Goal: Transaction & Acquisition: Purchase product/service

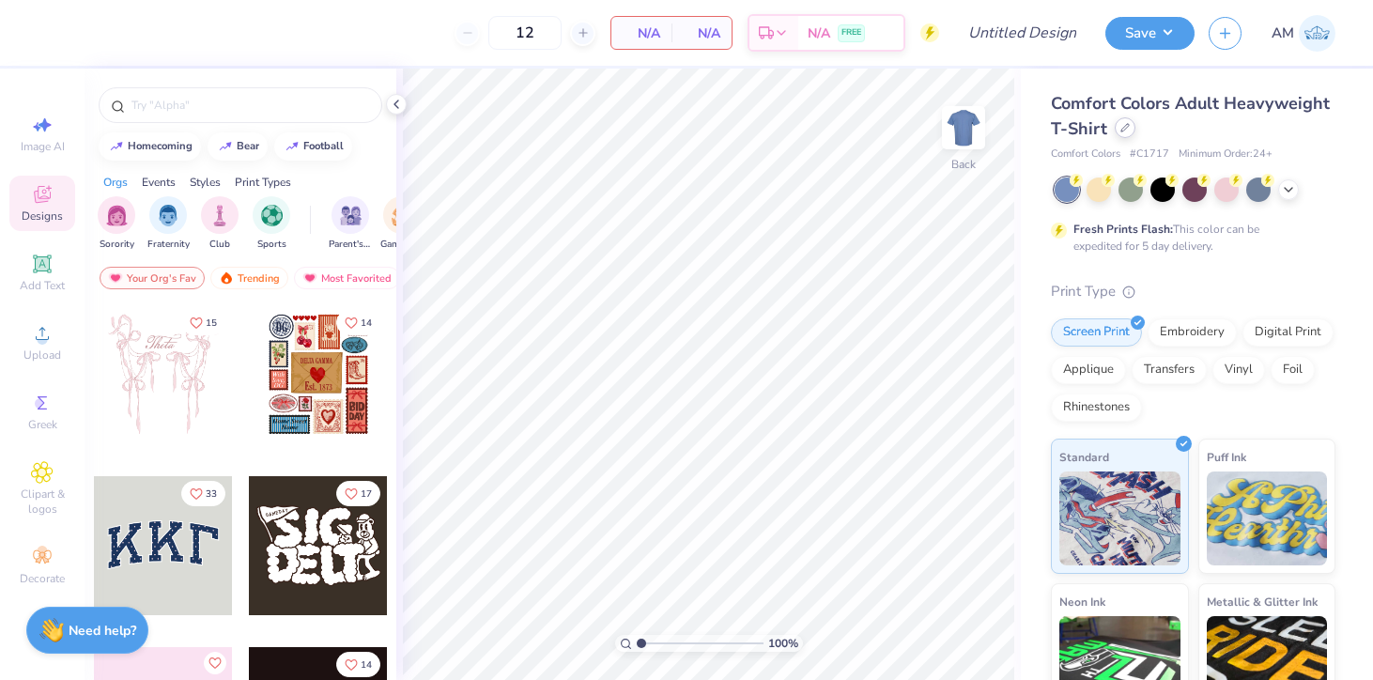
click at [1135, 132] on div at bounding box center [1125, 127] width 21 height 21
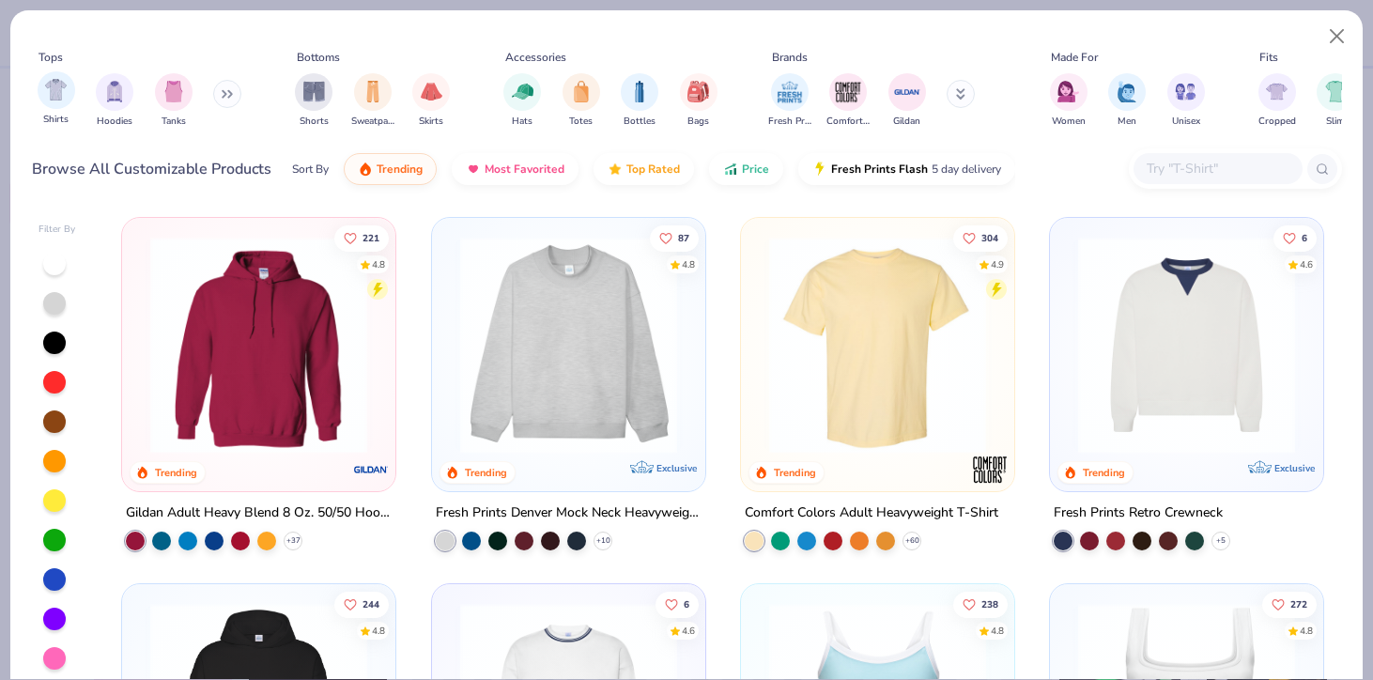
click at [65, 111] on div "Shirts" at bounding box center [57, 98] width 38 height 55
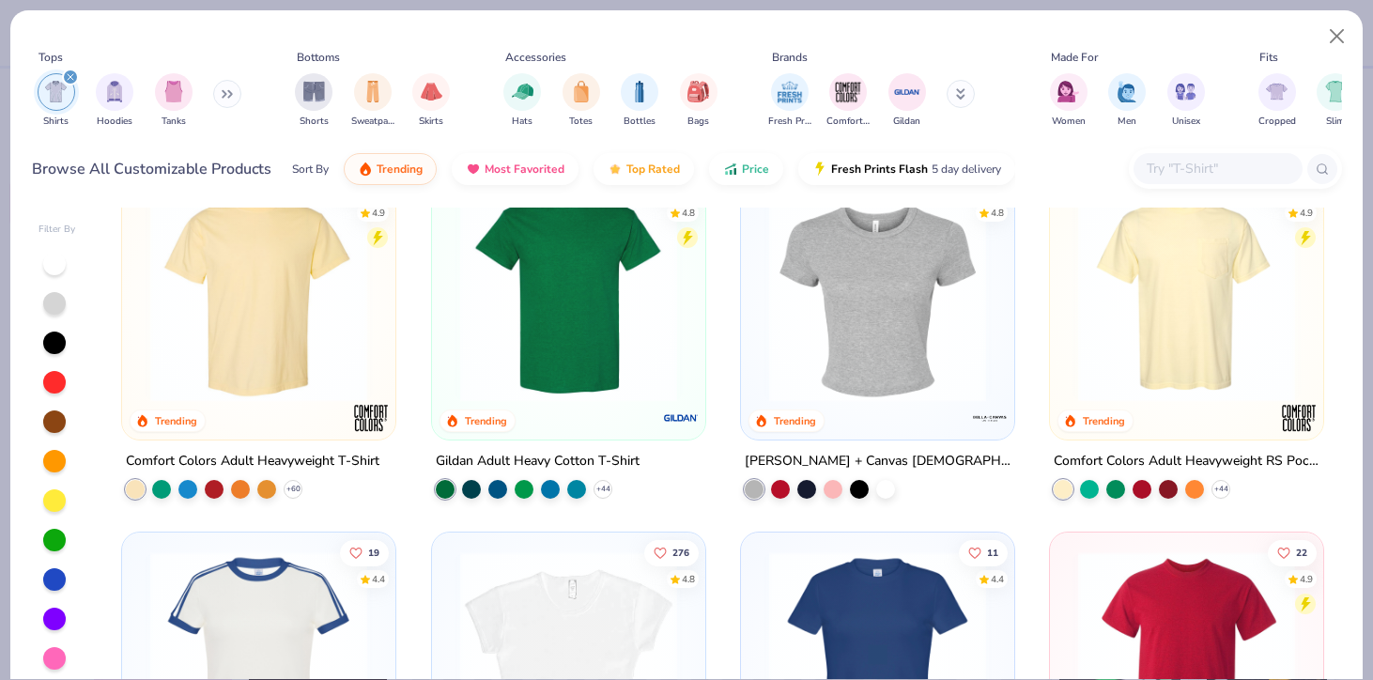
scroll to position [60, 0]
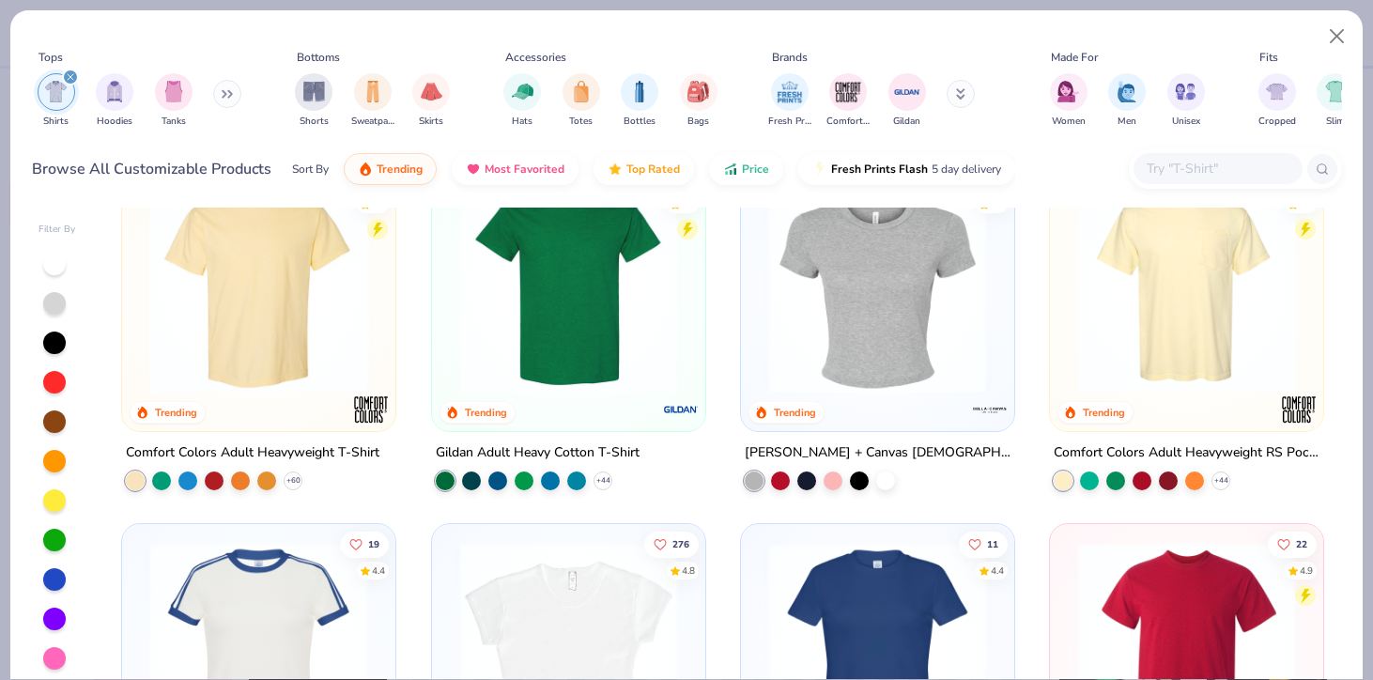
click at [833, 365] on img at bounding box center [878, 285] width 236 height 217
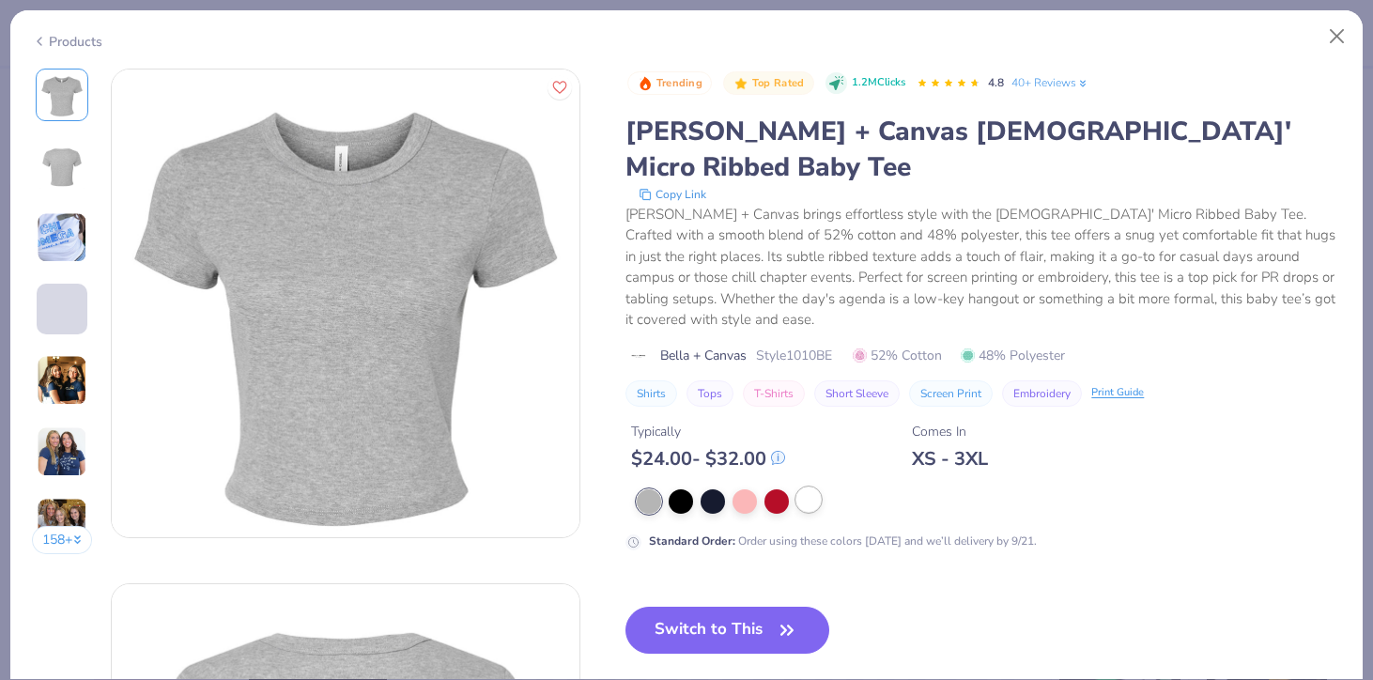
click at [816, 487] on div at bounding box center [808, 499] width 24 height 24
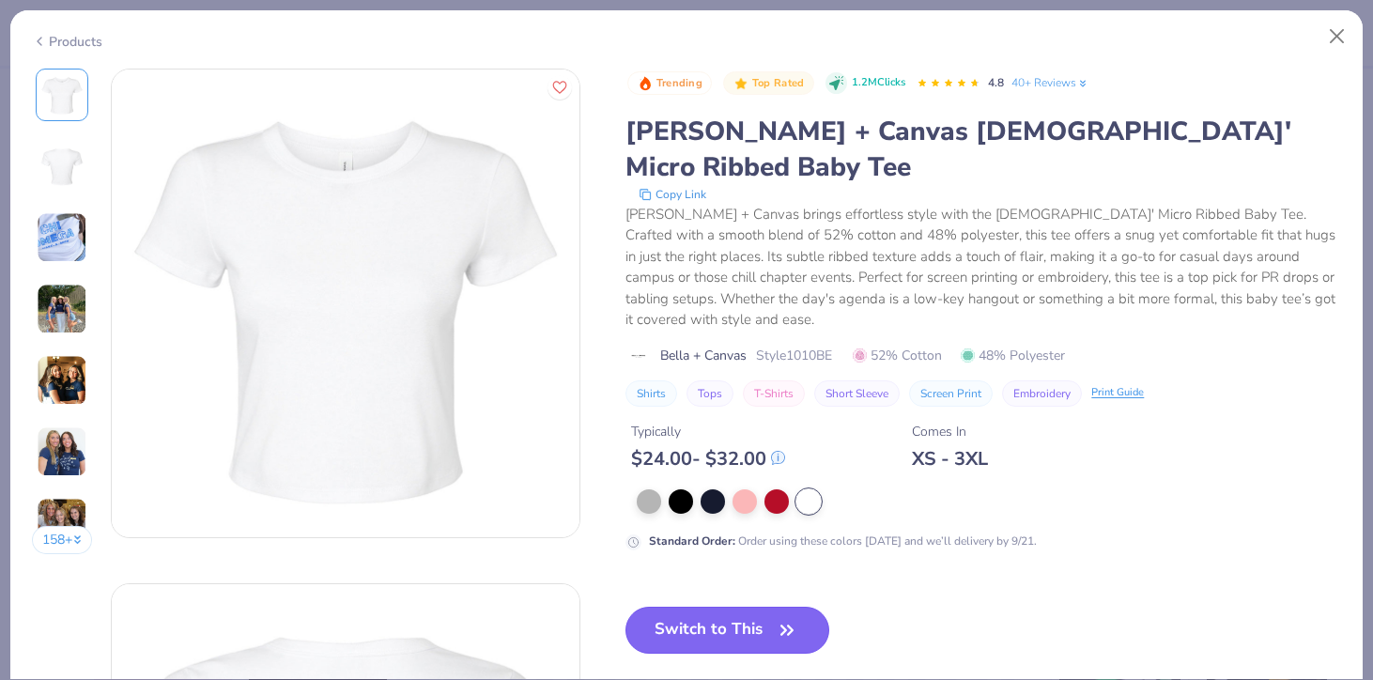
click at [743, 607] on button "Switch to This" at bounding box center [727, 630] width 204 height 47
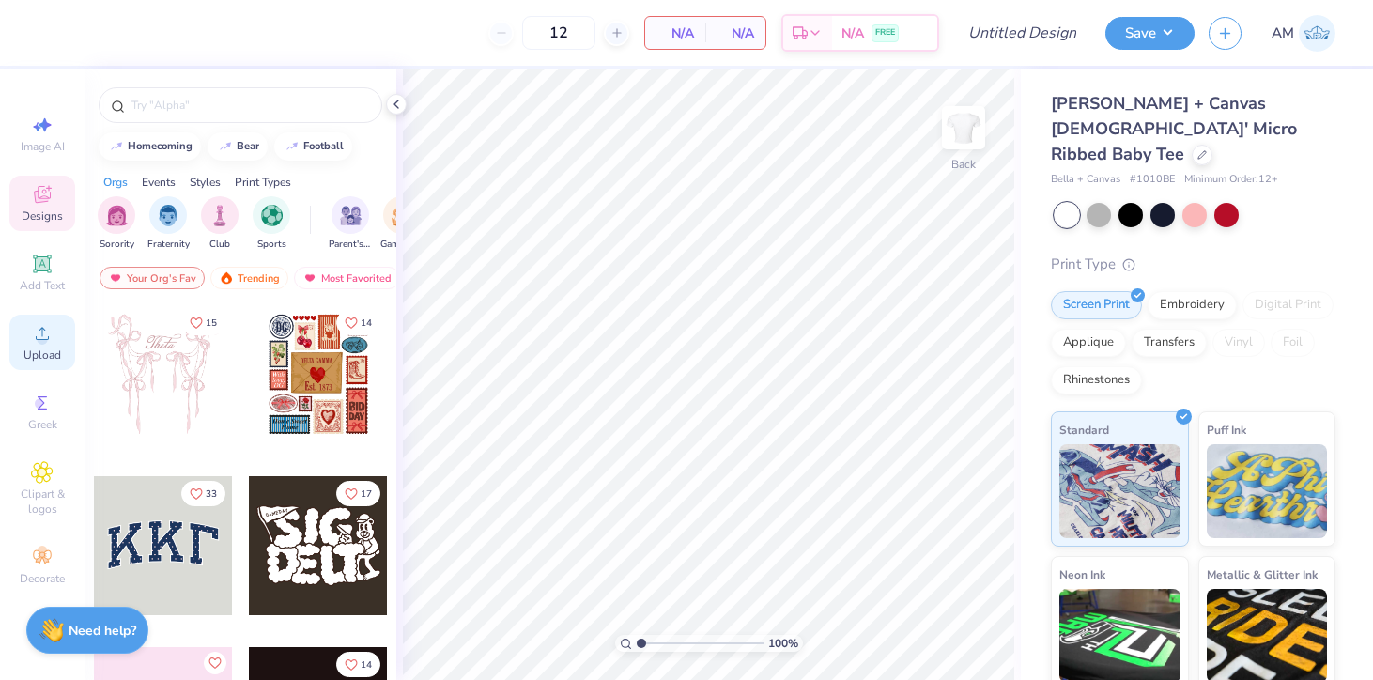
click at [54, 346] on div "Upload" at bounding box center [42, 342] width 66 height 55
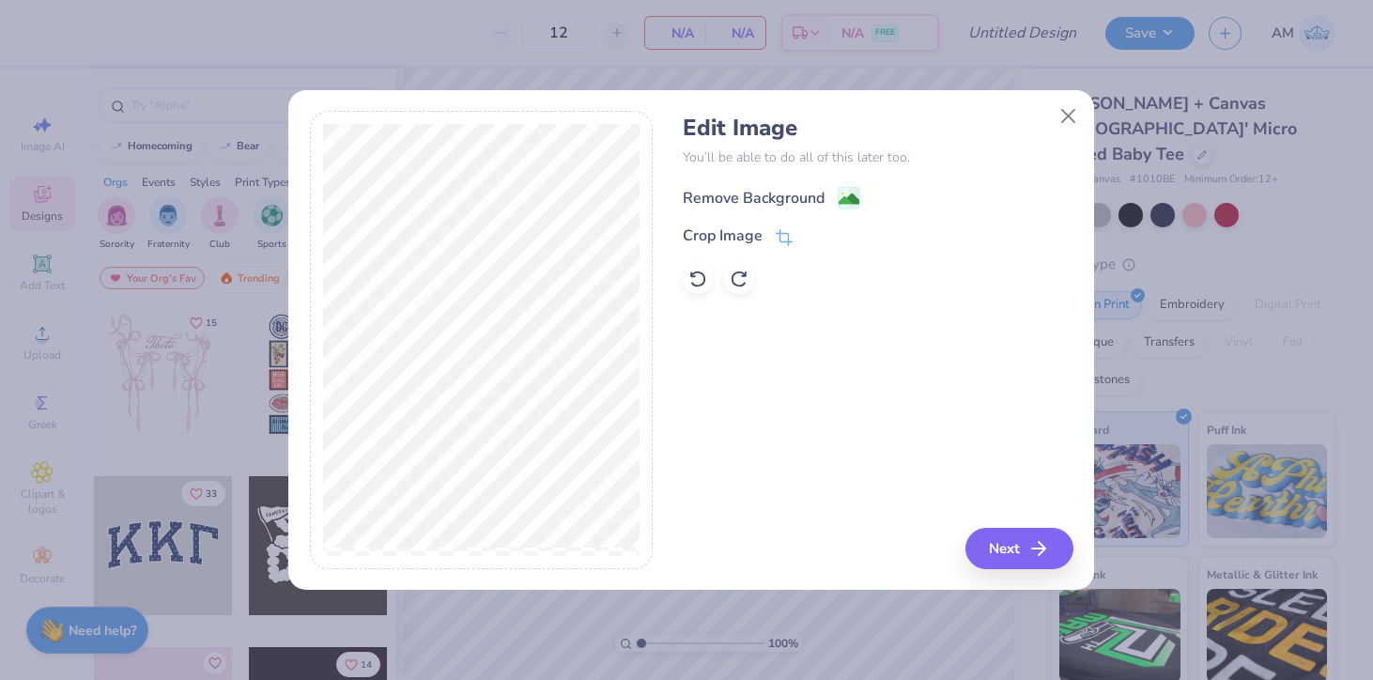
click at [750, 199] on div "Remove Background" at bounding box center [754, 198] width 142 height 23
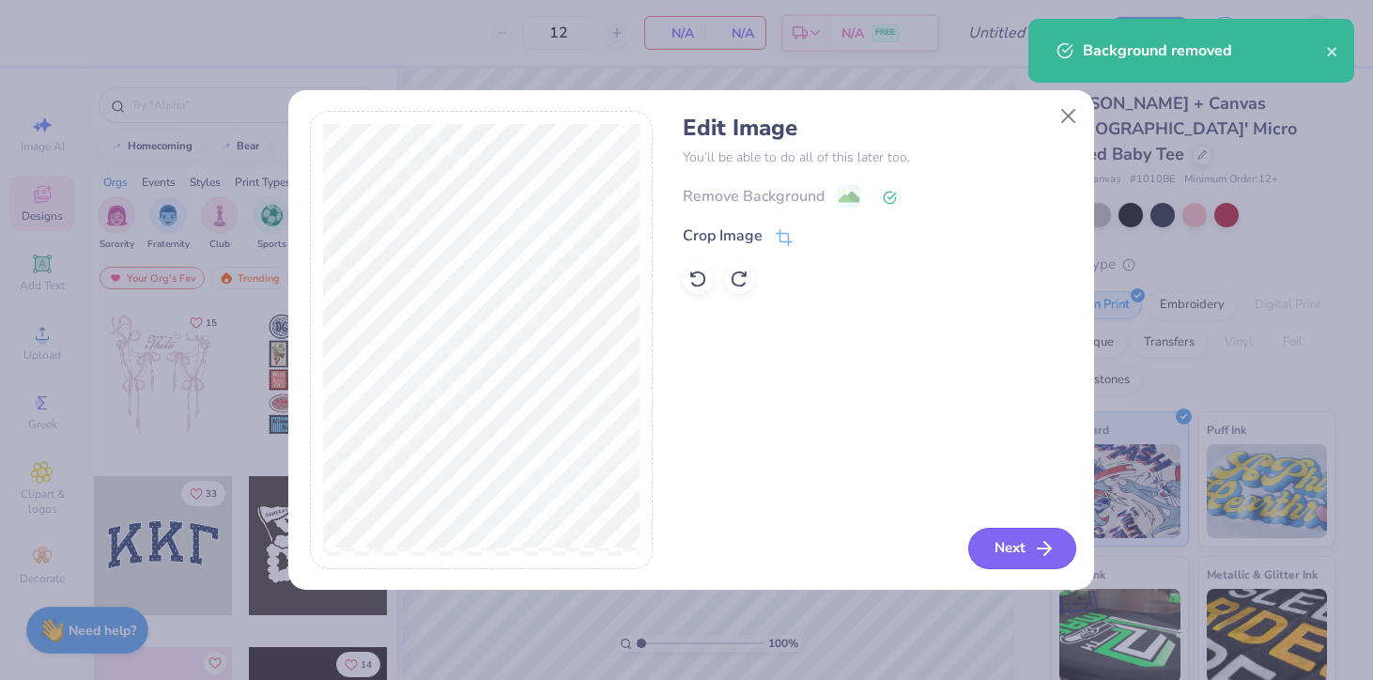
click at [1010, 558] on button "Next" at bounding box center [1022, 548] width 108 height 41
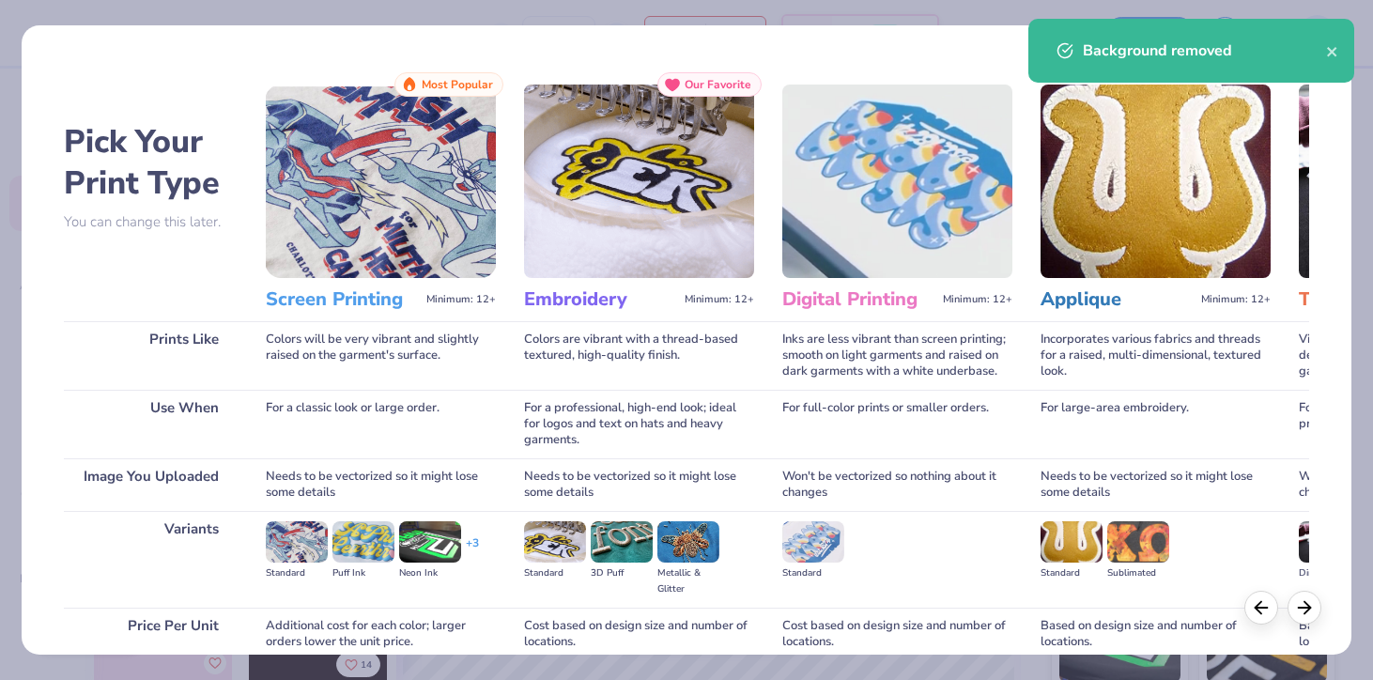
scroll to position [162, 0]
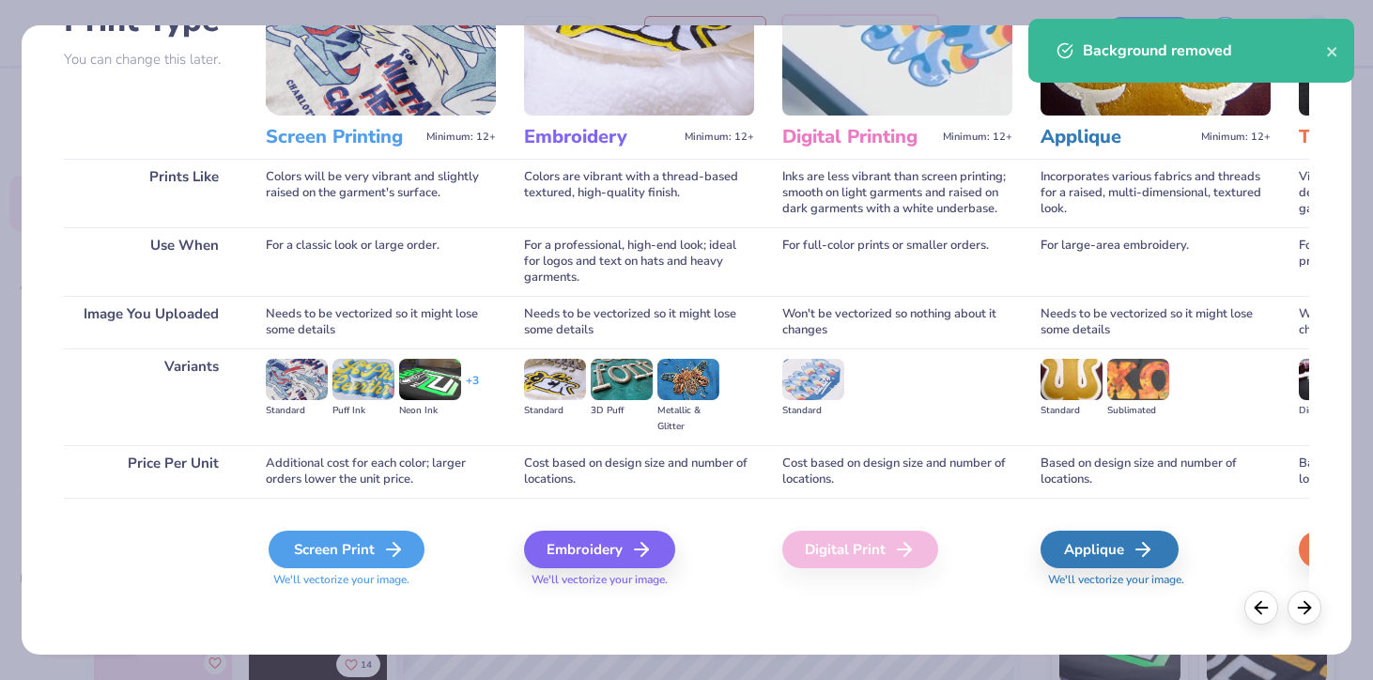
click at [348, 543] on div "Screen Print" at bounding box center [347, 550] width 156 height 38
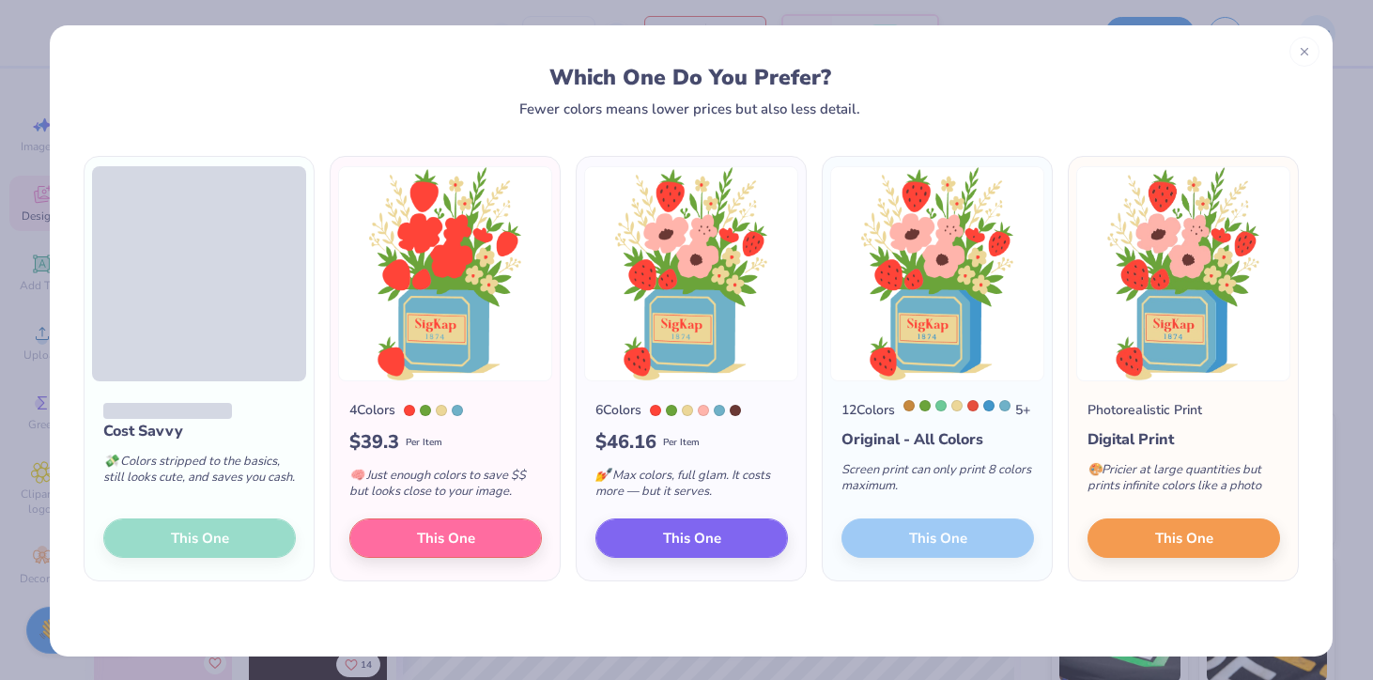
scroll to position [4, 0]
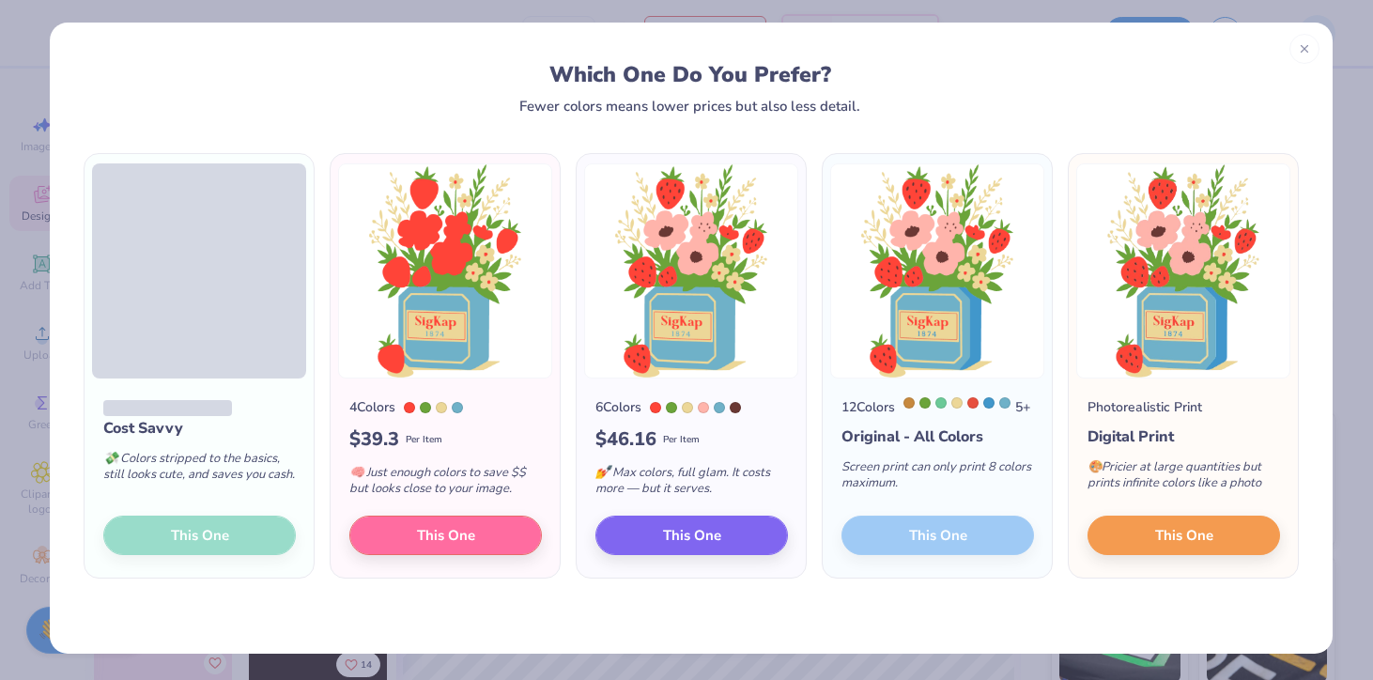
click at [245, 548] on div "Cost Savvy 💸 Colors stripped to the basics, still looks cute, and saves you cas…" at bounding box center [199, 477] width 229 height 199
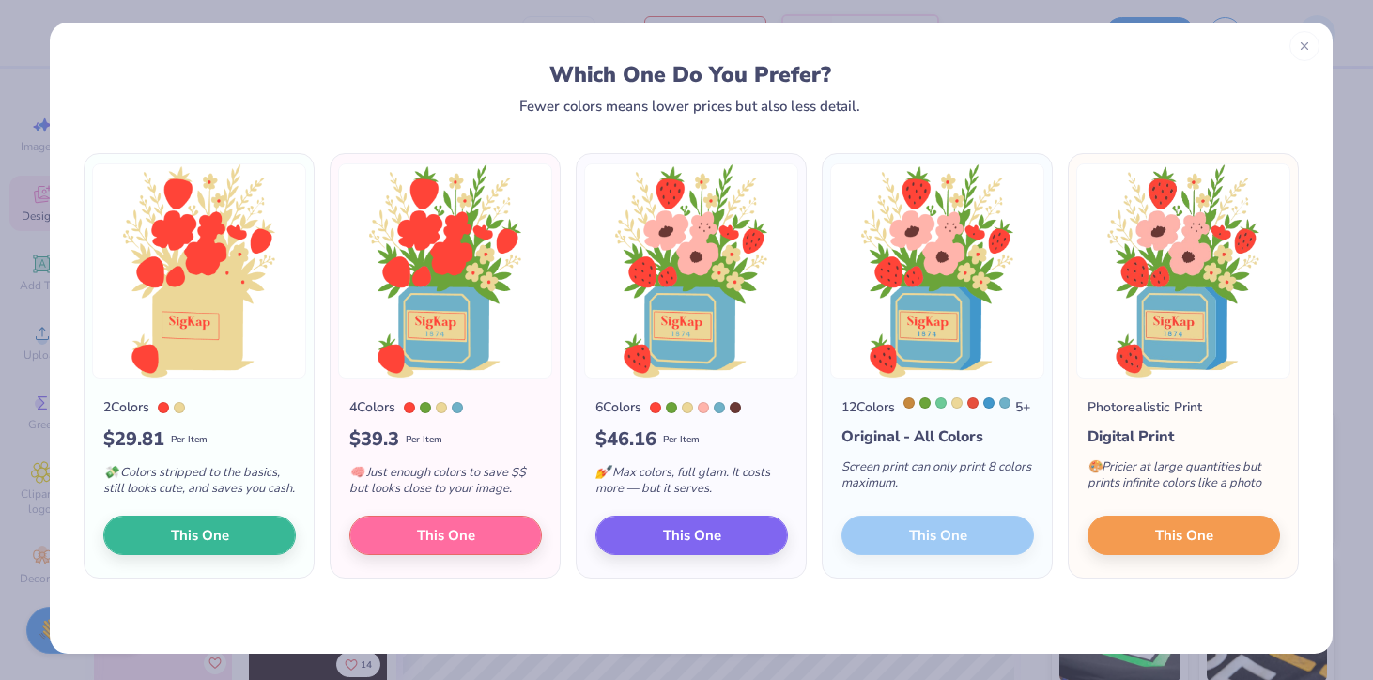
click at [1301, 43] on line at bounding box center [1304, 45] width 7 height 7
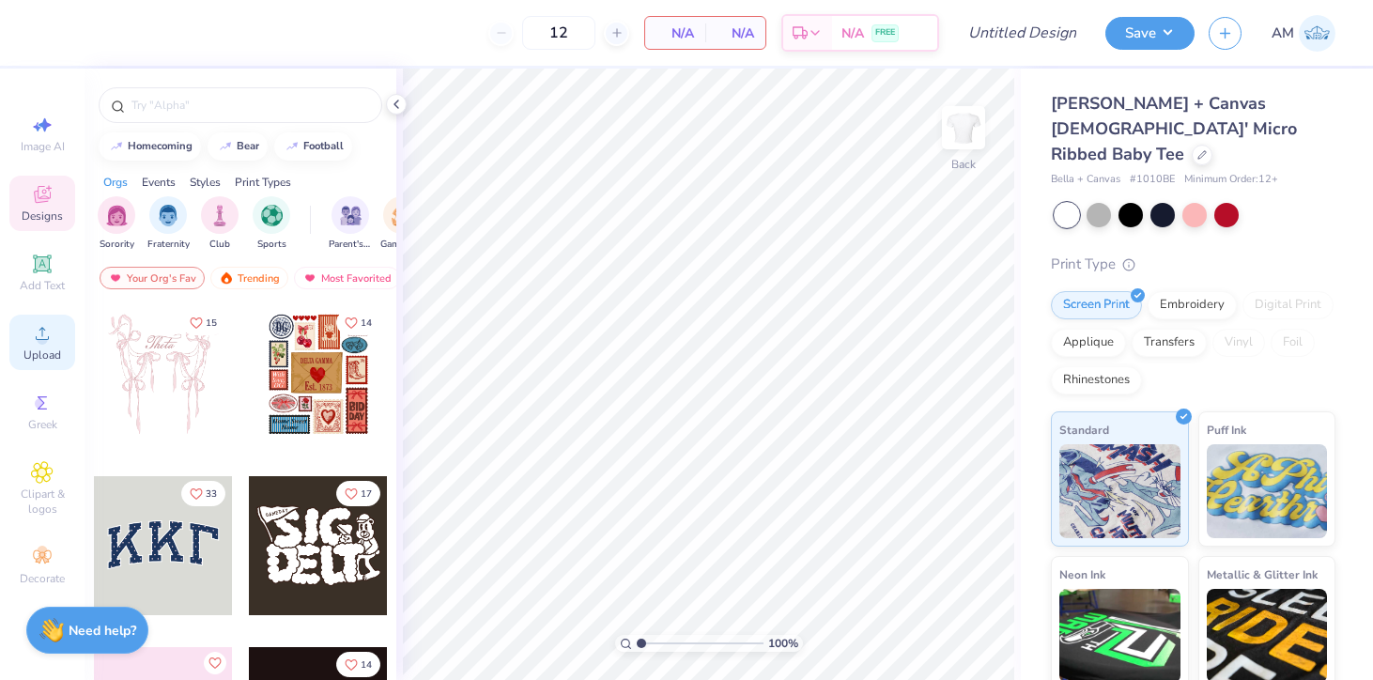
click at [43, 343] on circle at bounding box center [42, 339] width 10 height 10
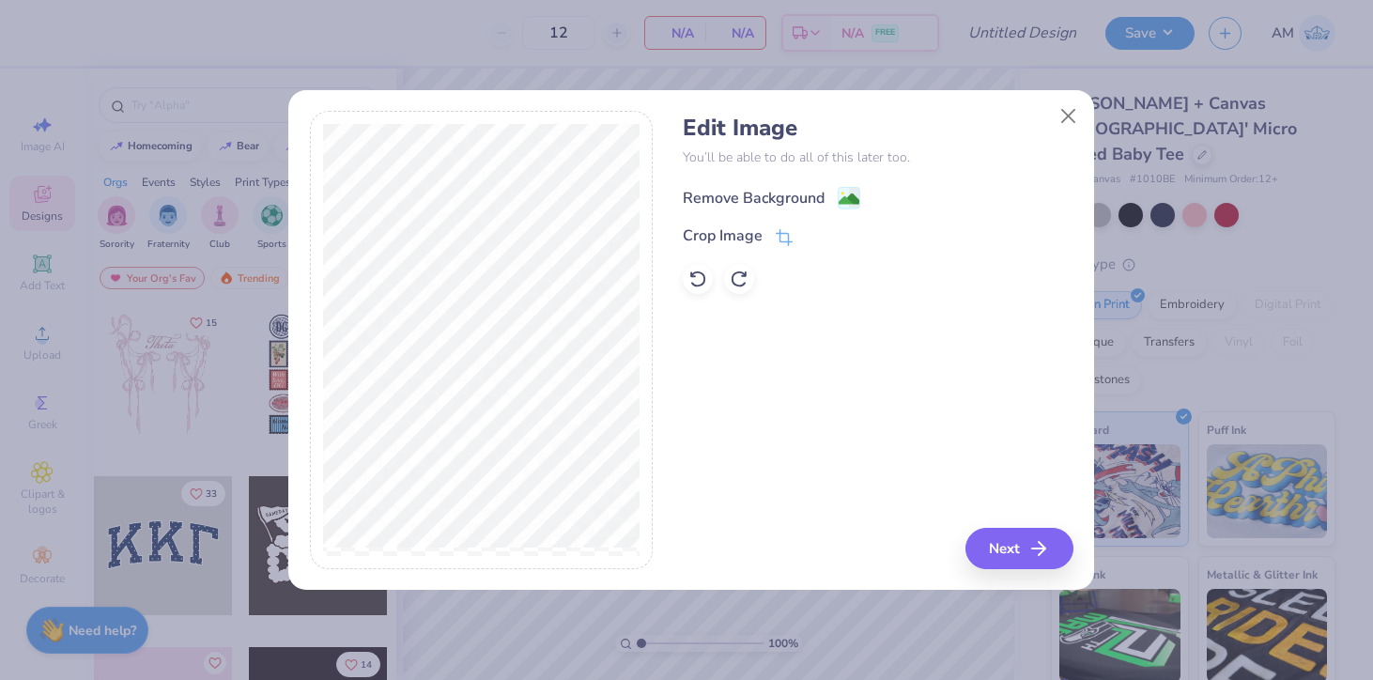
click at [782, 189] on div "Remove Background" at bounding box center [754, 198] width 142 height 23
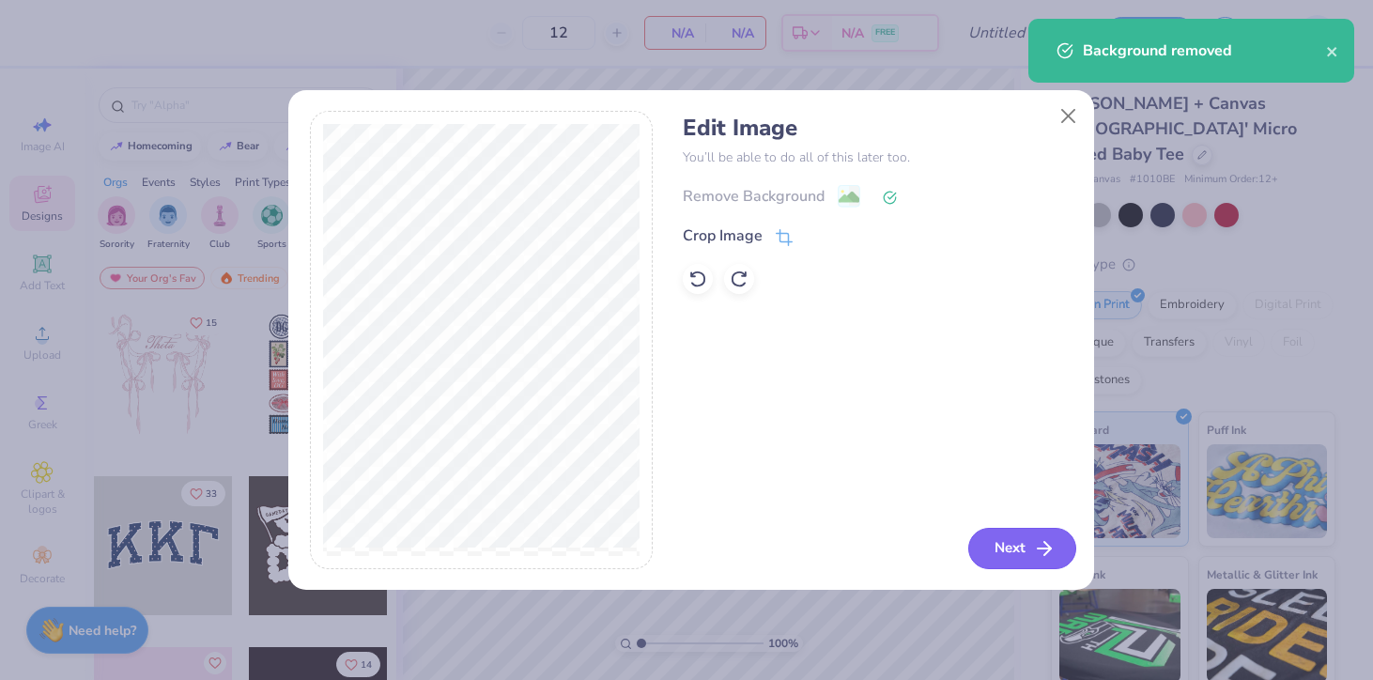
click at [1014, 550] on button "Next" at bounding box center [1022, 548] width 108 height 41
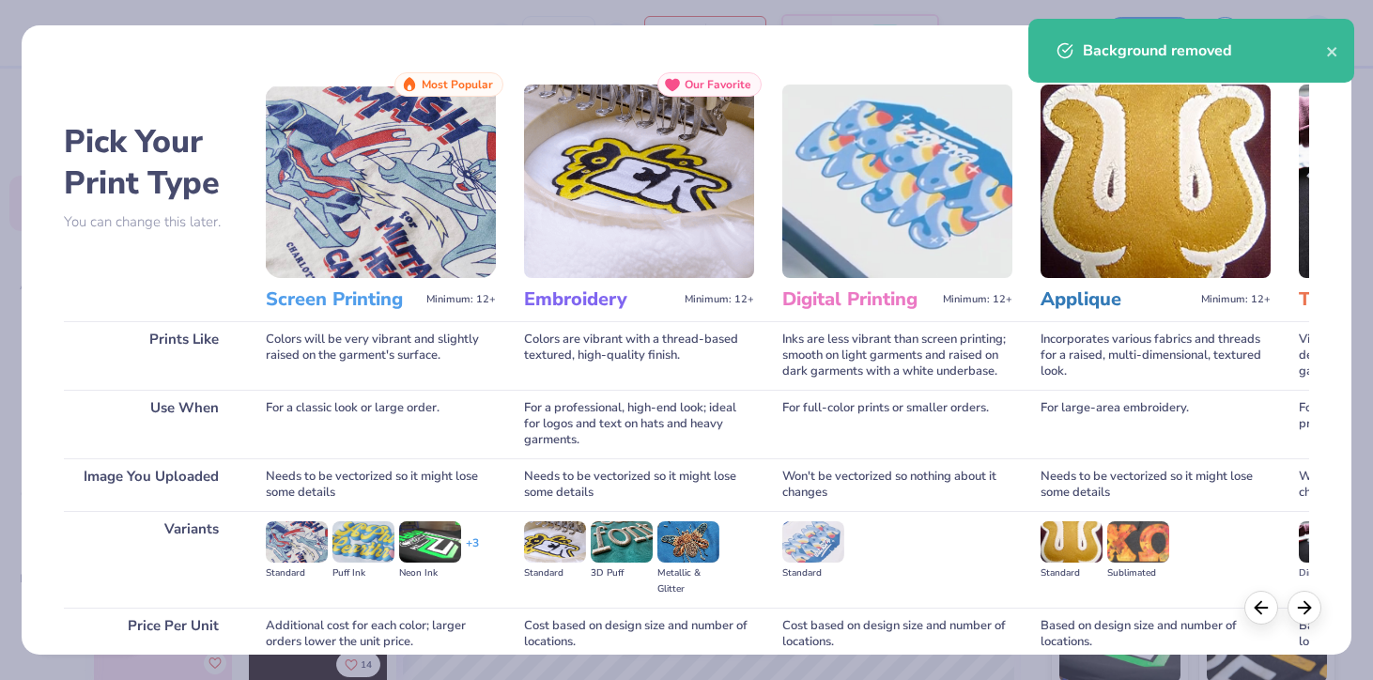
scroll to position [162, 0]
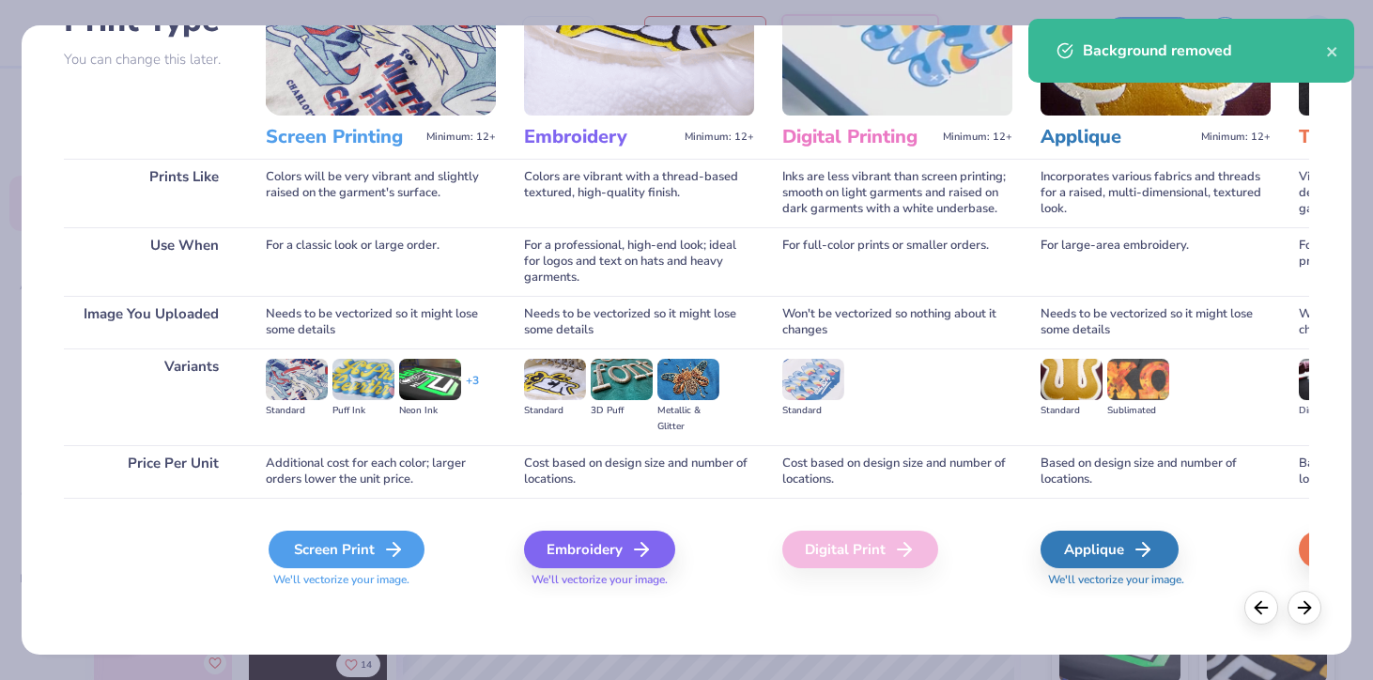
click at [354, 555] on div "Screen Print" at bounding box center [347, 550] width 156 height 38
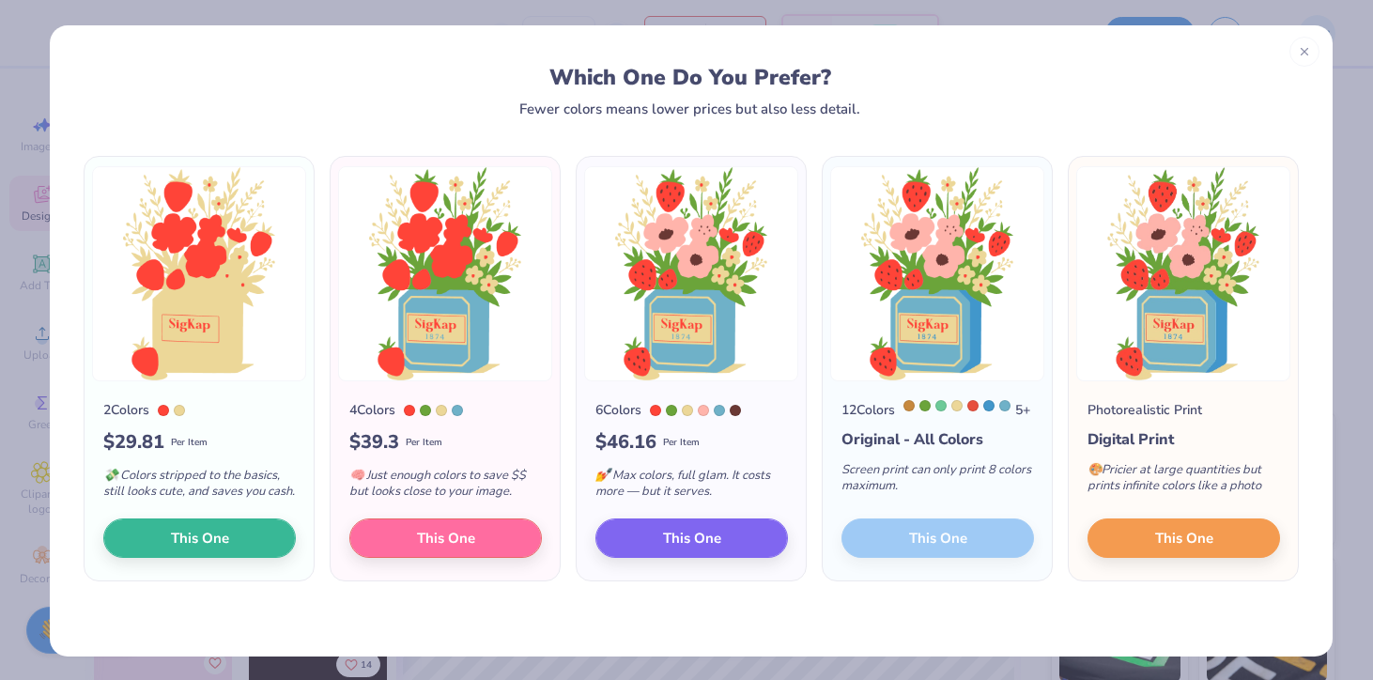
click at [926, 563] on div "12 Colors 5 + Original - All Colors Screen print can only print 8 colors maximu…" at bounding box center [937, 480] width 229 height 199
click at [941, 561] on div "12 Colors 5 + Original - All Colors Screen print can only print 8 colors maximu…" at bounding box center [937, 480] width 229 height 199
click at [1130, 555] on button "This One" at bounding box center [1184, 535] width 193 height 39
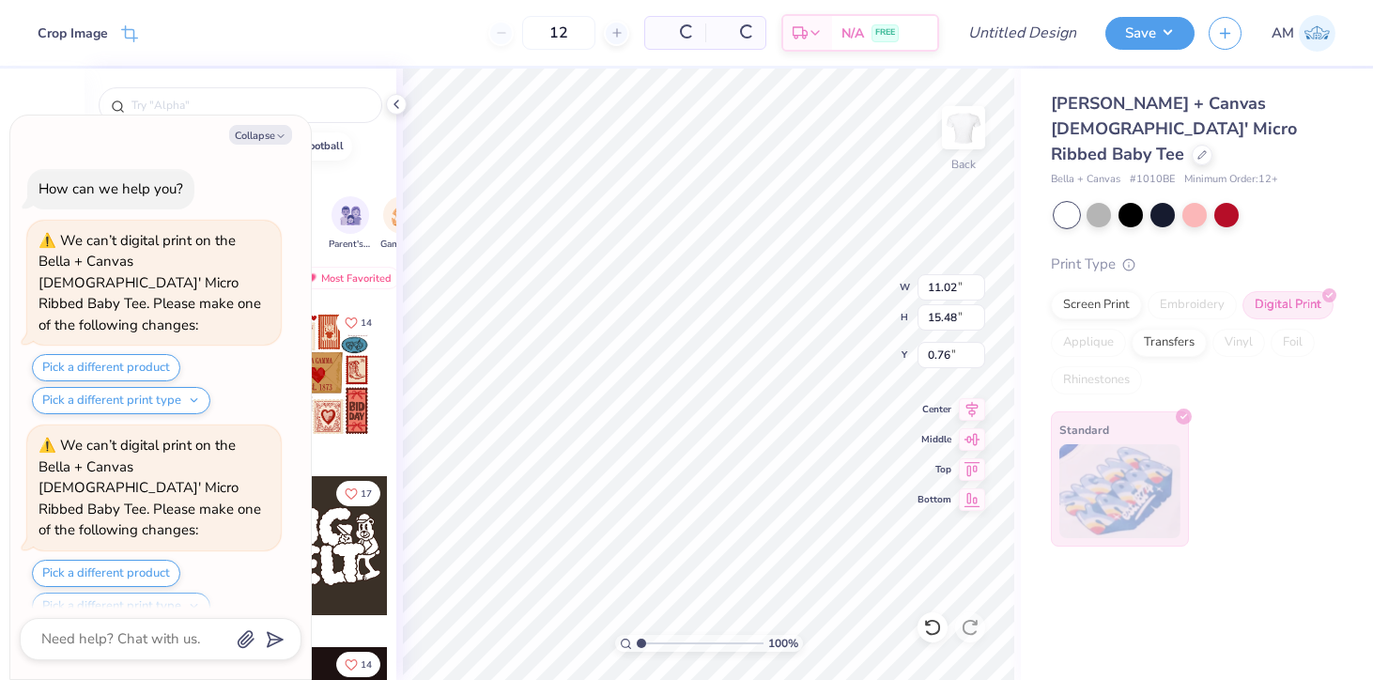
scroll to position [167, 0]
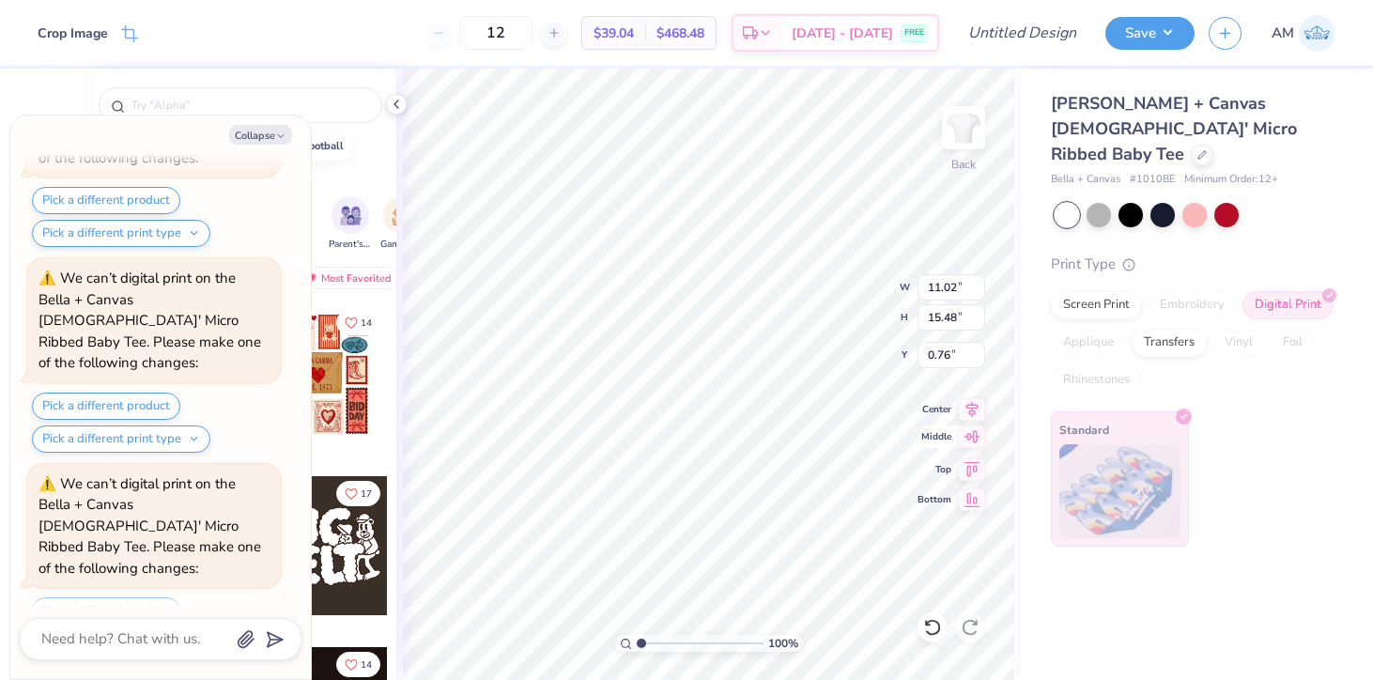
type textarea "x"
type input "9.35"
type input "13.14"
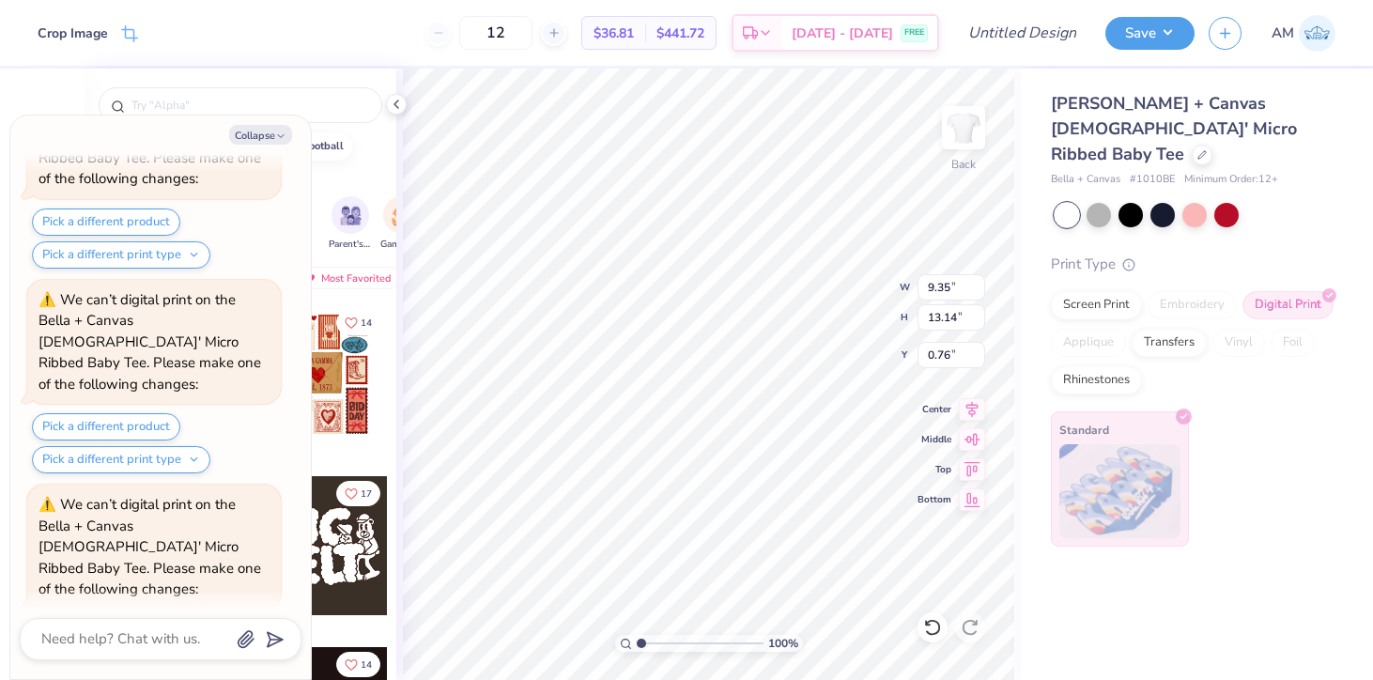
type textarea "x"
type input "1.01"
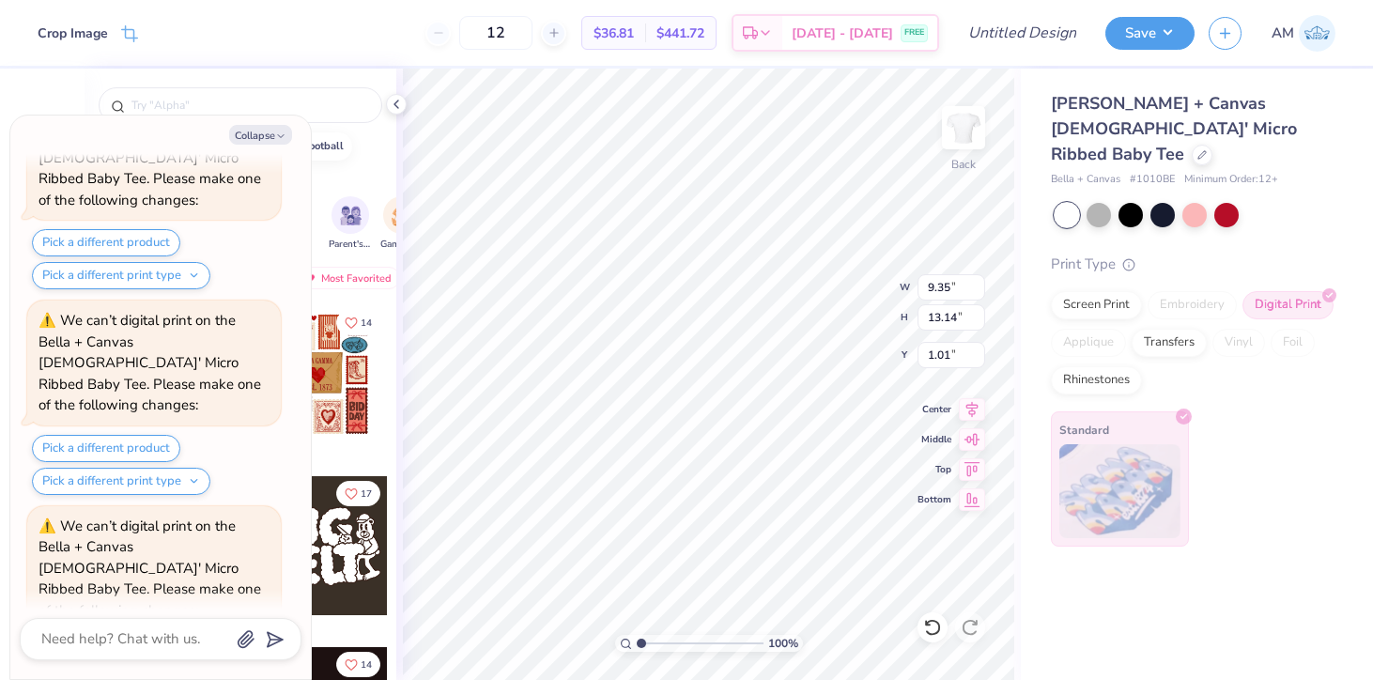
type textarea "x"
type input "6.04"
type input "8.48"
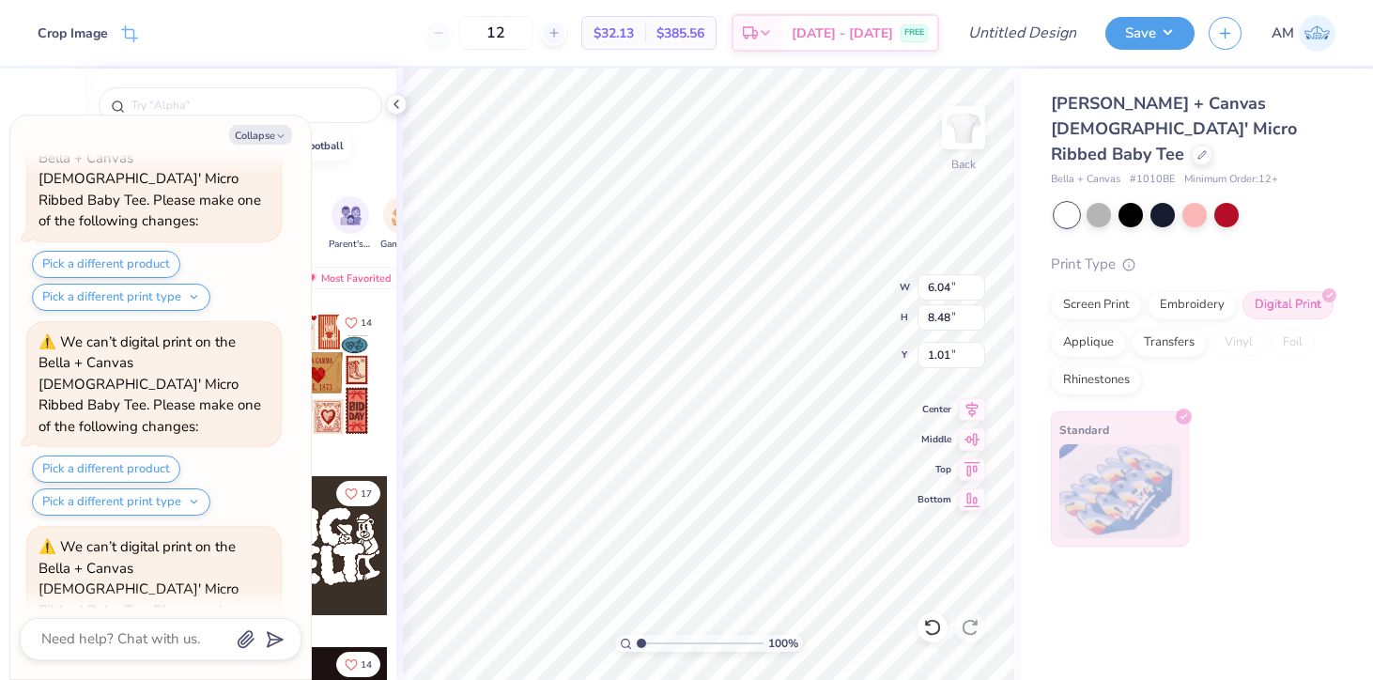
type textarea "x"
type input "0.95"
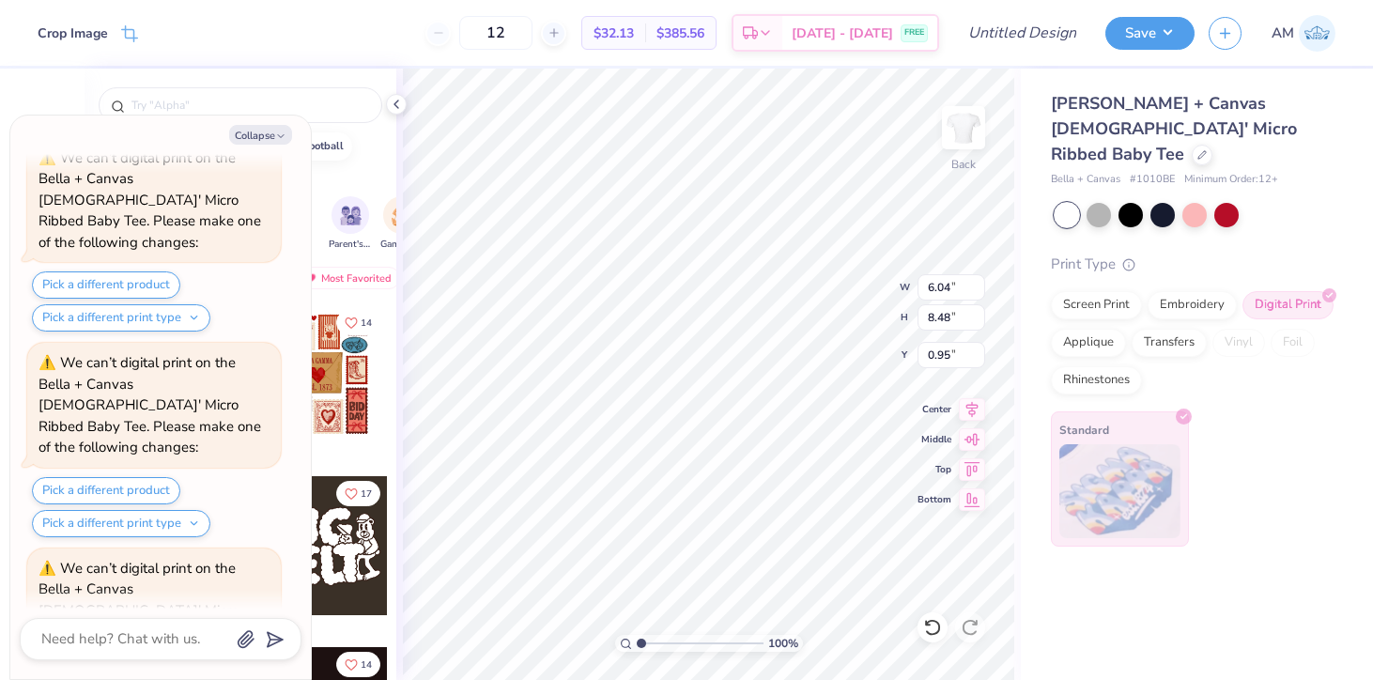
type textarea "x"
type input "2.14"
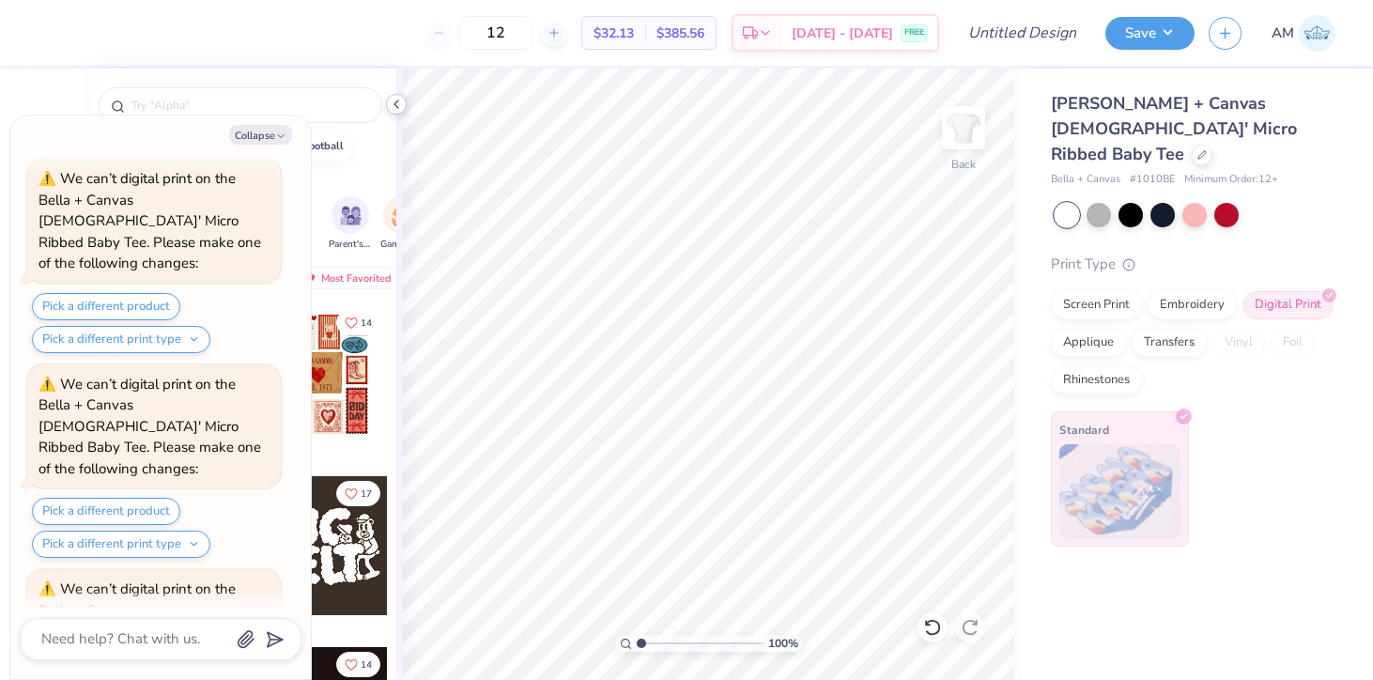
click at [394, 100] on icon at bounding box center [396, 104] width 15 height 15
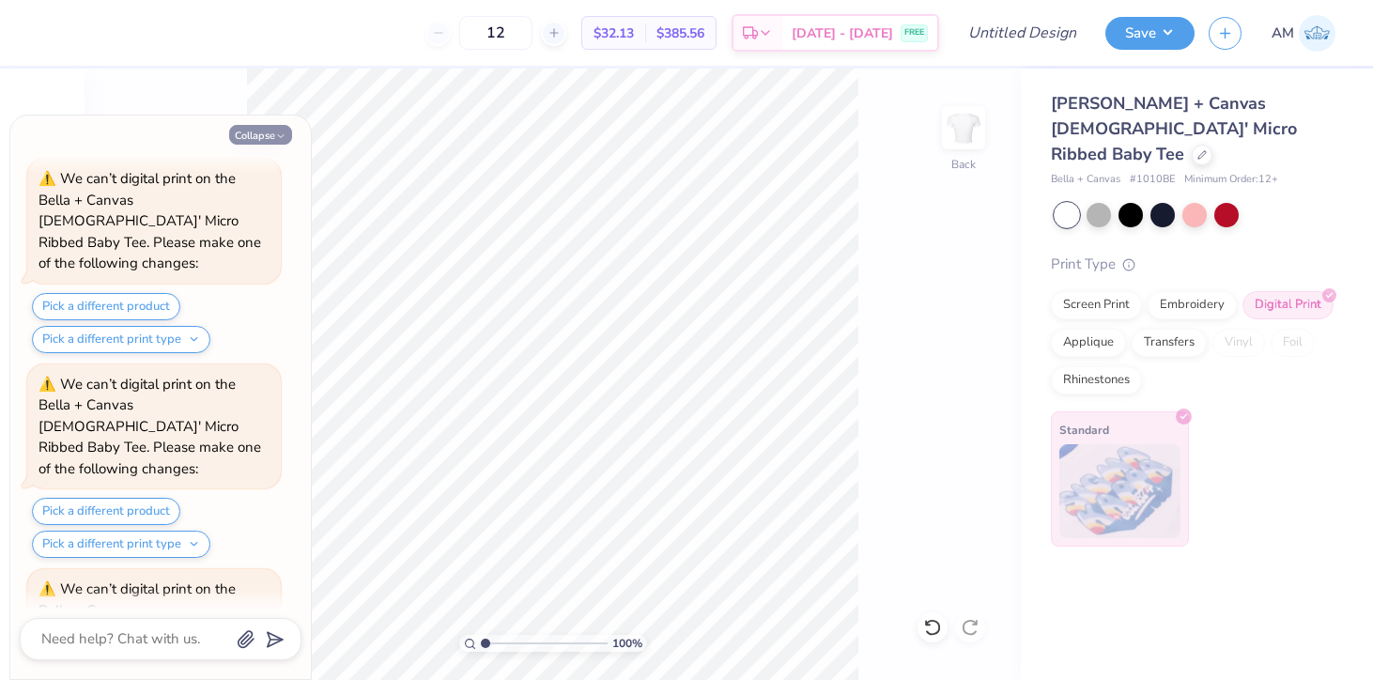
click at [267, 141] on button "Collapse" at bounding box center [260, 135] width 63 height 20
type textarea "x"
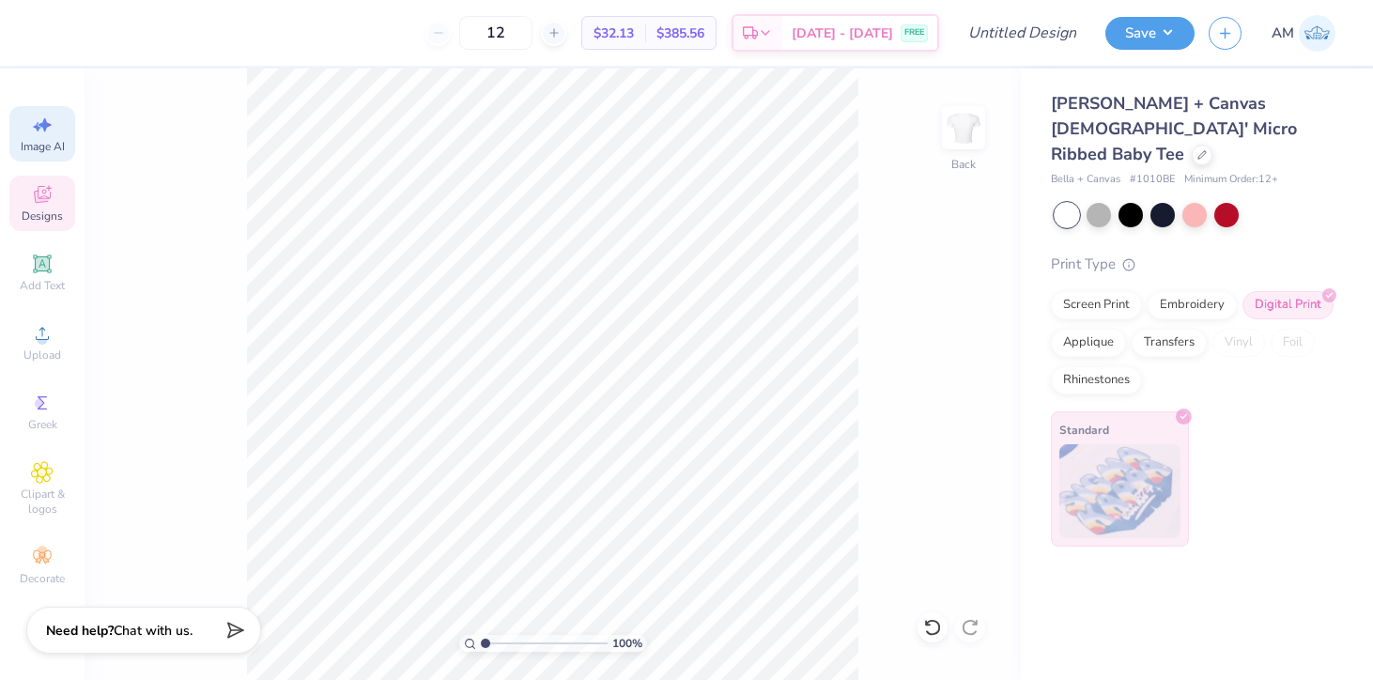
click at [46, 135] on icon at bounding box center [42, 125] width 23 height 23
select select "4"
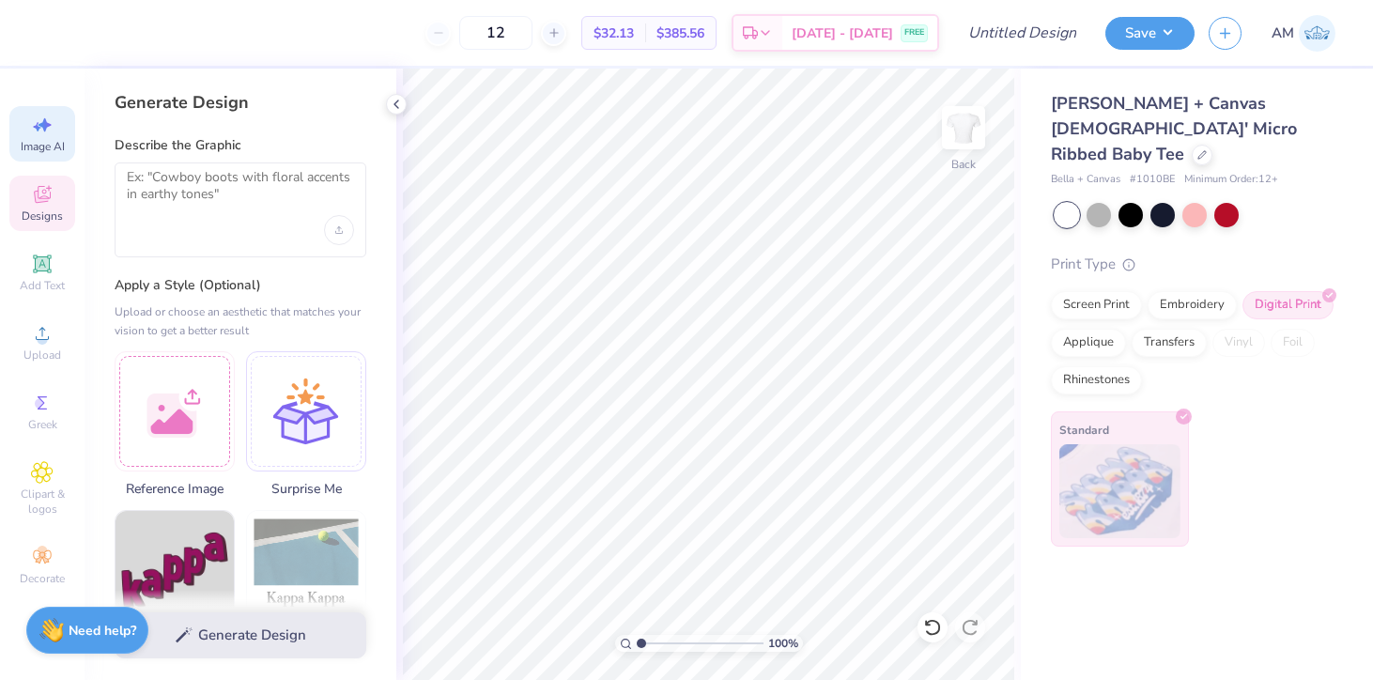
click at [53, 190] on icon at bounding box center [42, 194] width 23 height 23
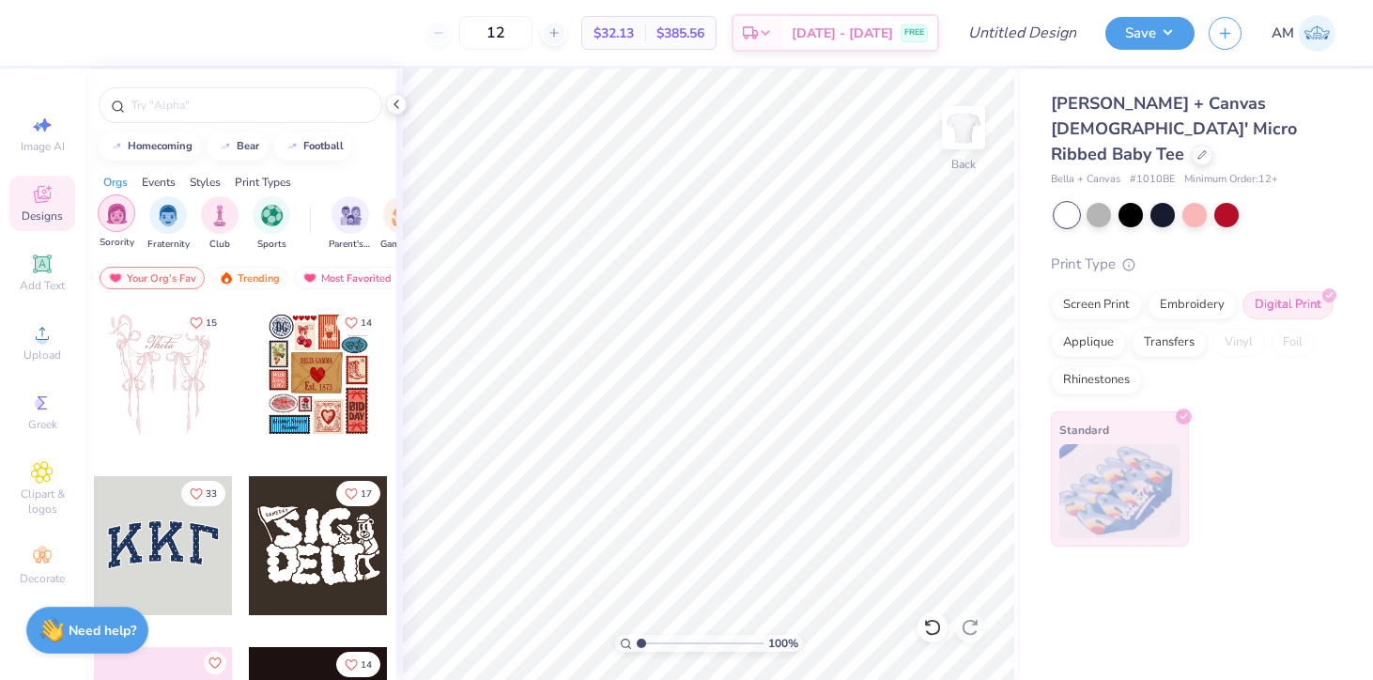
click at [123, 224] on img "filter for Sorority" at bounding box center [117, 214] width 22 height 22
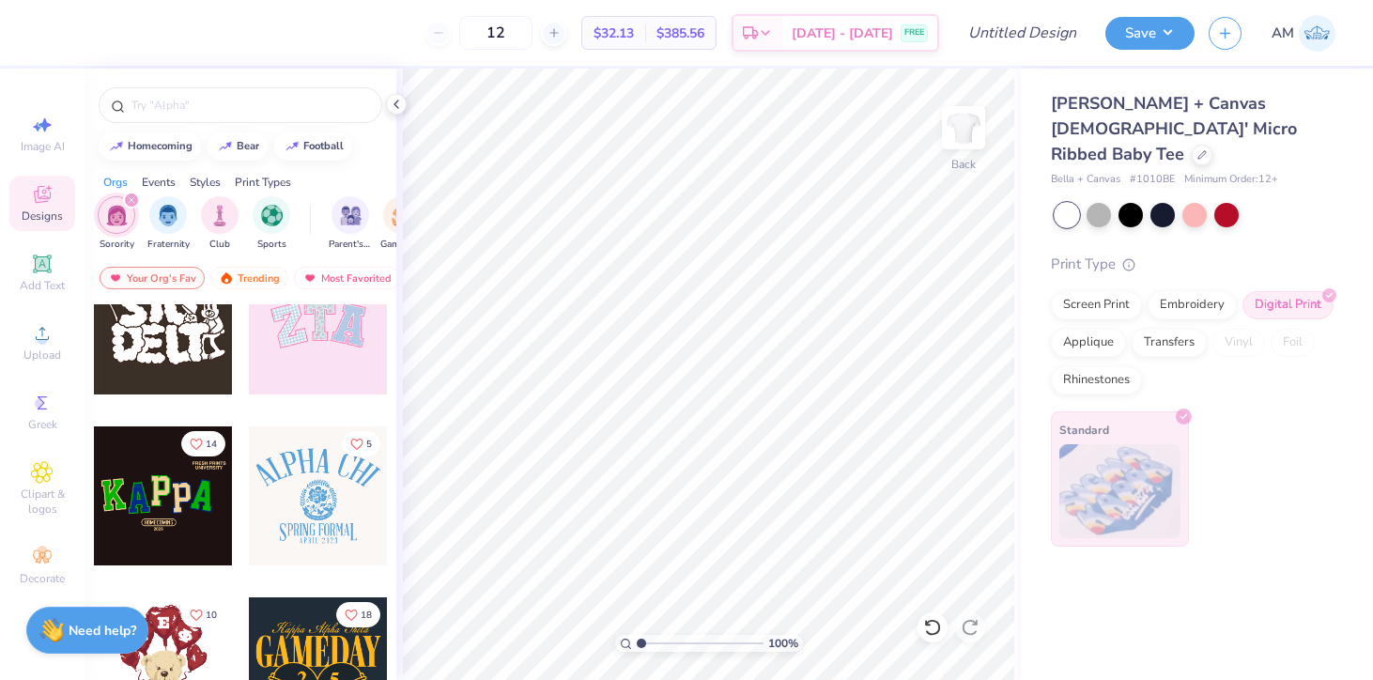
scroll to position [0, 0]
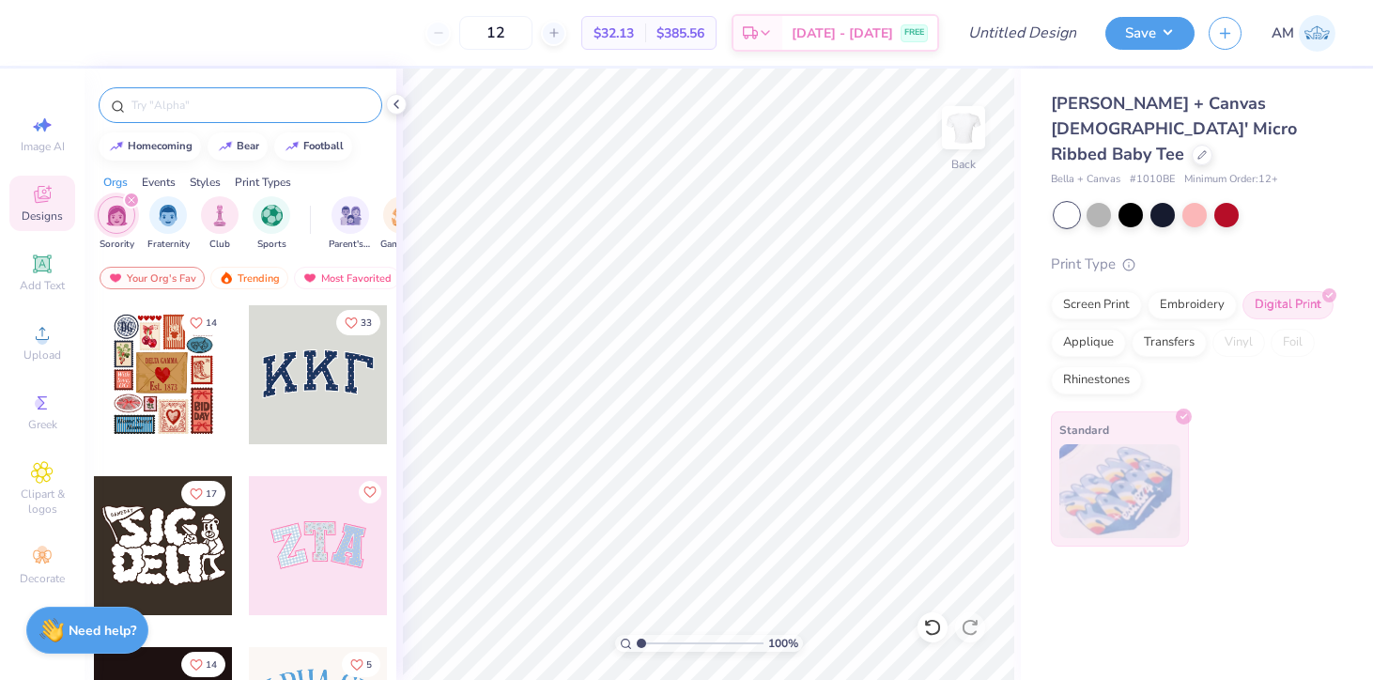
click at [282, 110] on input "text" at bounding box center [250, 105] width 240 height 19
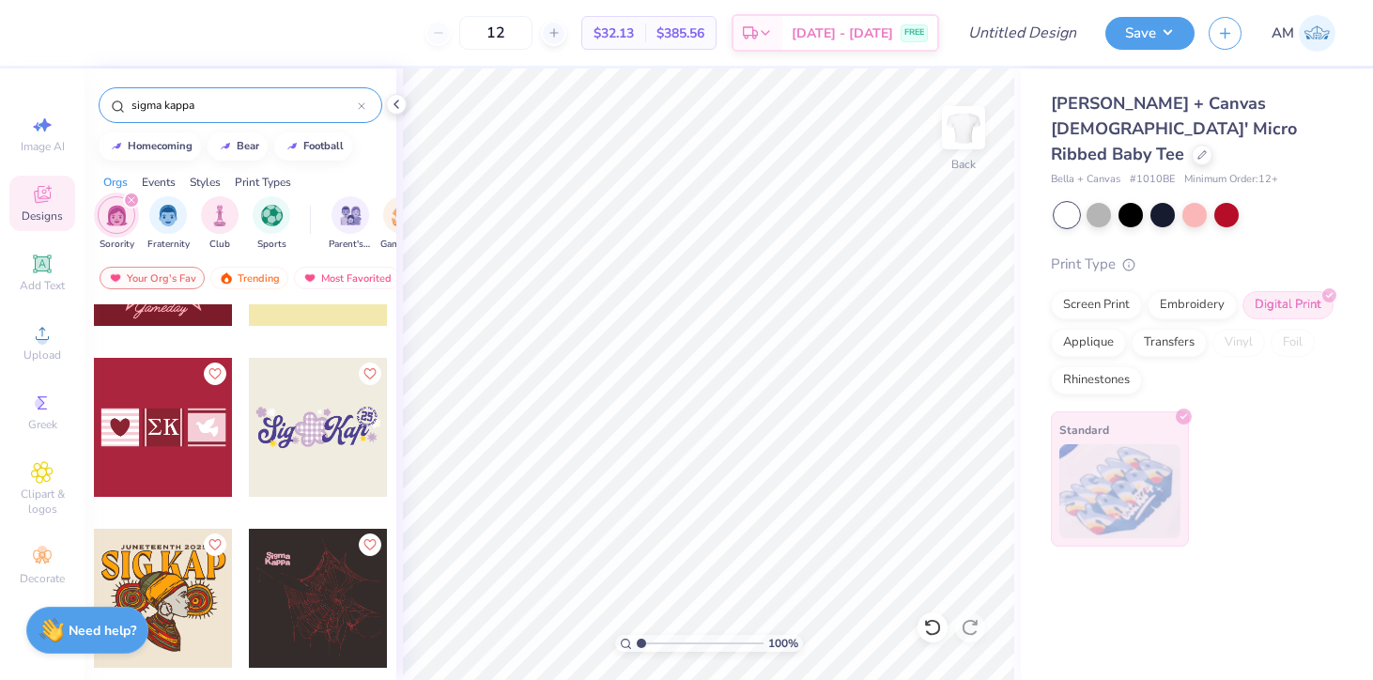
scroll to position [3551, 0]
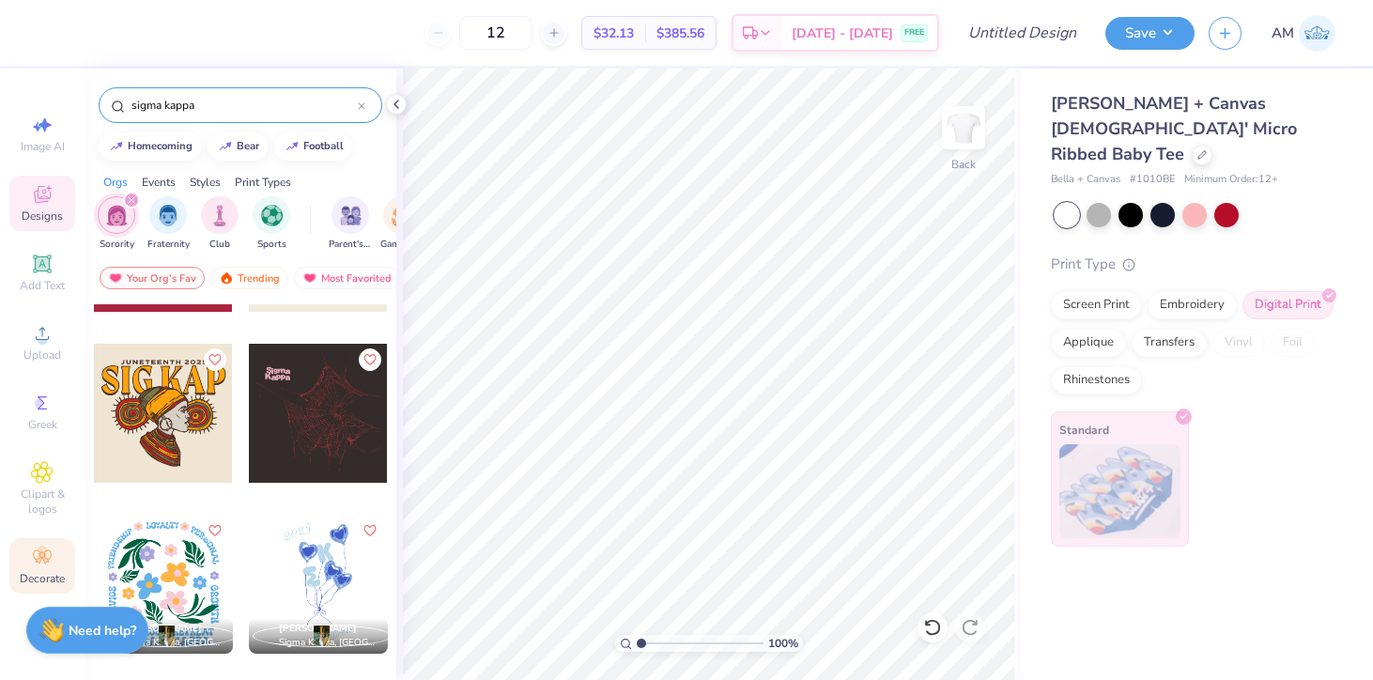
type input "sigma kappa"
click at [31, 561] on icon at bounding box center [42, 557] width 23 height 23
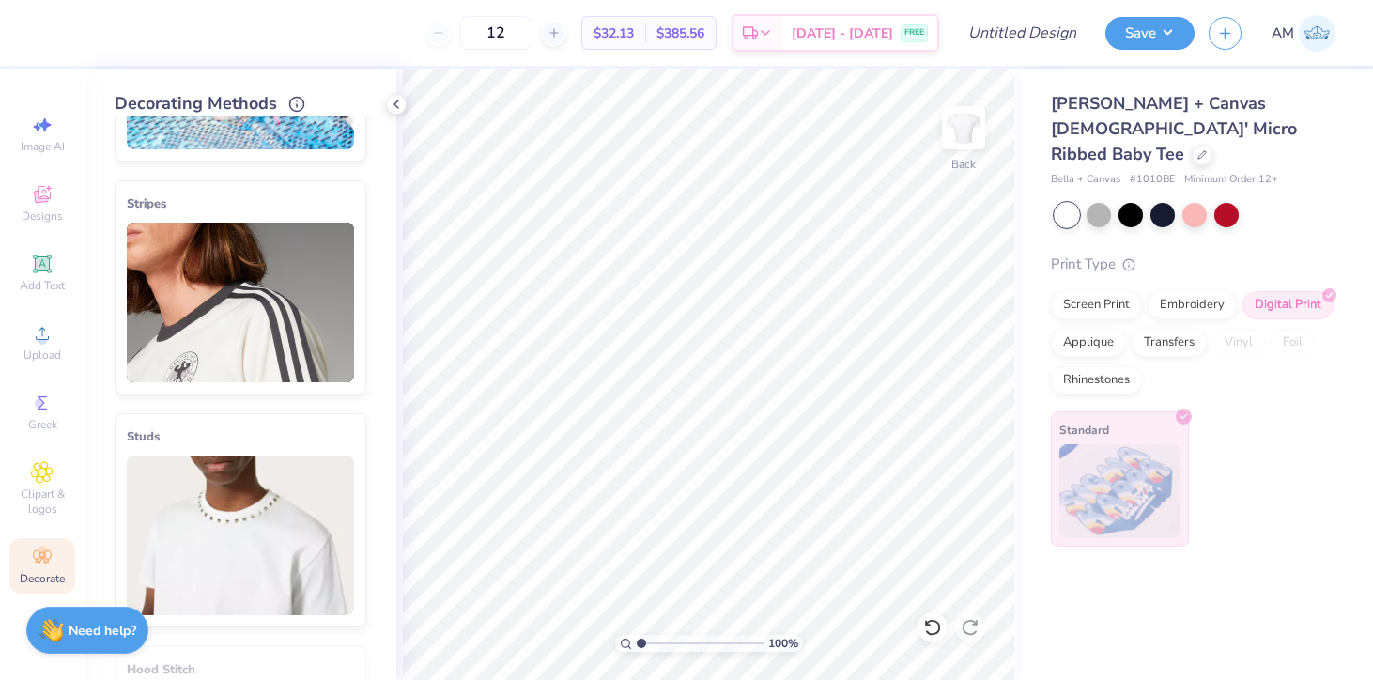
scroll to position [0, 0]
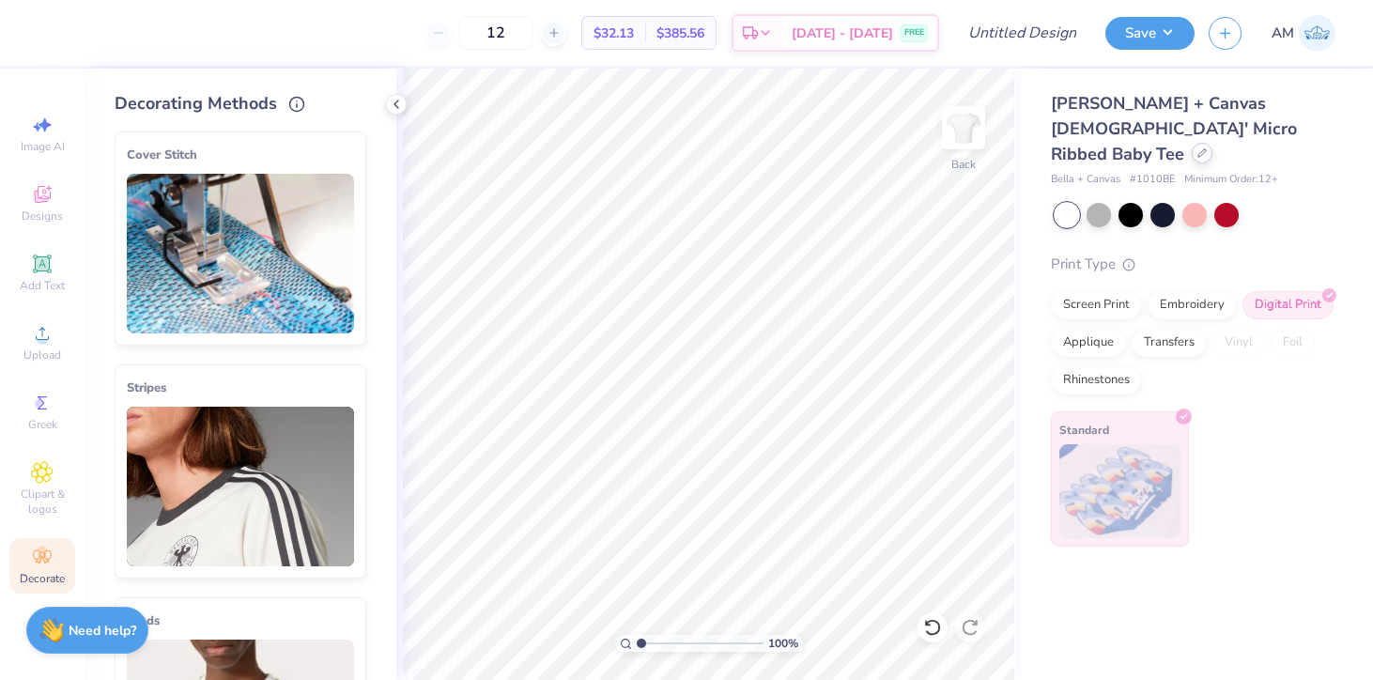
click at [1192, 143] on div at bounding box center [1202, 153] width 21 height 21
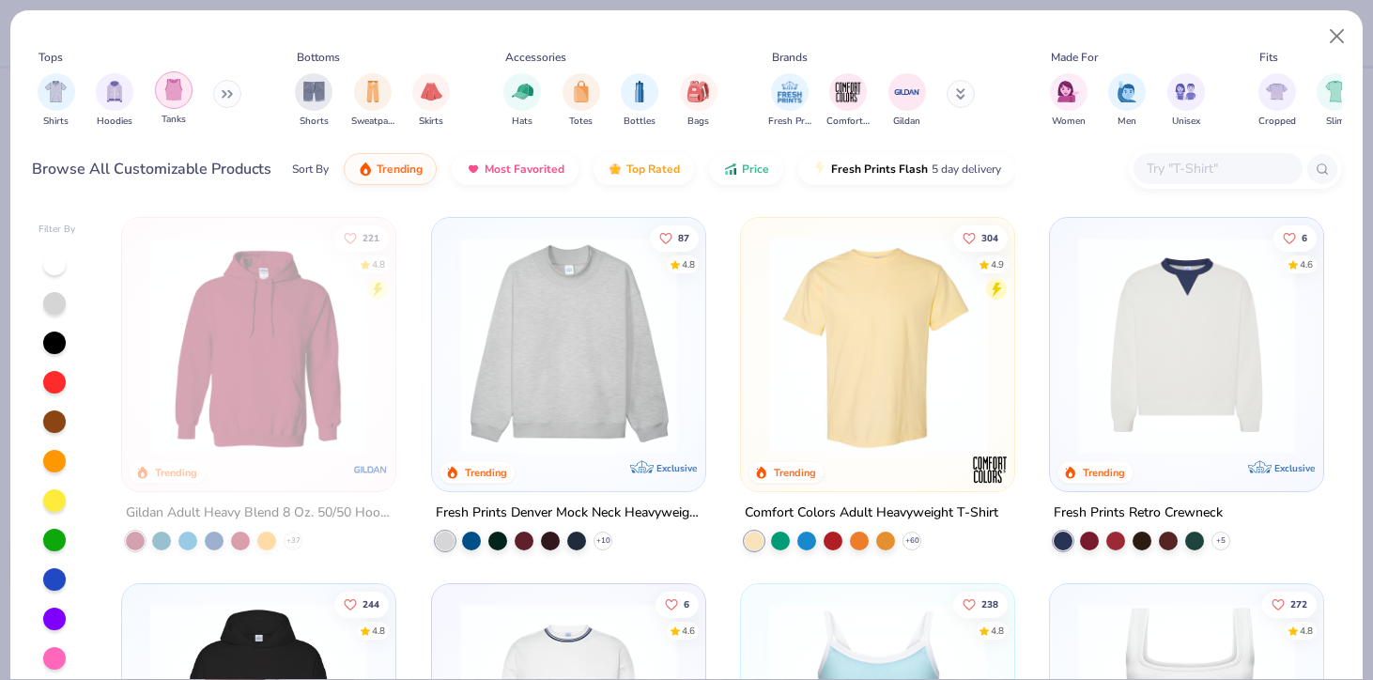
click at [162, 100] on div "filter for Tanks" at bounding box center [174, 90] width 38 height 38
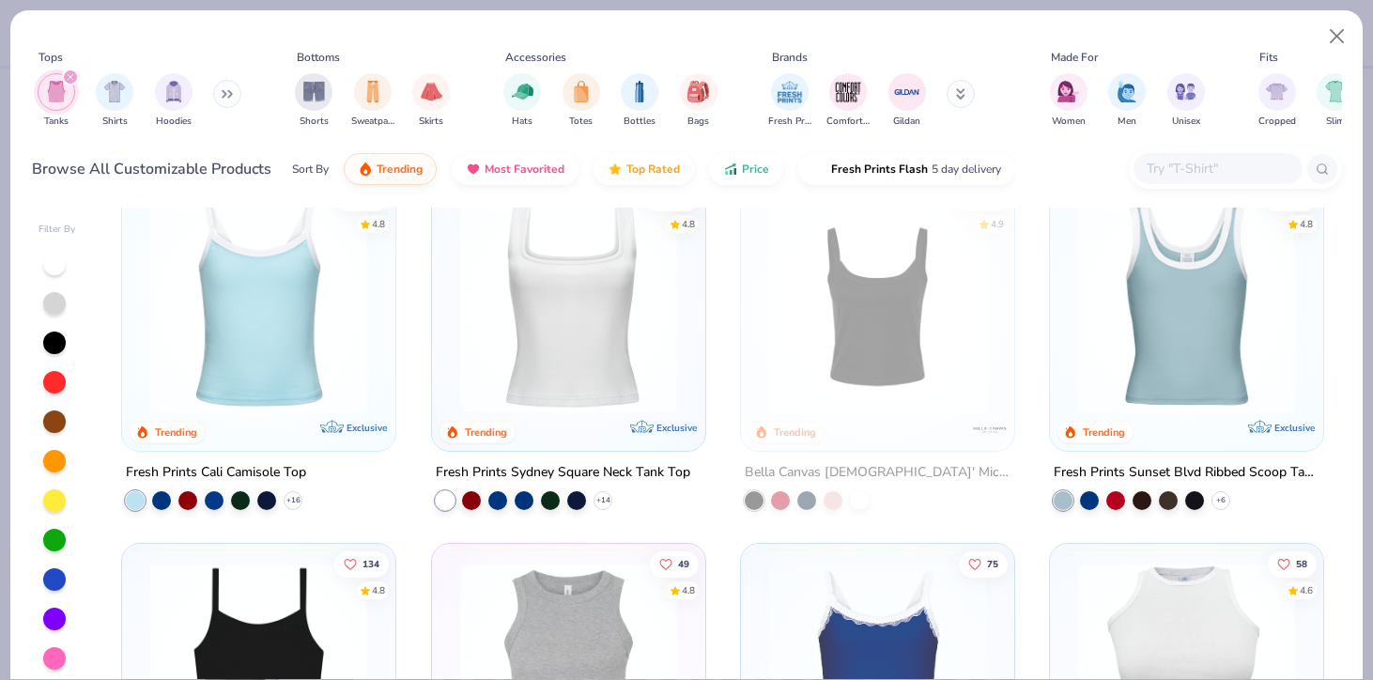
scroll to position [44, 0]
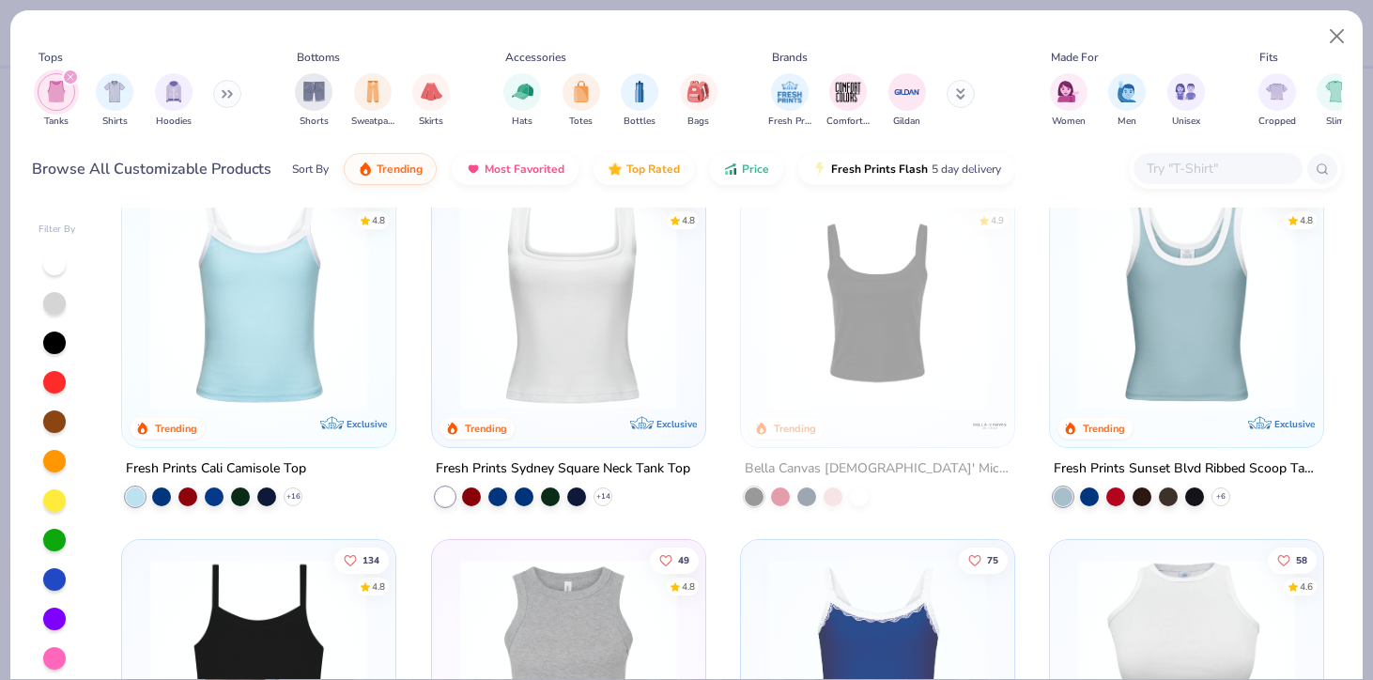
click at [326, 295] on img at bounding box center [259, 301] width 236 height 217
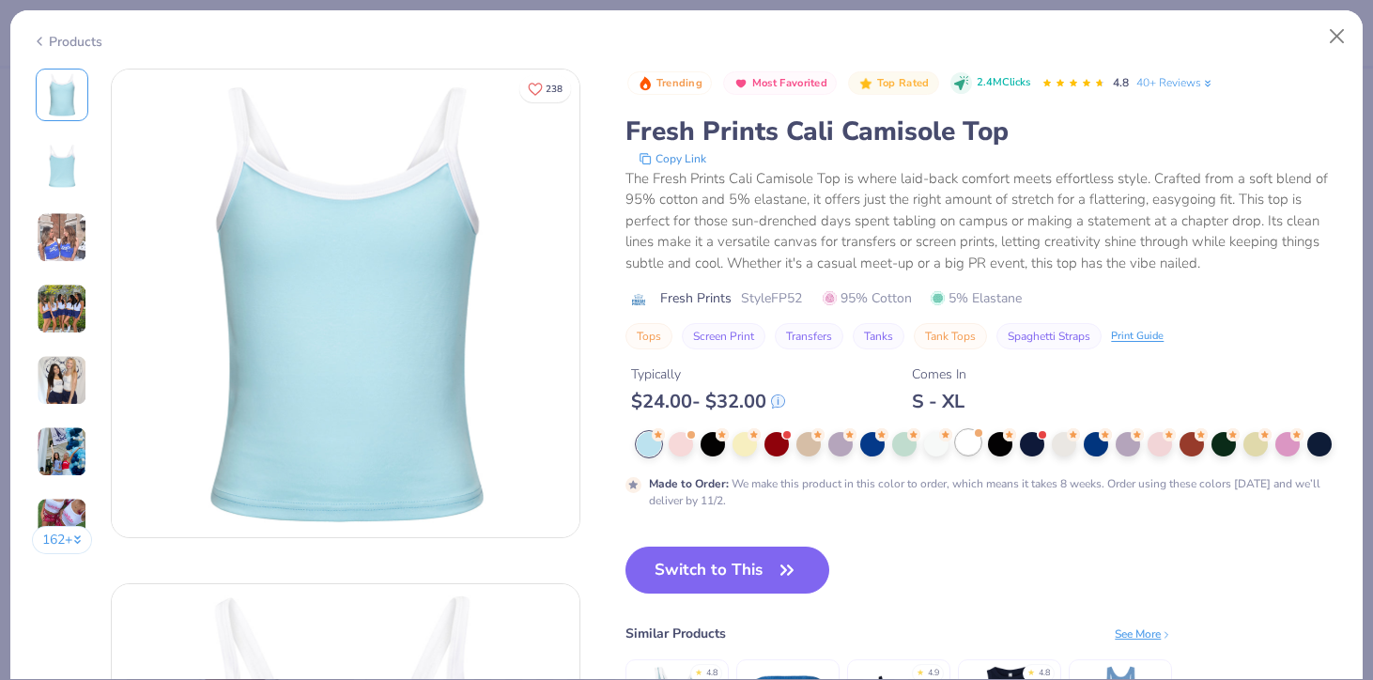
click at [975, 449] on div at bounding box center [968, 442] width 24 height 24
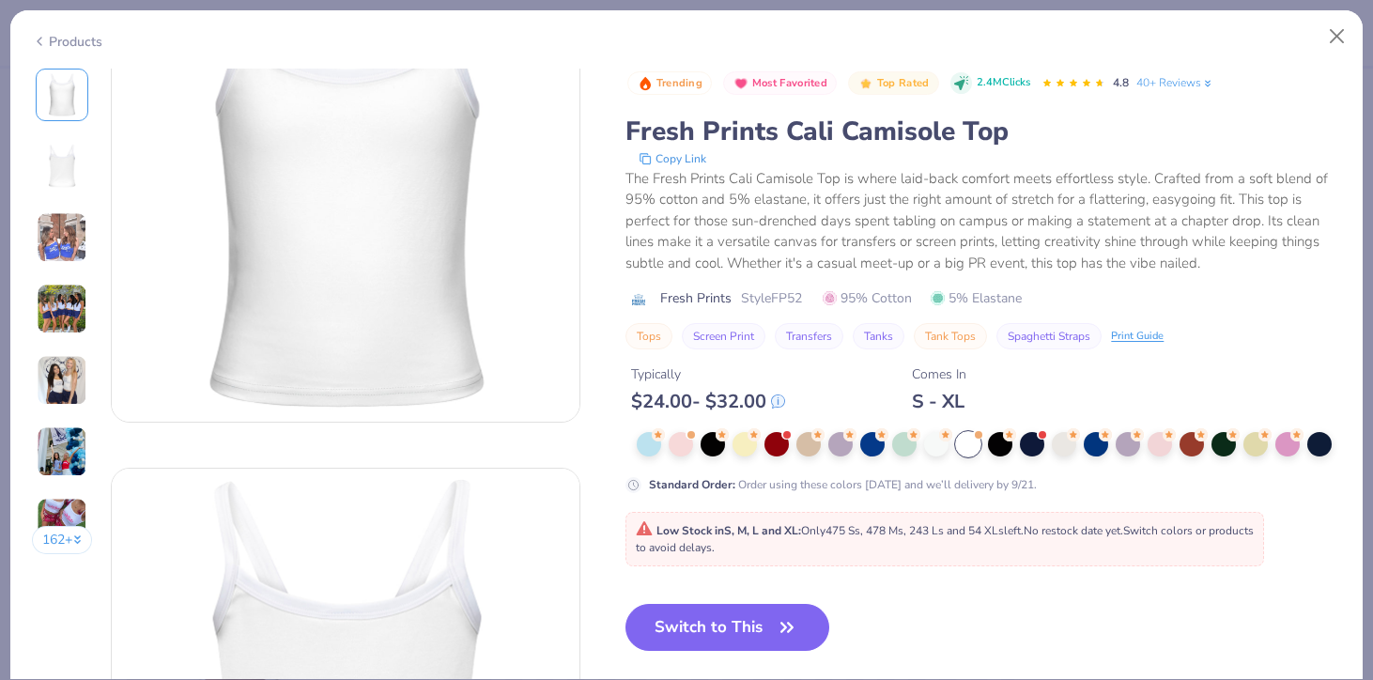
scroll to position [135, 0]
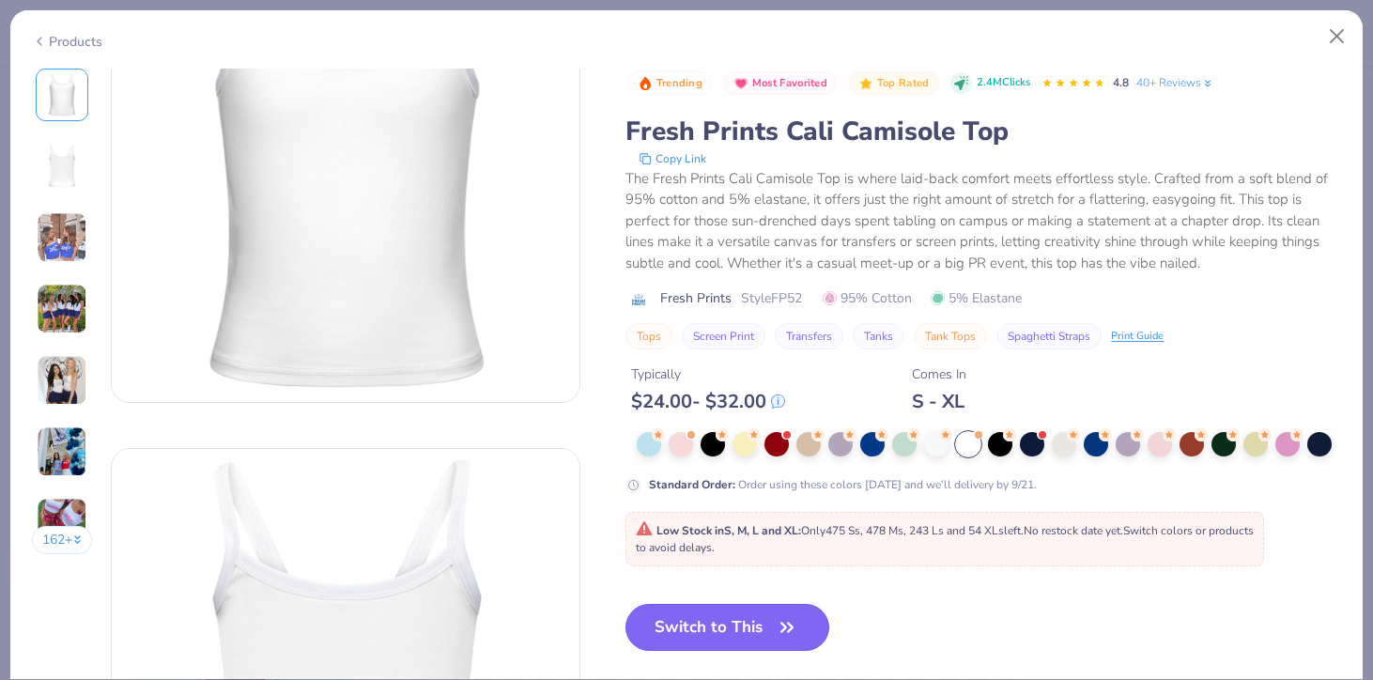
click at [743, 651] on button "Switch to This" at bounding box center [727, 627] width 204 height 47
type input "50"
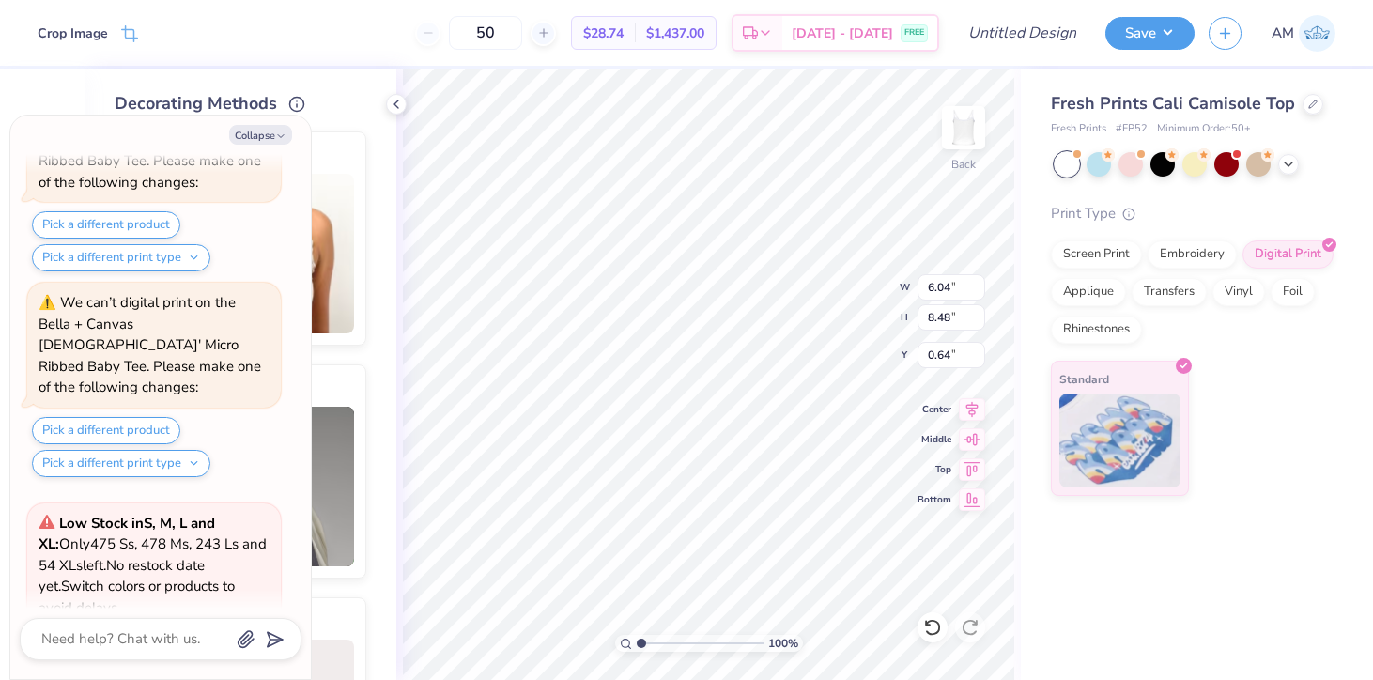
type textarea "x"
type input "1.65"
click at [1306, 111] on div at bounding box center [1313, 102] width 21 height 21
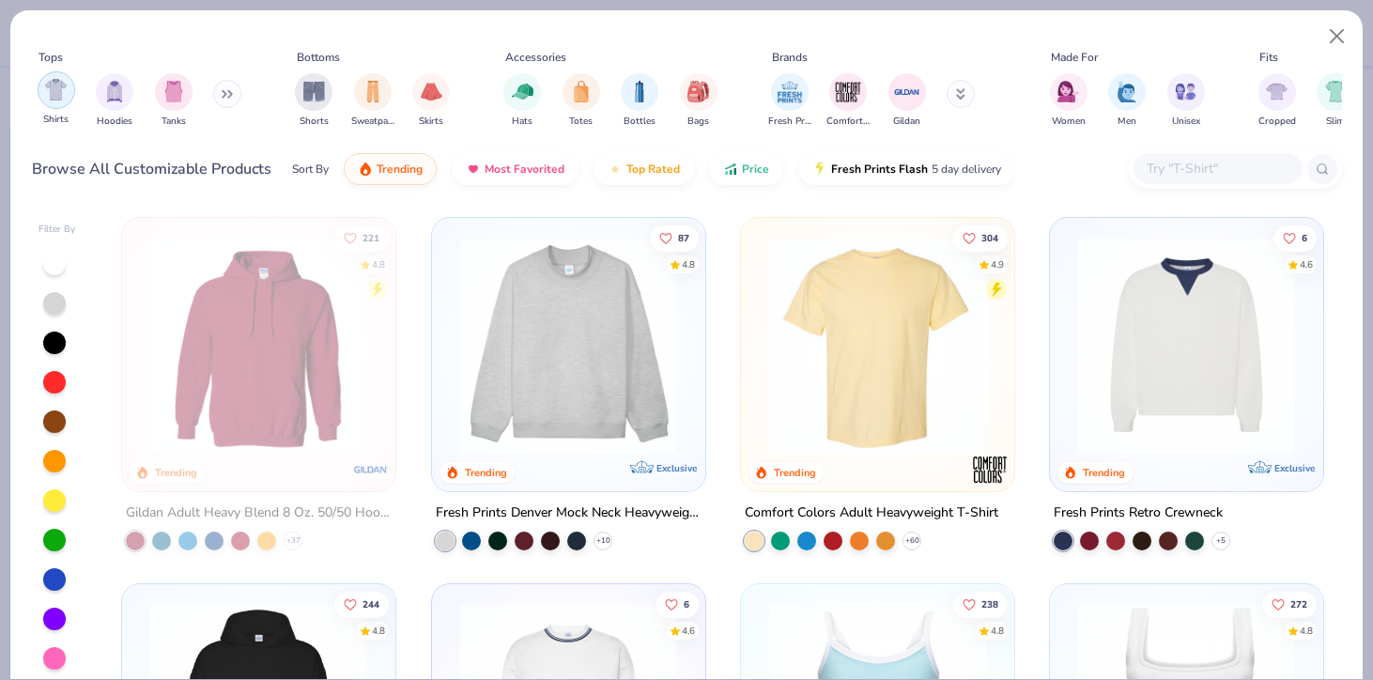
click at [46, 102] on div "filter for Shirts" at bounding box center [57, 90] width 38 height 38
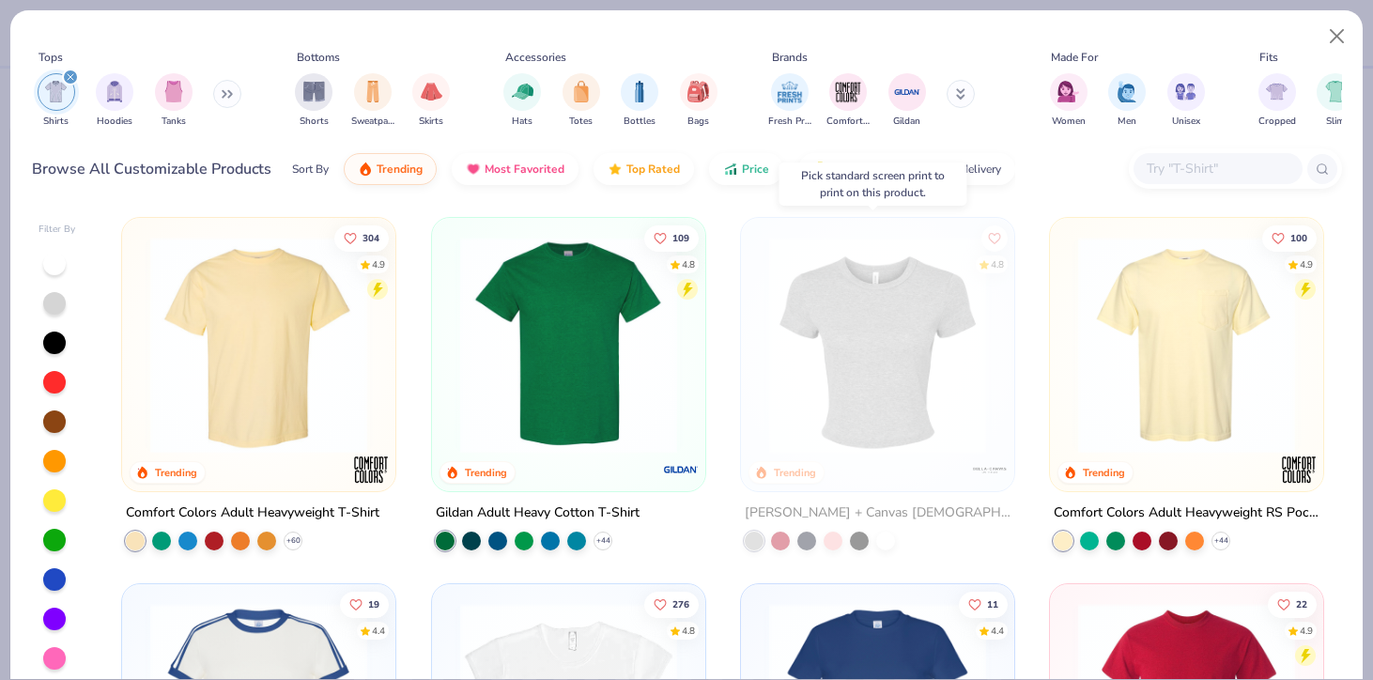
click at [878, 324] on img at bounding box center [878, 345] width 236 height 217
click at [929, 354] on img at bounding box center [878, 345] width 236 height 217
click at [1337, 34] on button "Close" at bounding box center [1338, 37] width 36 height 36
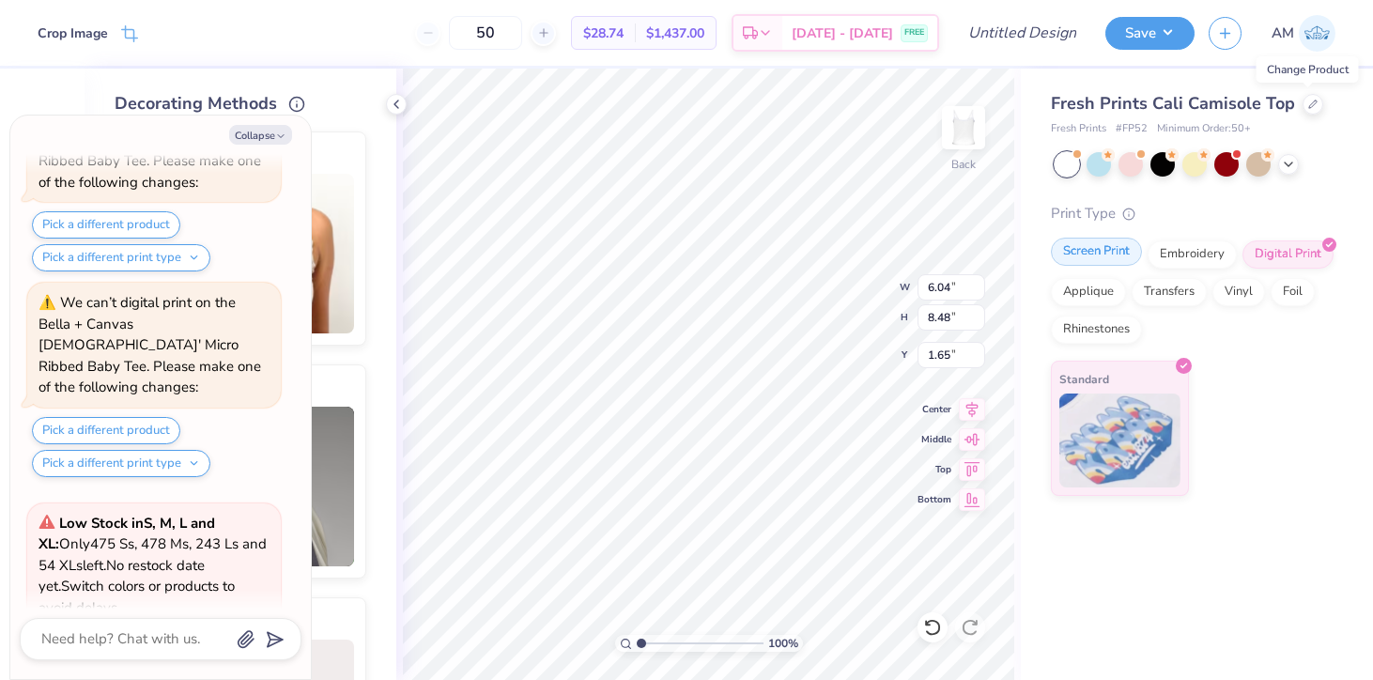
click at [1112, 255] on div "Screen Print" at bounding box center [1096, 252] width 91 height 28
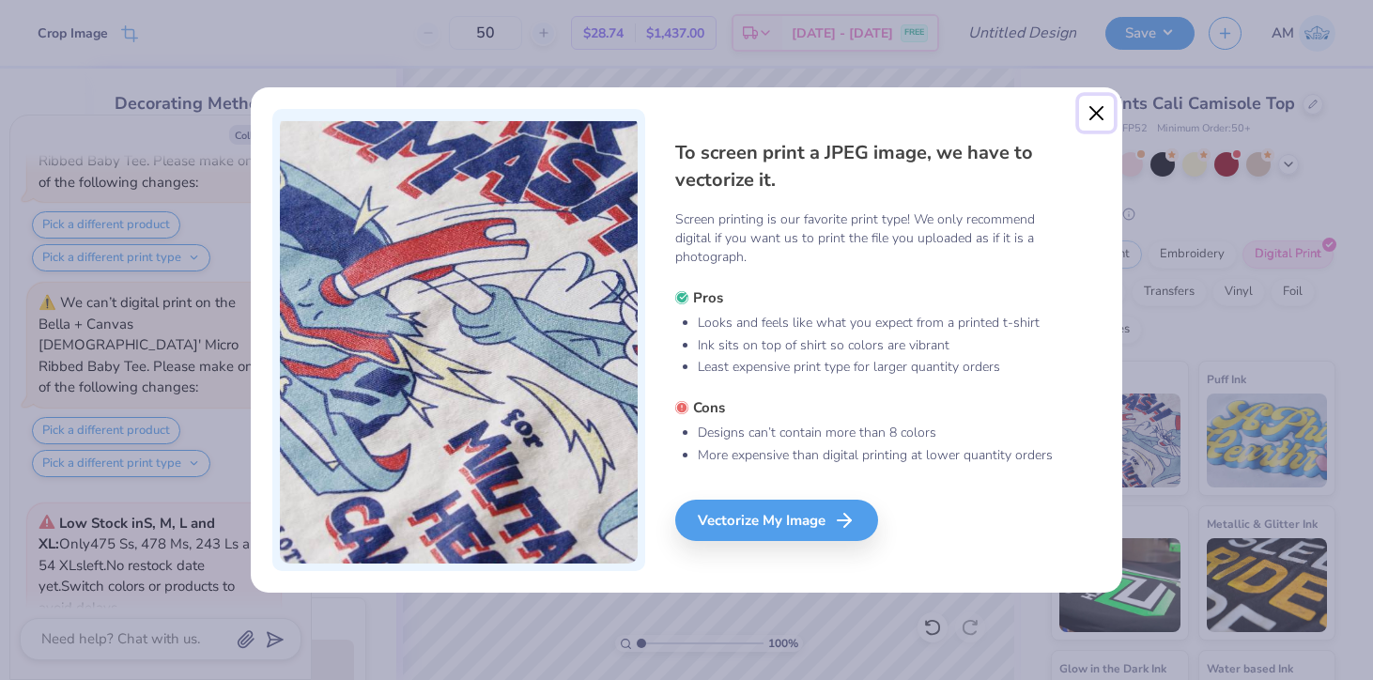
click at [1098, 112] on button "Close" at bounding box center [1097, 114] width 36 height 36
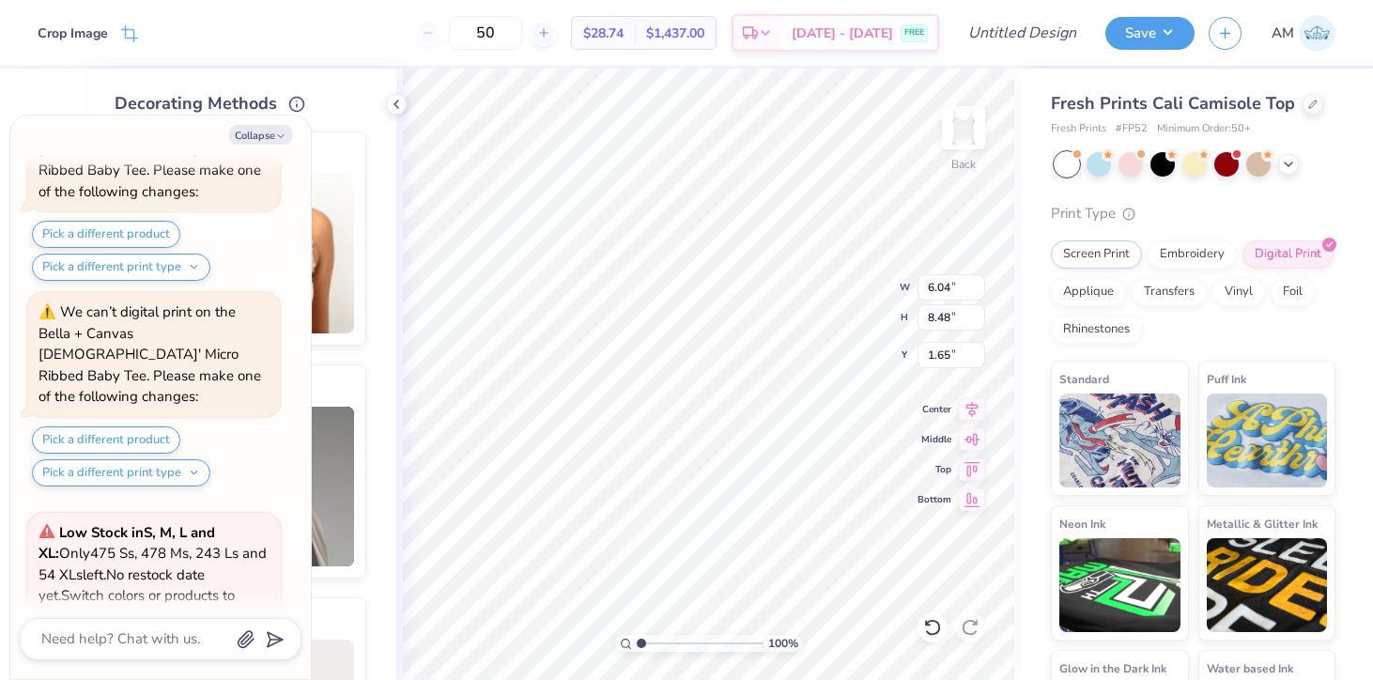
scroll to position [1363, 0]
click at [270, 140] on button "Collapse" at bounding box center [260, 135] width 63 height 20
type textarea "x"
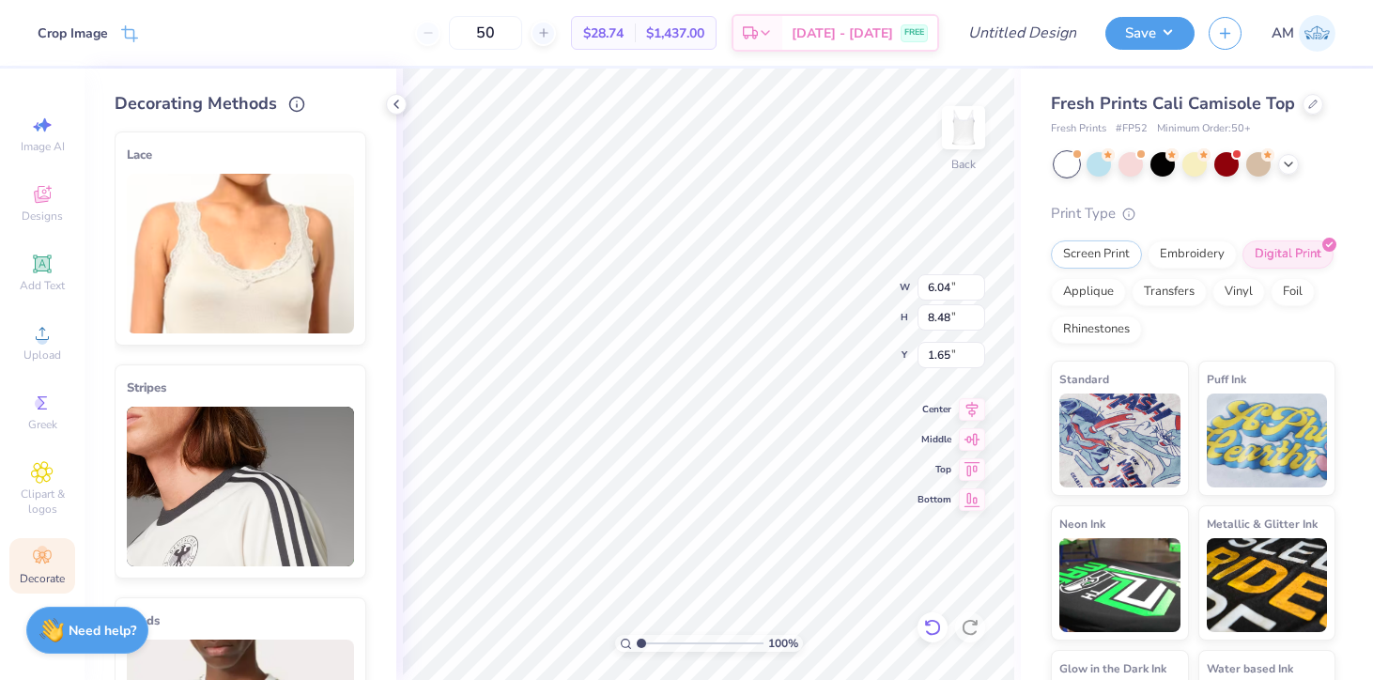
click at [925, 620] on icon at bounding box center [932, 627] width 19 height 19
type input "0.64"
click at [925, 620] on icon at bounding box center [932, 627] width 19 height 19
click at [1308, 99] on icon at bounding box center [1312, 102] width 9 height 9
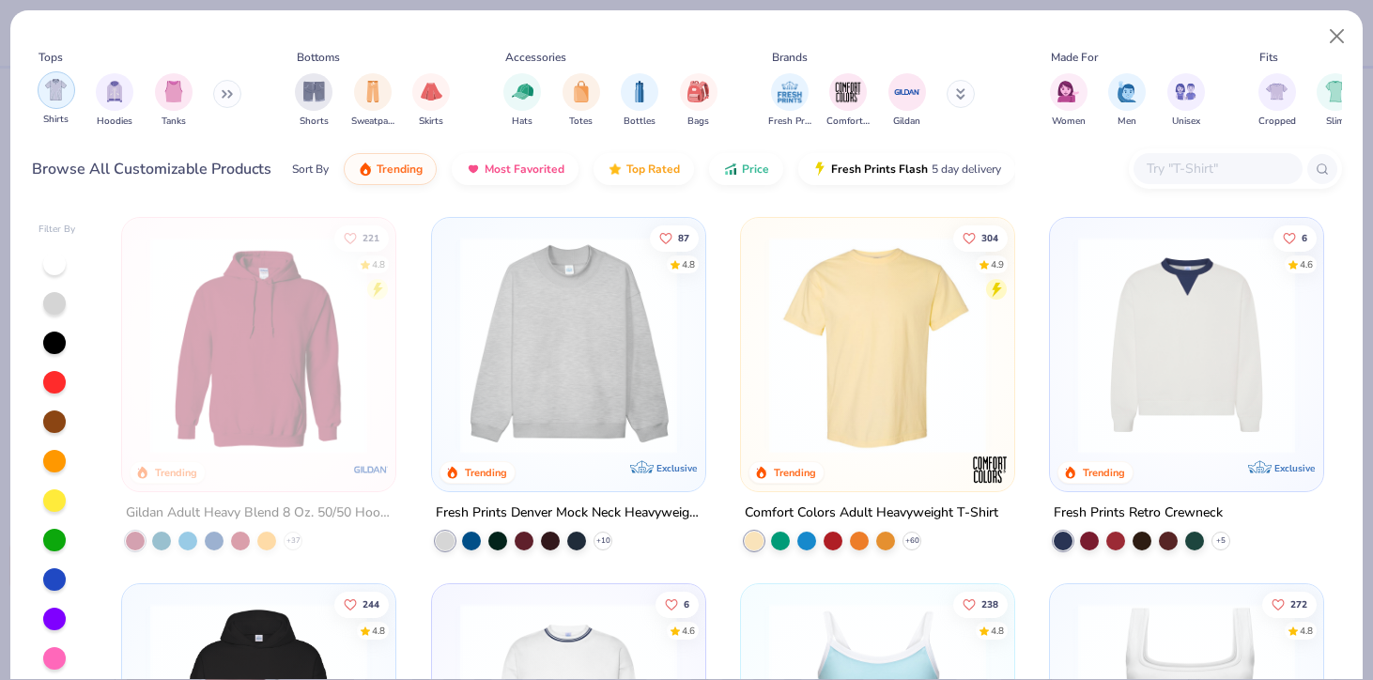
click at [64, 106] on div "filter for Shirts" at bounding box center [57, 90] width 38 height 38
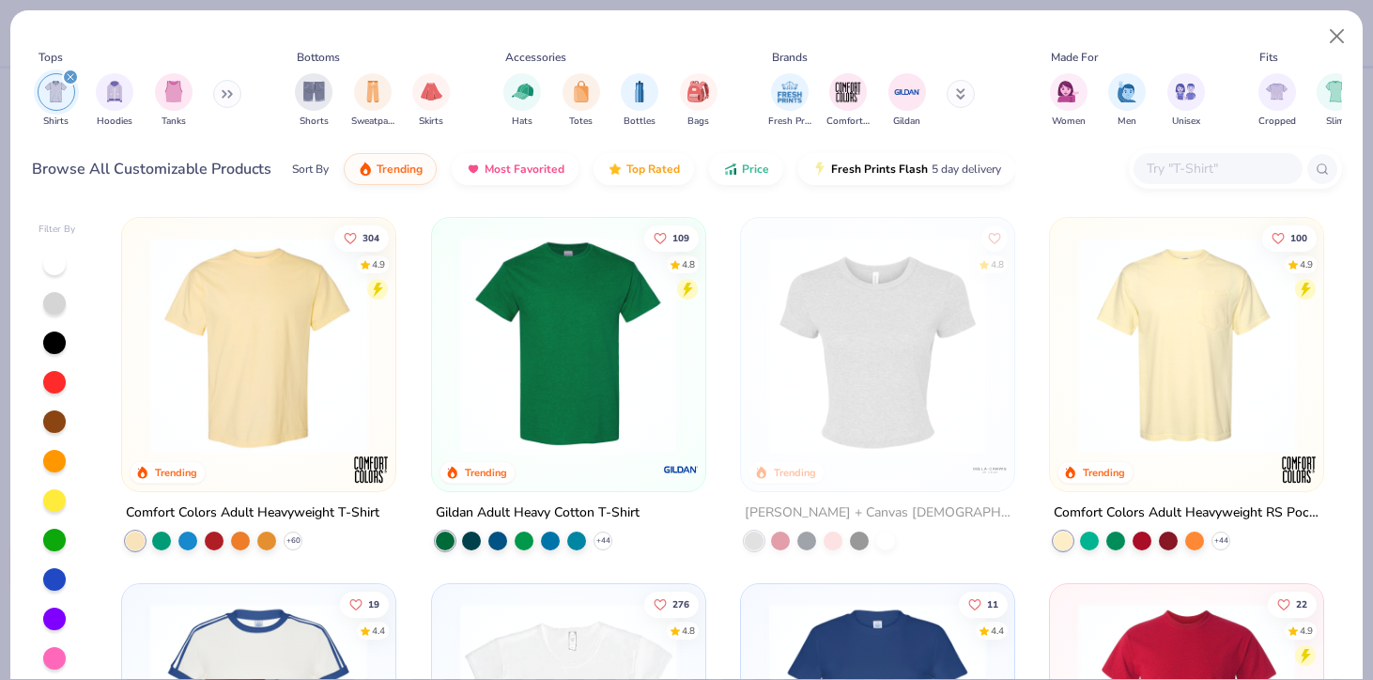
click at [881, 359] on img at bounding box center [878, 345] width 236 height 217
click at [884, 360] on img at bounding box center [878, 345] width 236 height 217
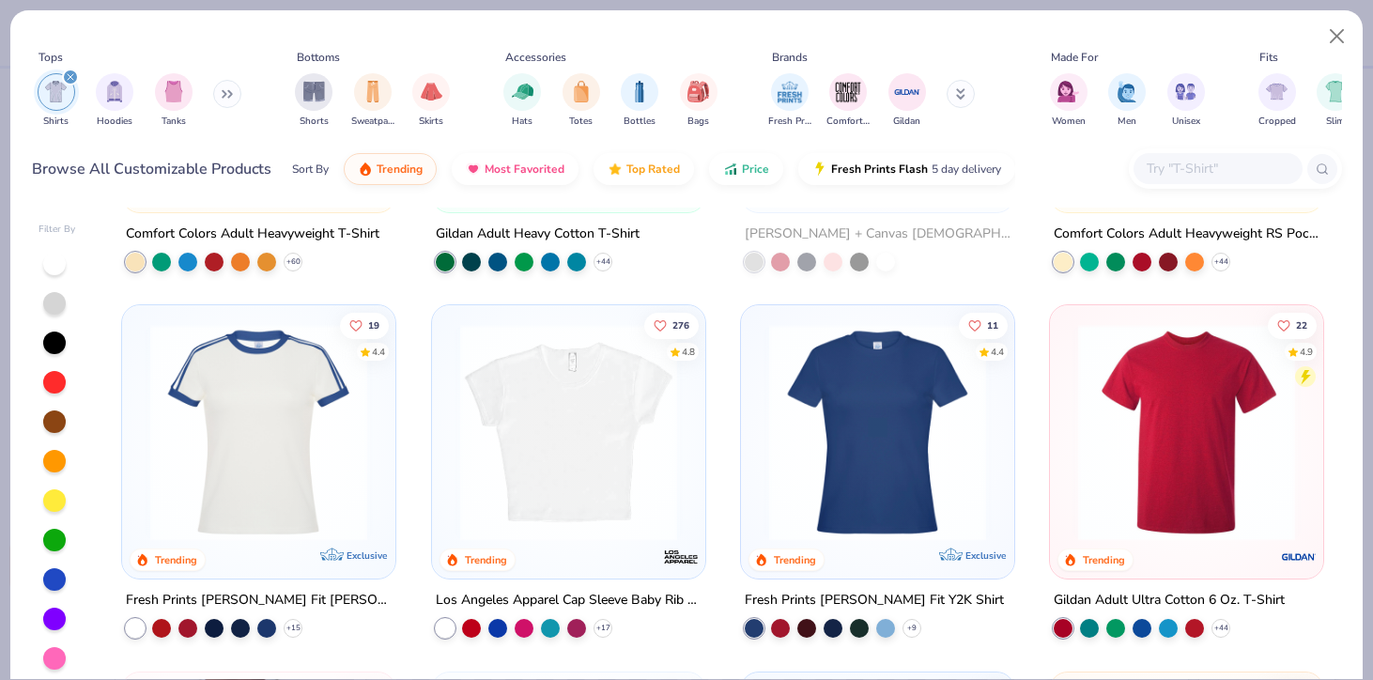
scroll to position [281, 0]
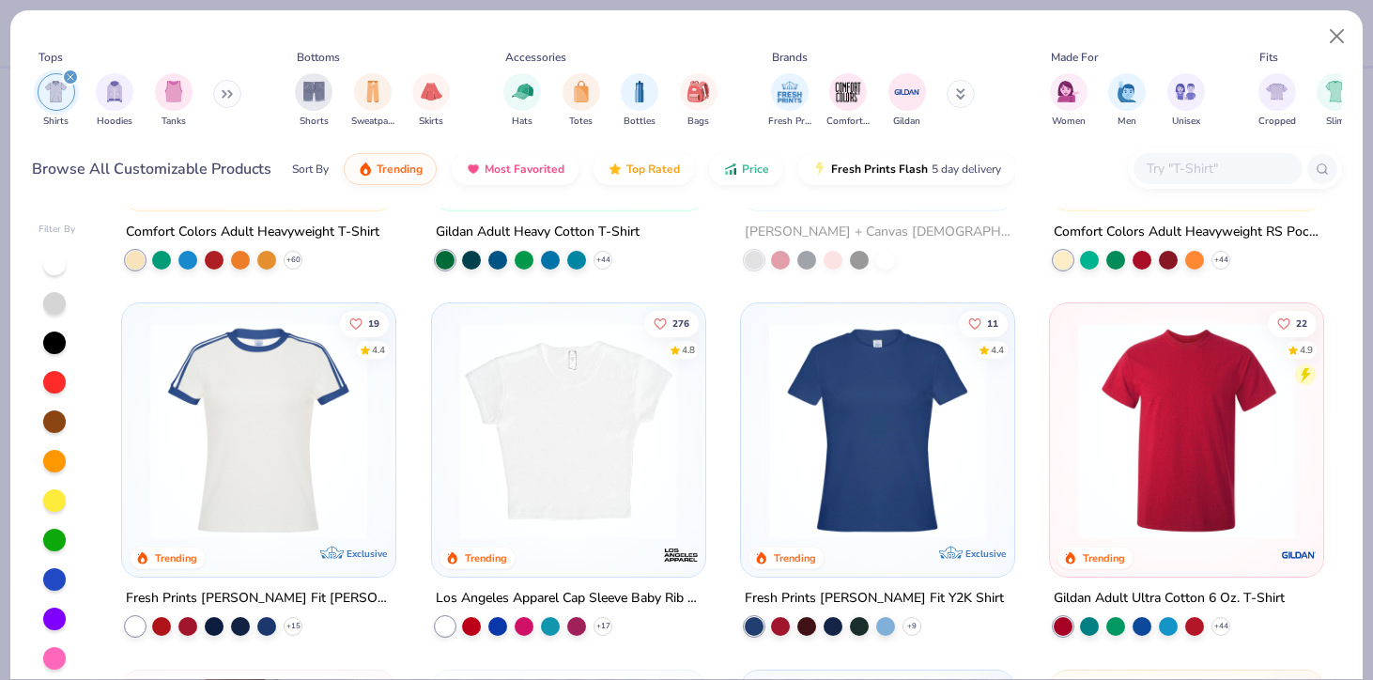
click at [558, 471] on img at bounding box center [569, 430] width 236 height 217
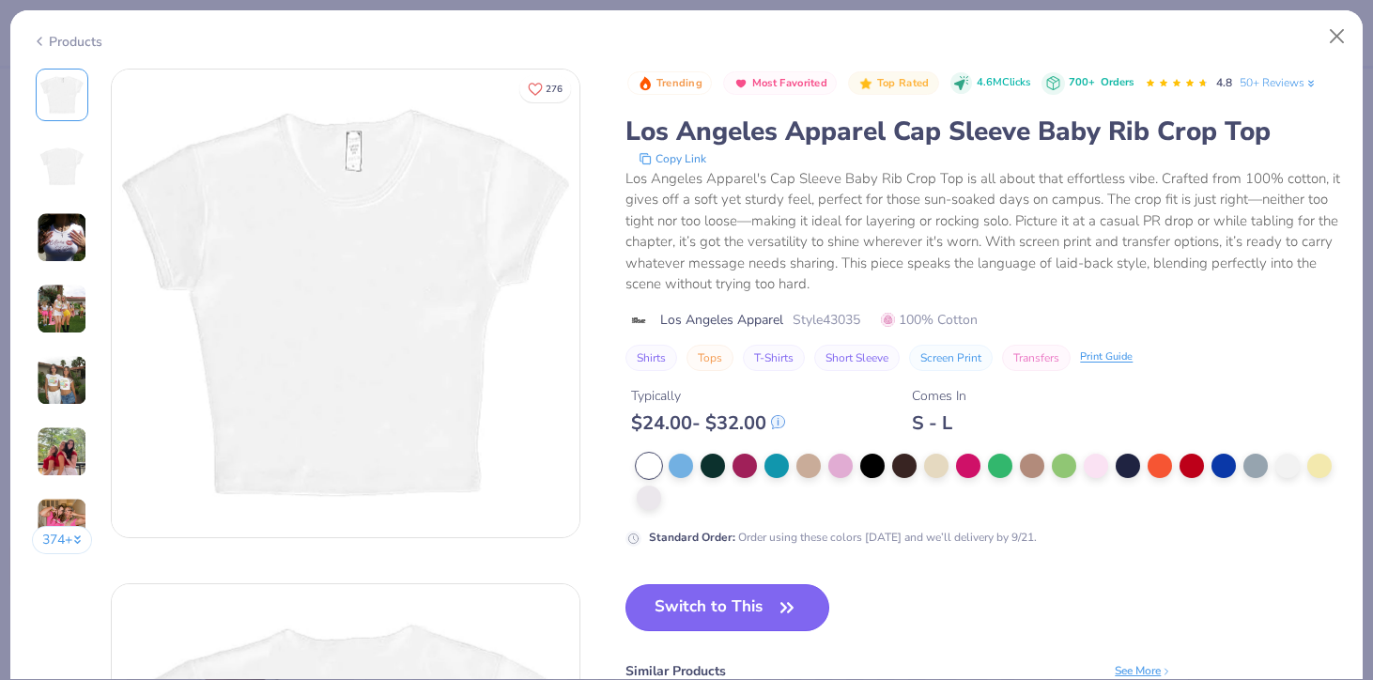
click at [712, 604] on button "Switch to This" at bounding box center [727, 607] width 204 height 47
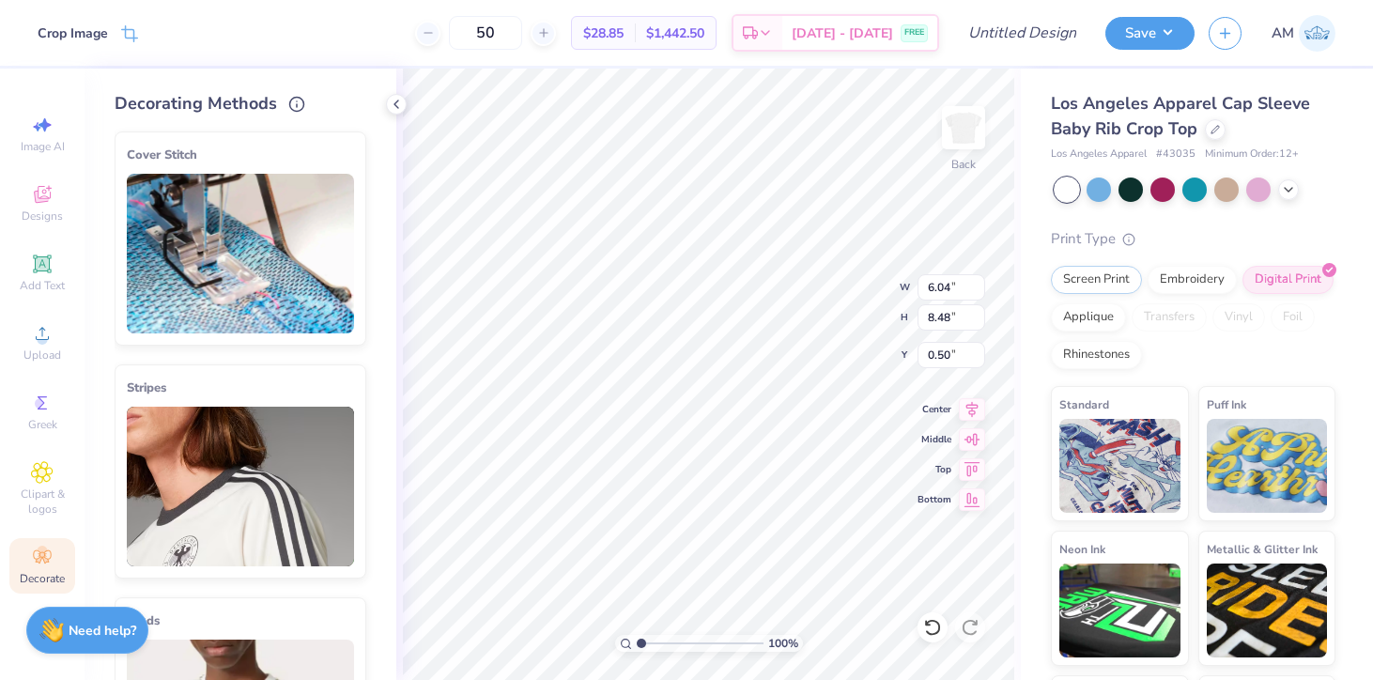
type input "0.78"
drag, startPoint x: 404, startPoint y: 105, endPoint x: 359, endPoint y: 392, distance: 290.0
click at [363, 393] on div "Crop Image 50 $28.85 Per Item $1,442.50 Total Est. Delivery Sep 18 - 21 FREE De…" at bounding box center [686, 340] width 1373 height 680
click at [322, 320] on img at bounding box center [240, 254] width 227 height 160
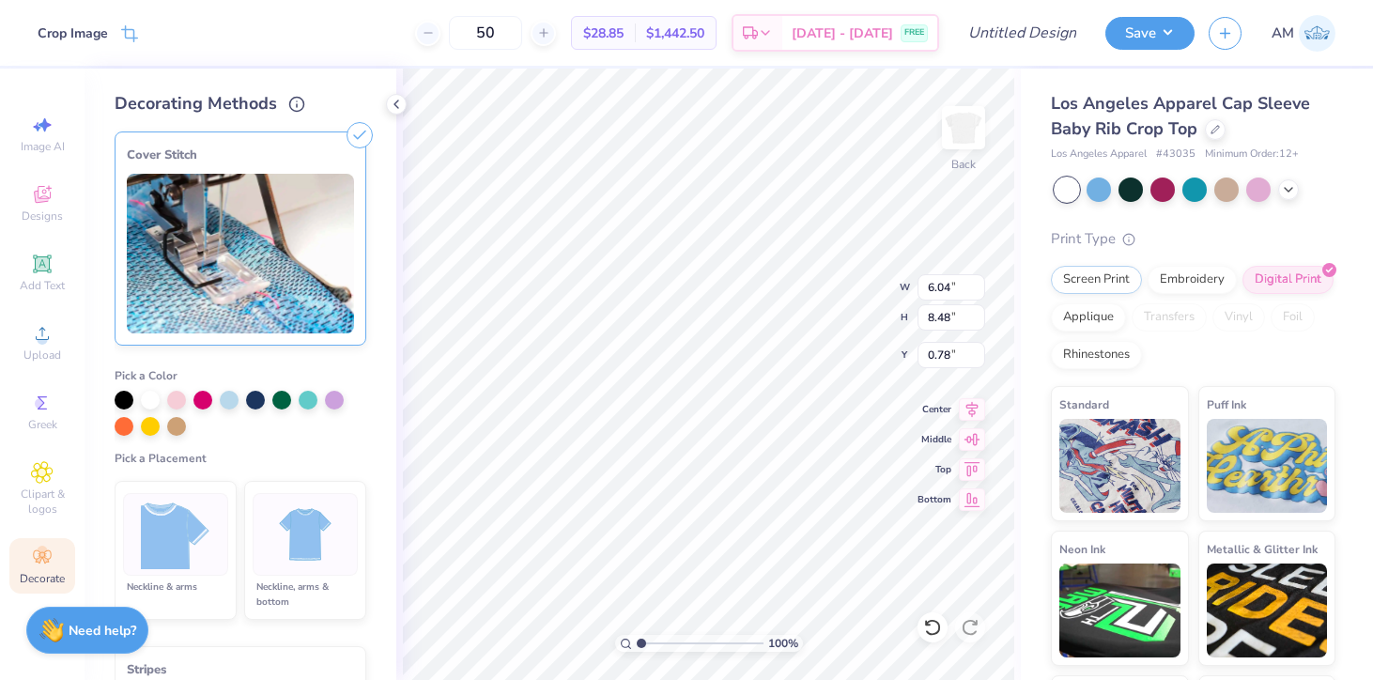
click at [187, 509] on img at bounding box center [176, 535] width 70 height 70
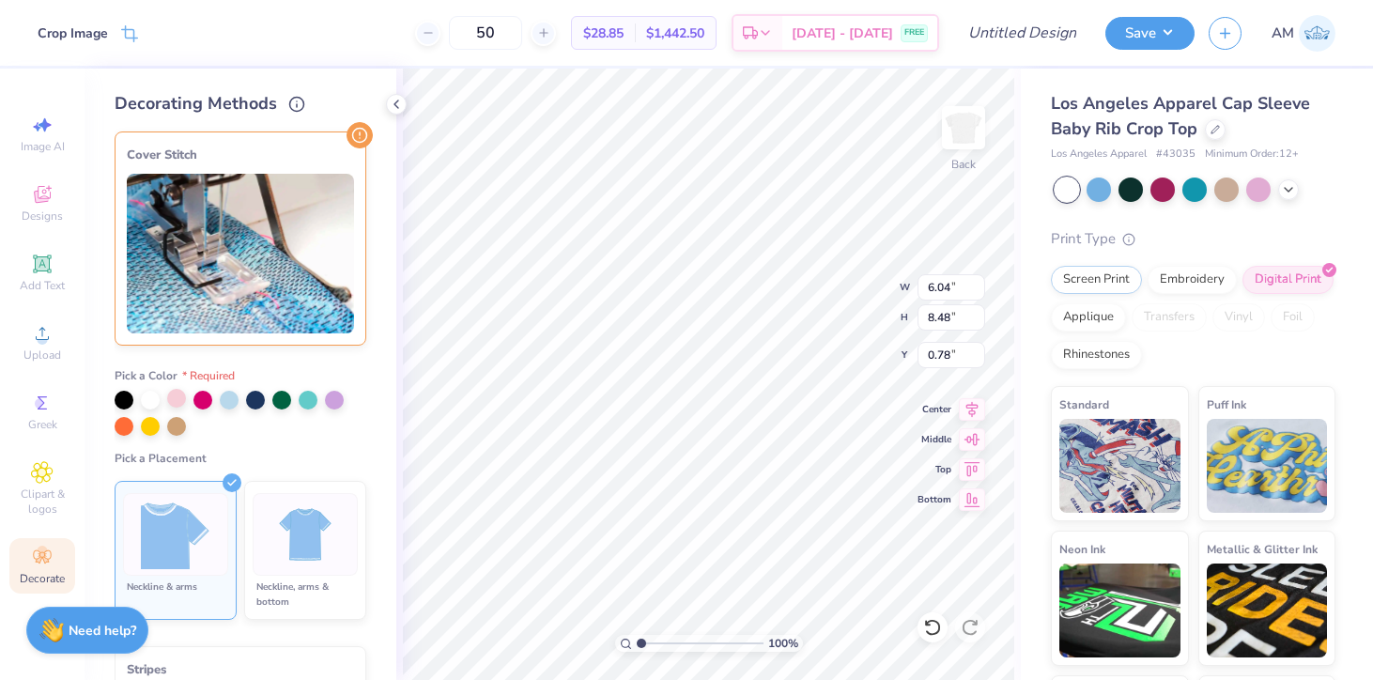
click at [167, 399] on div at bounding box center [176, 398] width 19 height 19
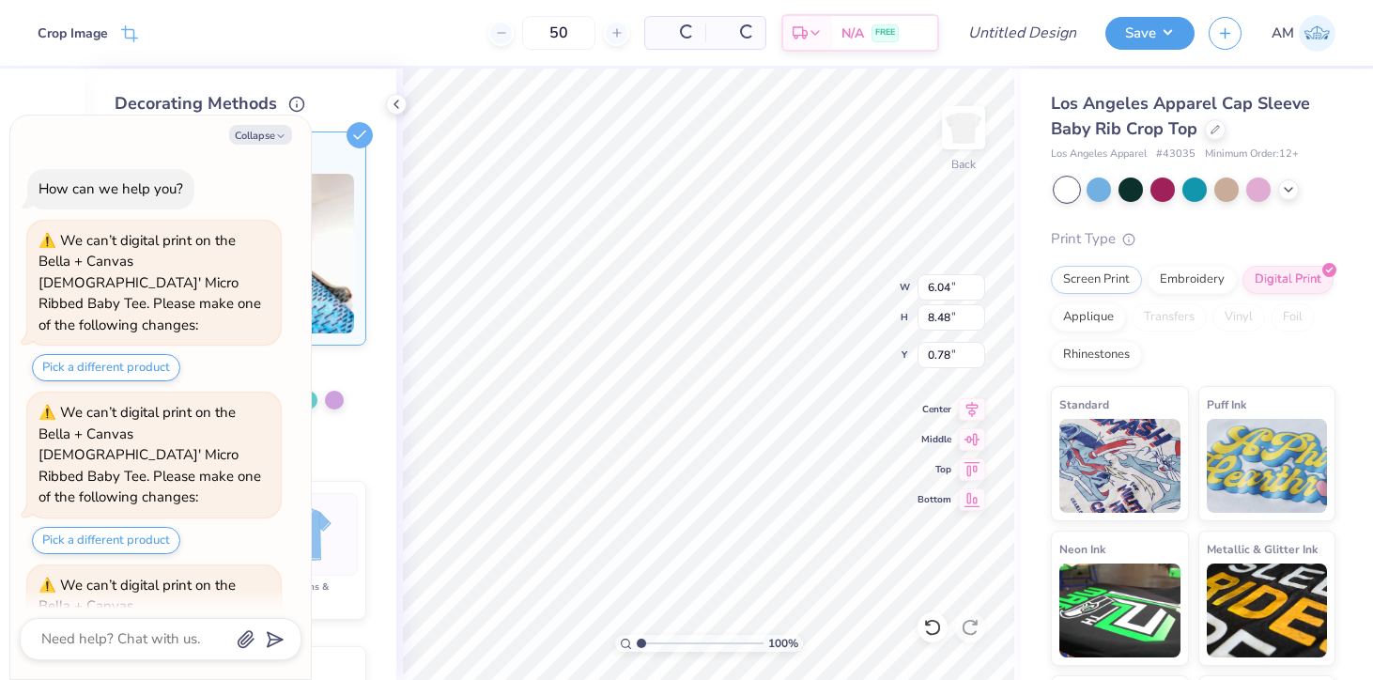
scroll to position [1247, 0]
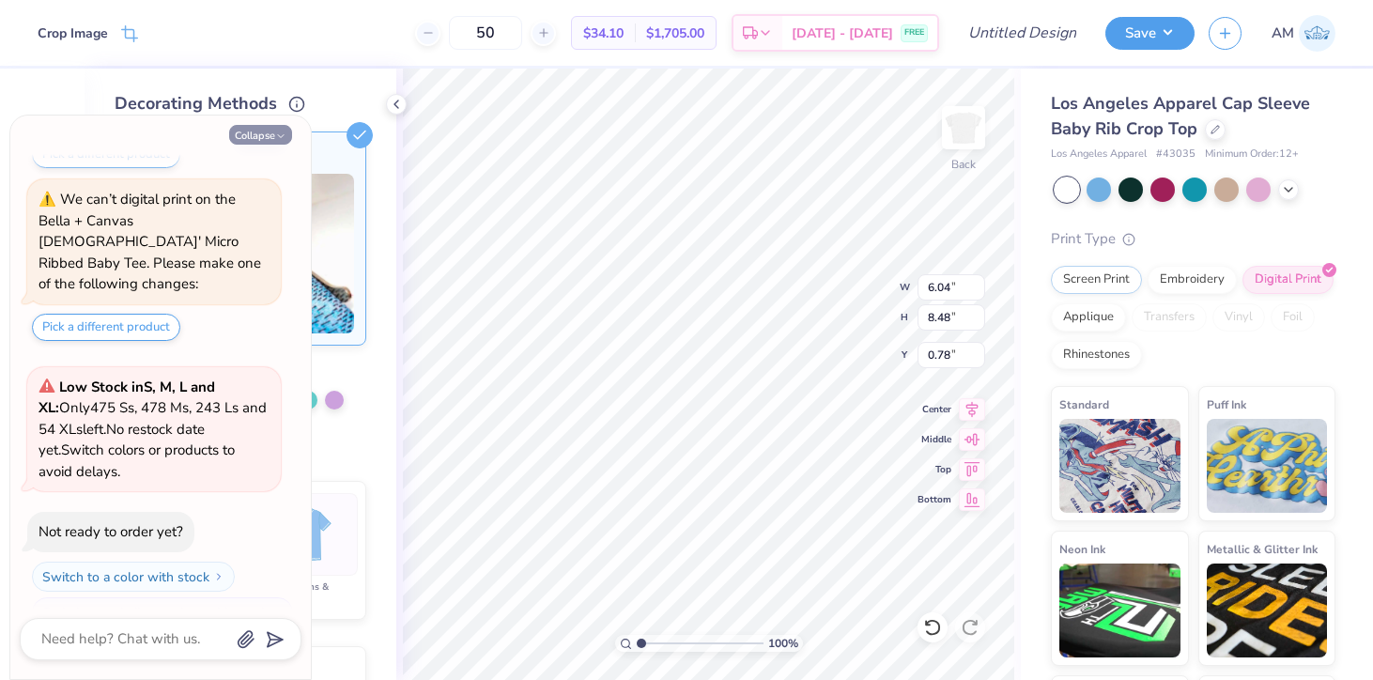
click at [268, 133] on button "Collapse" at bounding box center [260, 135] width 63 height 20
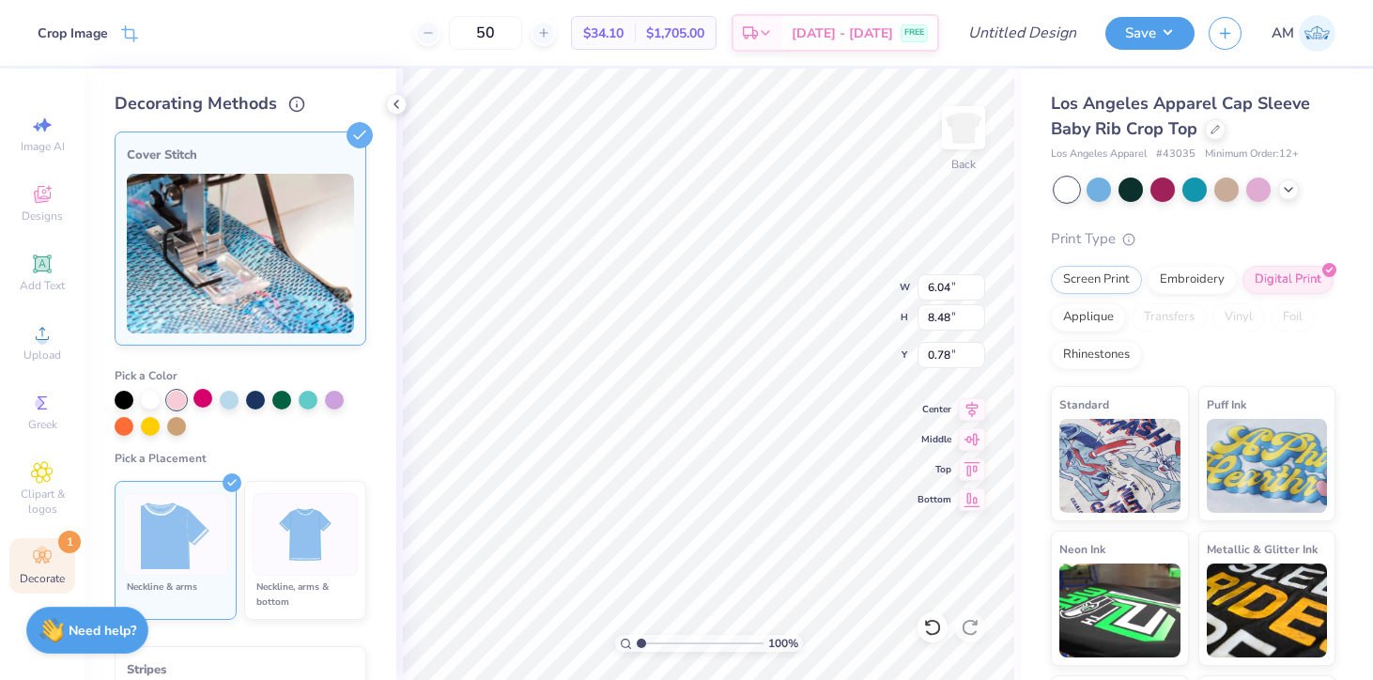
click at [200, 404] on div at bounding box center [202, 398] width 19 height 19
click at [178, 401] on div at bounding box center [176, 398] width 19 height 19
click at [93, 623] on strong "Need help?" at bounding box center [103, 628] width 68 height 18
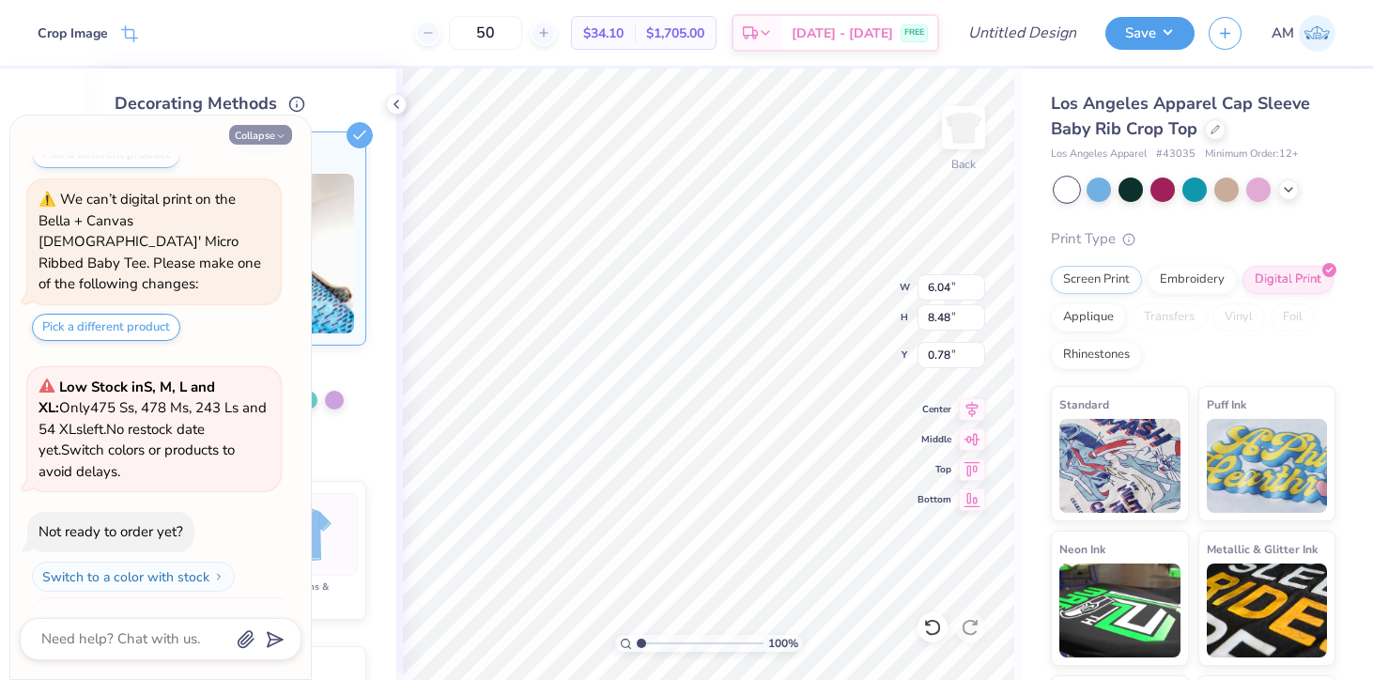
click at [279, 139] on icon "button" at bounding box center [280, 136] width 11 height 11
type textarea "x"
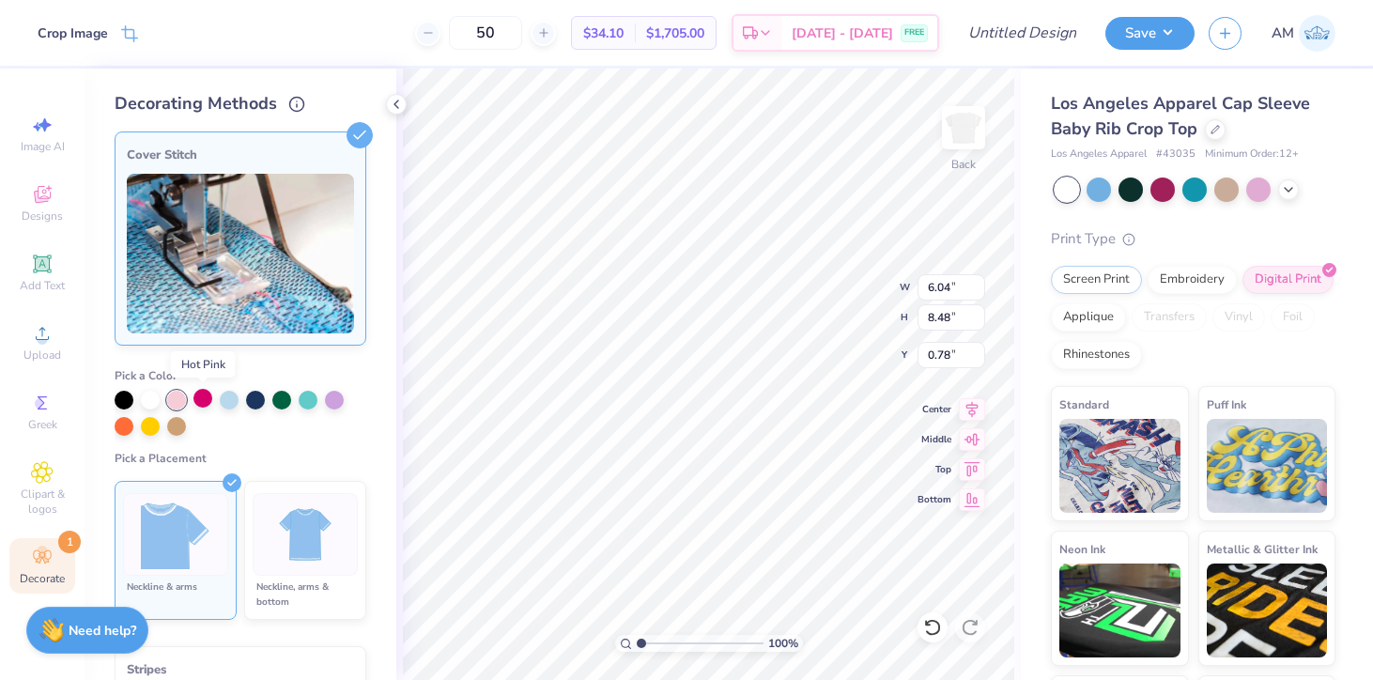
click at [200, 399] on div at bounding box center [202, 398] width 19 height 19
click at [204, 289] on img at bounding box center [240, 254] width 227 height 160
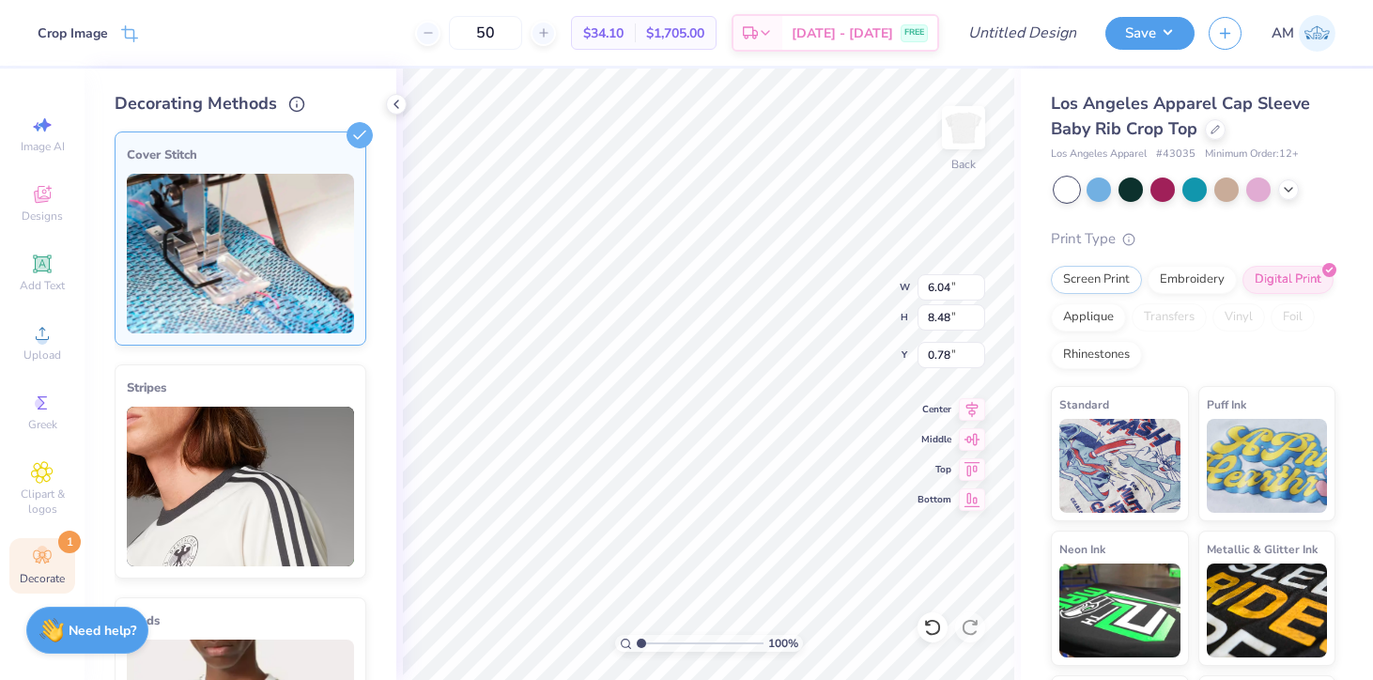
click at [299, 169] on div "Cover Stitch" at bounding box center [241, 238] width 252 height 214
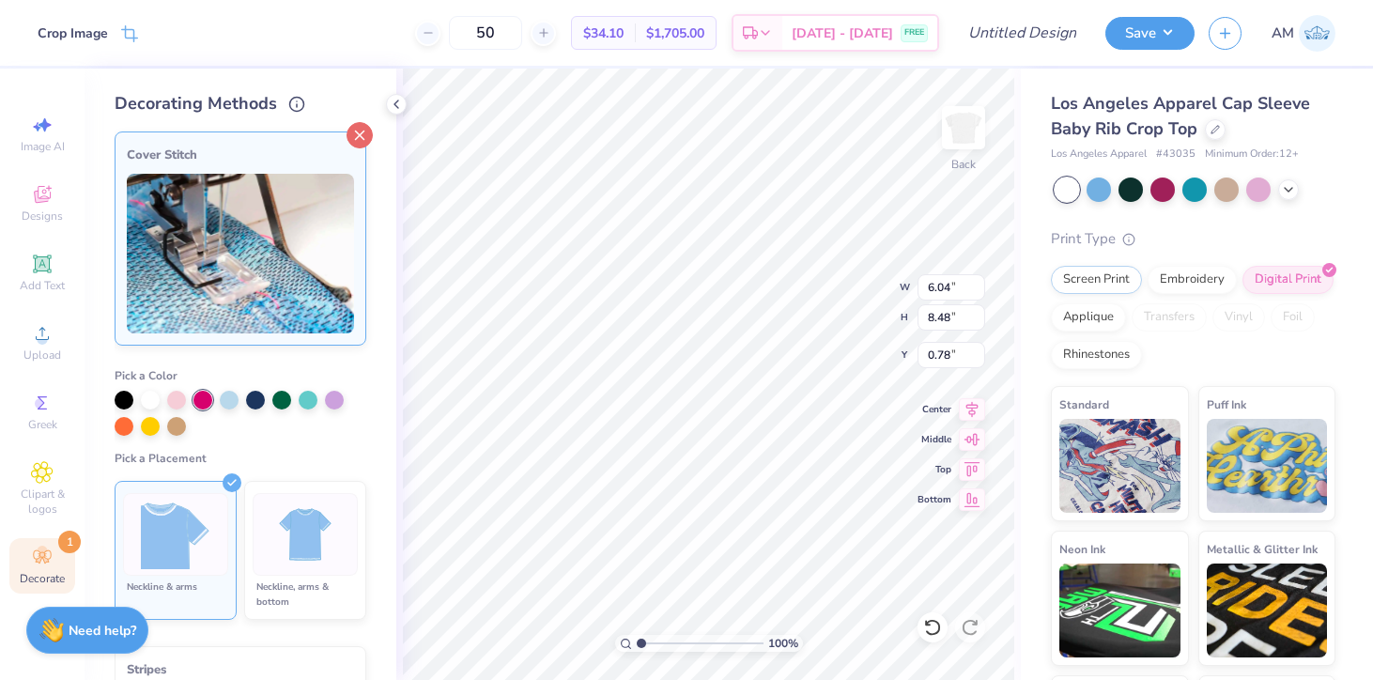
click at [360, 130] on icon at bounding box center [360, 135] width 26 height 26
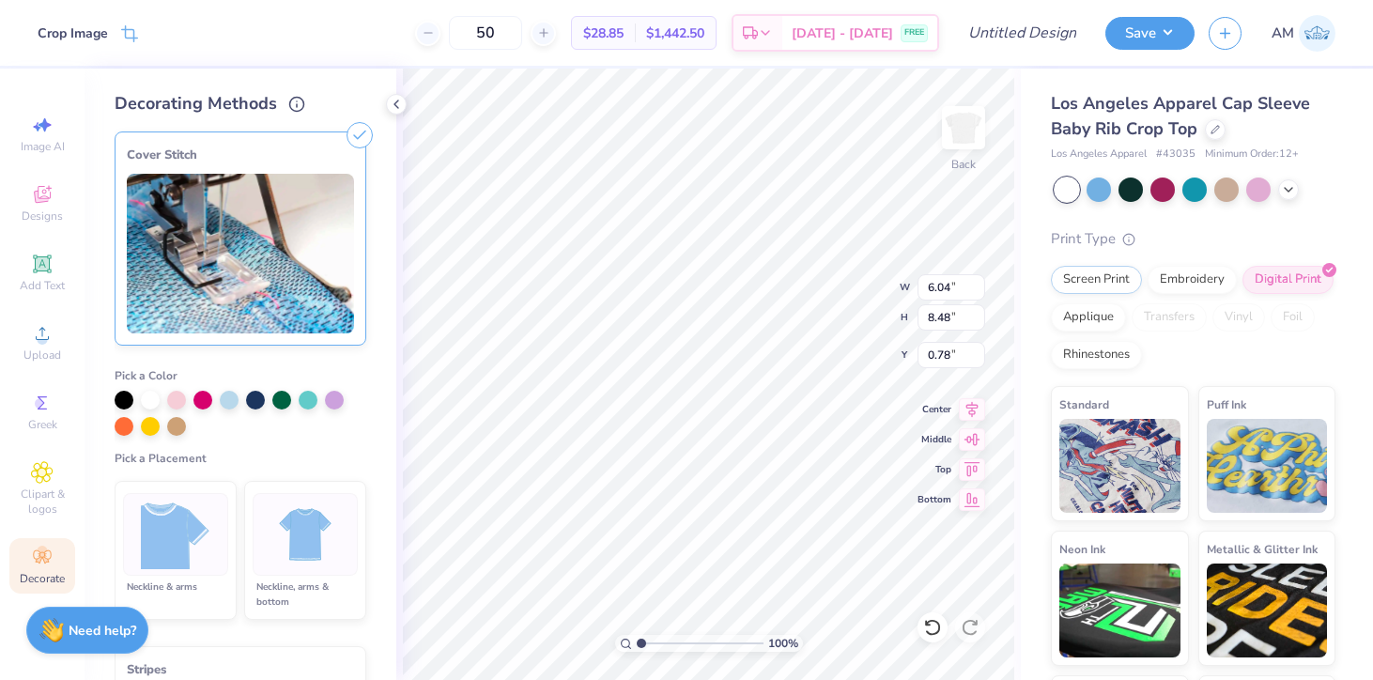
click at [351, 144] on icon at bounding box center [360, 135] width 26 height 26
click at [268, 357] on div "Pick a Color Pick a Placement Neckline & arms Neckline, arms & bottom" at bounding box center [241, 490] width 252 height 274
click at [395, 105] on polyline at bounding box center [396, 104] width 4 height 8
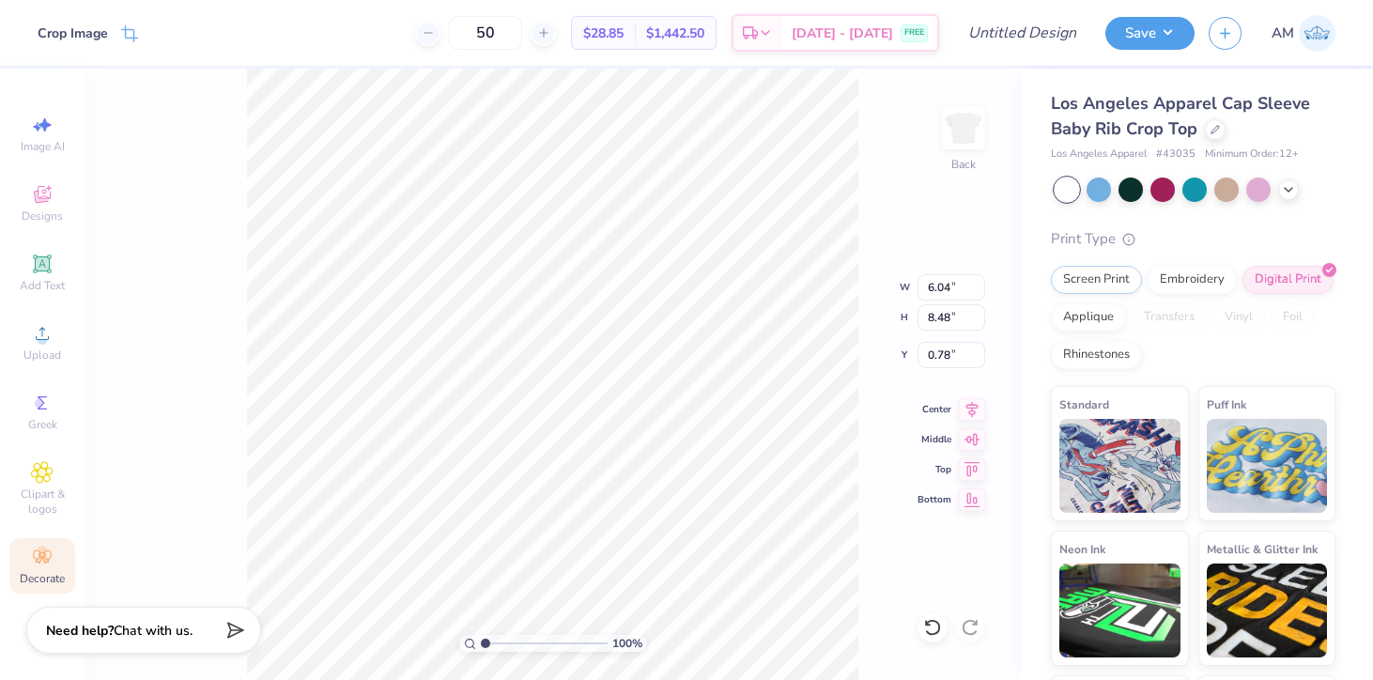
click at [181, 415] on div "100 % Back W 6.04 6.04 " H 8.48 8.48 " Y 0.78 0.78 " Center Middle Top Bottom" at bounding box center [553, 374] width 936 height 611
click at [48, 560] on icon at bounding box center [42, 556] width 18 height 13
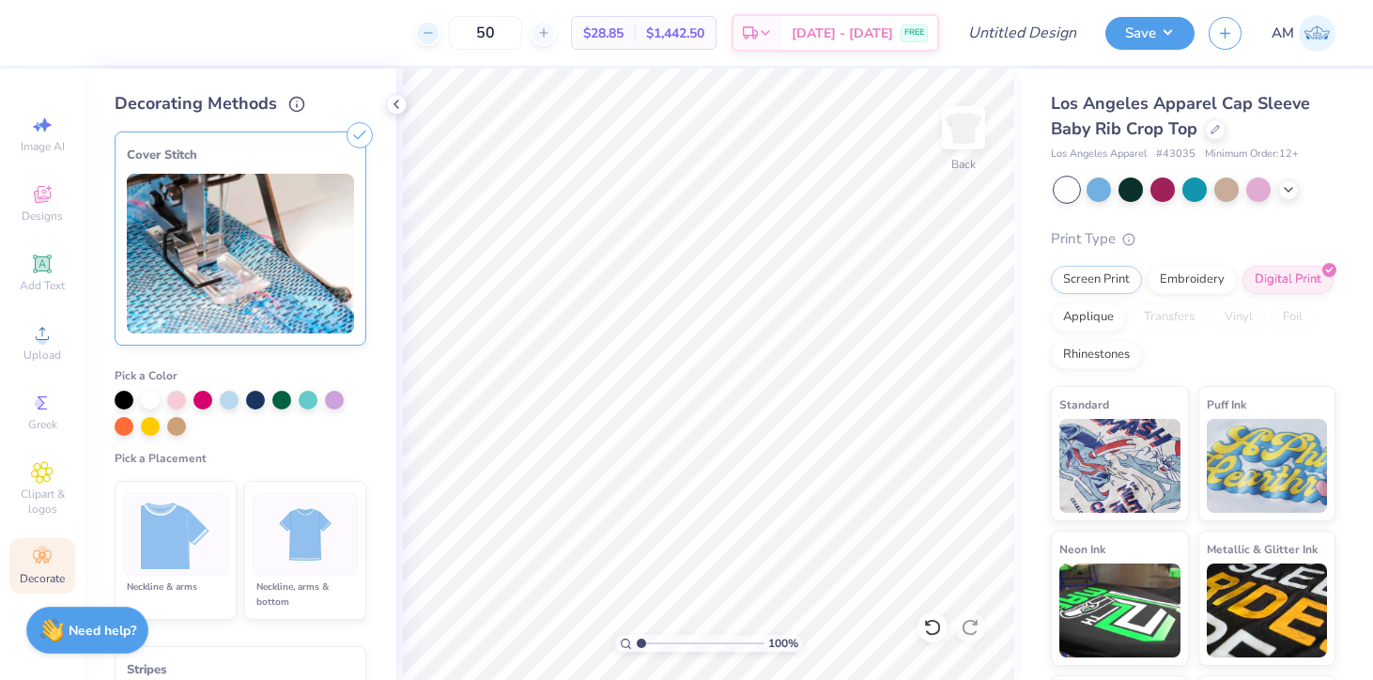
click at [435, 30] on icon at bounding box center [428, 32] width 13 height 13
click at [397, 100] on polyline at bounding box center [396, 104] width 4 height 8
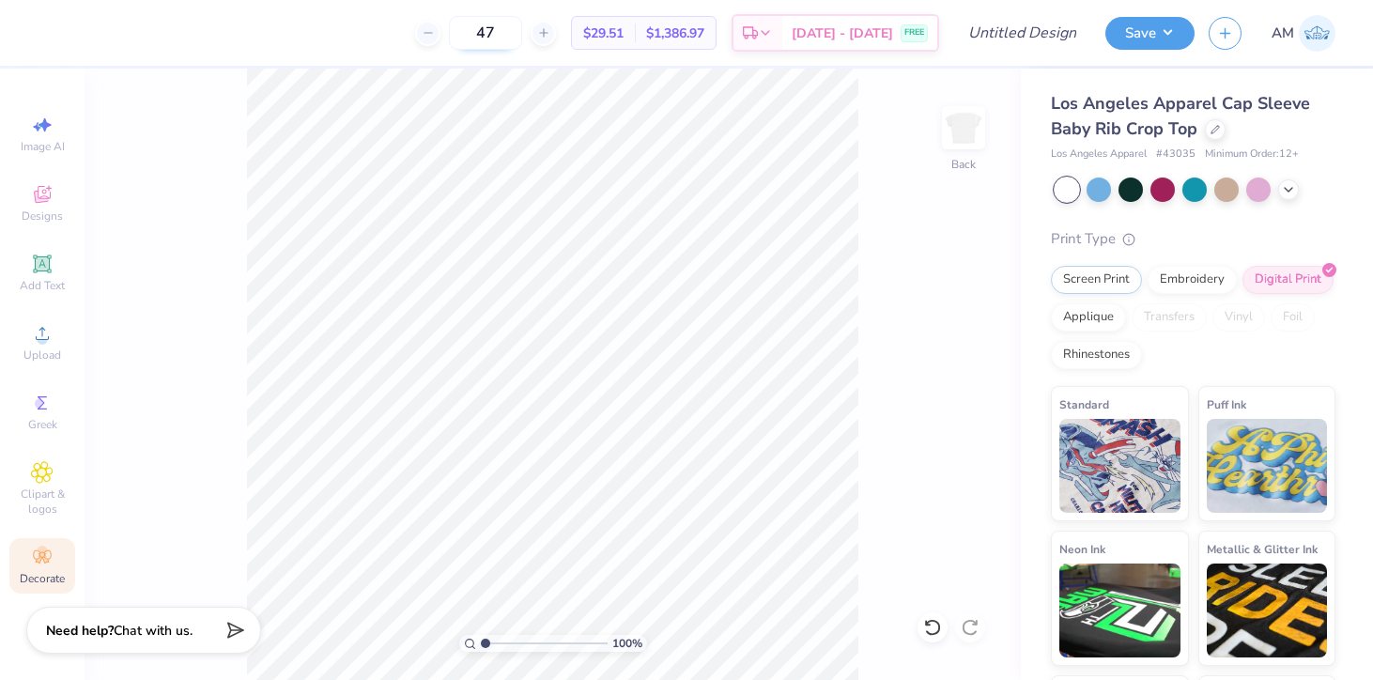
click at [497, 35] on input "47" at bounding box center [485, 33] width 73 height 34
type input "45"
click at [1130, 32] on button "Save" at bounding box center [1149, 30] width 89 height 33
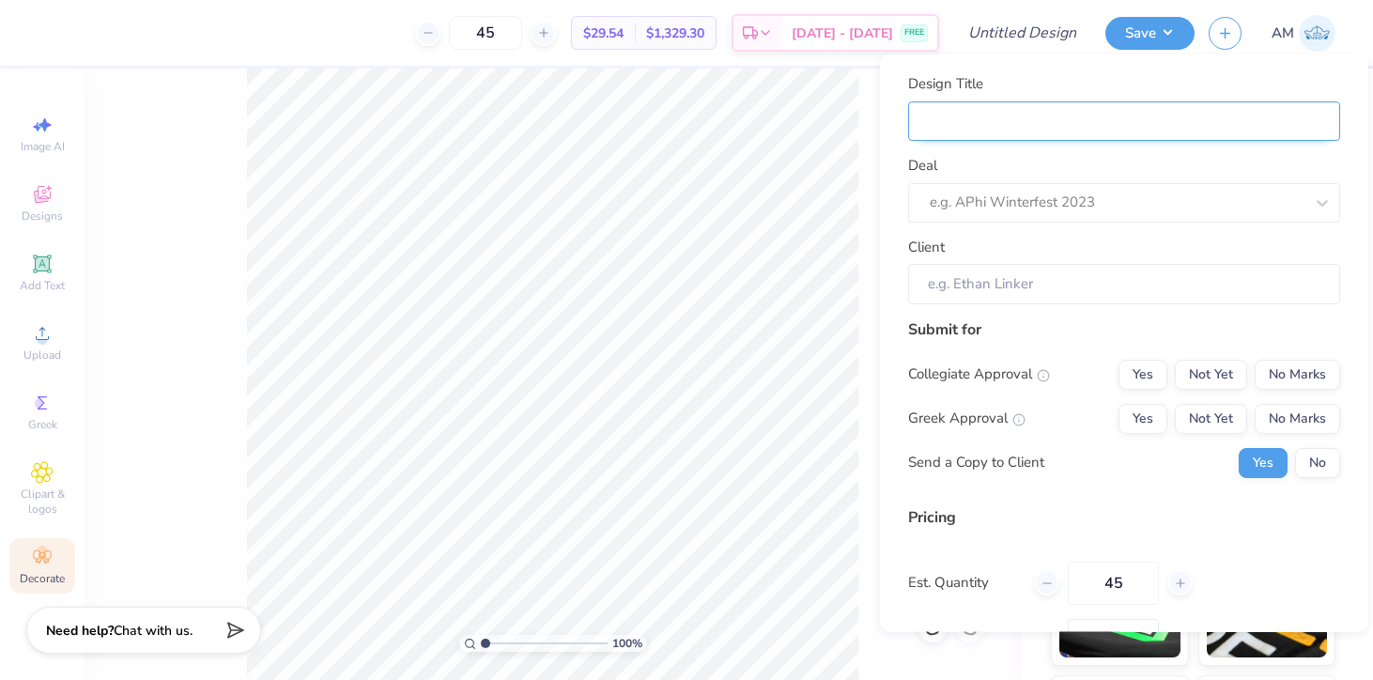
click at [1022, 110] on input "Design Title" at bounding box center [1124, 120] width 432 height 40
type input "S"
type input "Si"
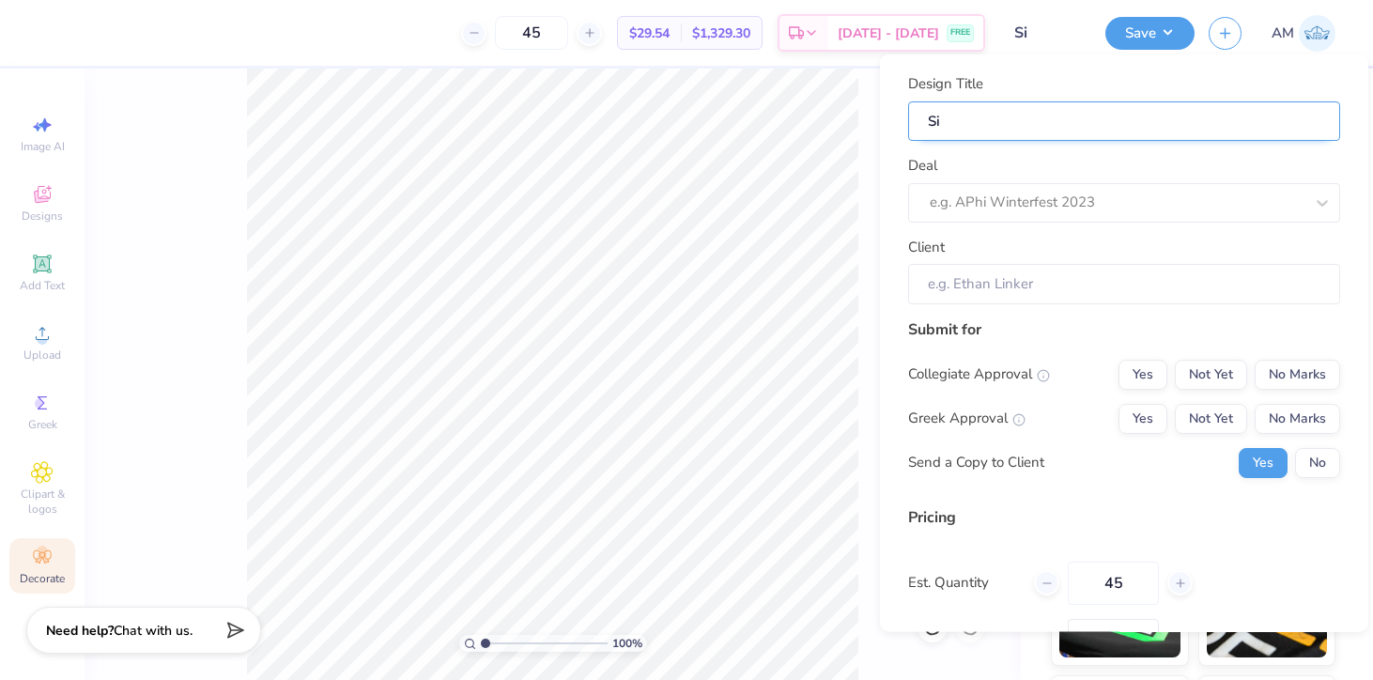
type input "Sig"
type input "Sigm"
type input "Sigma"
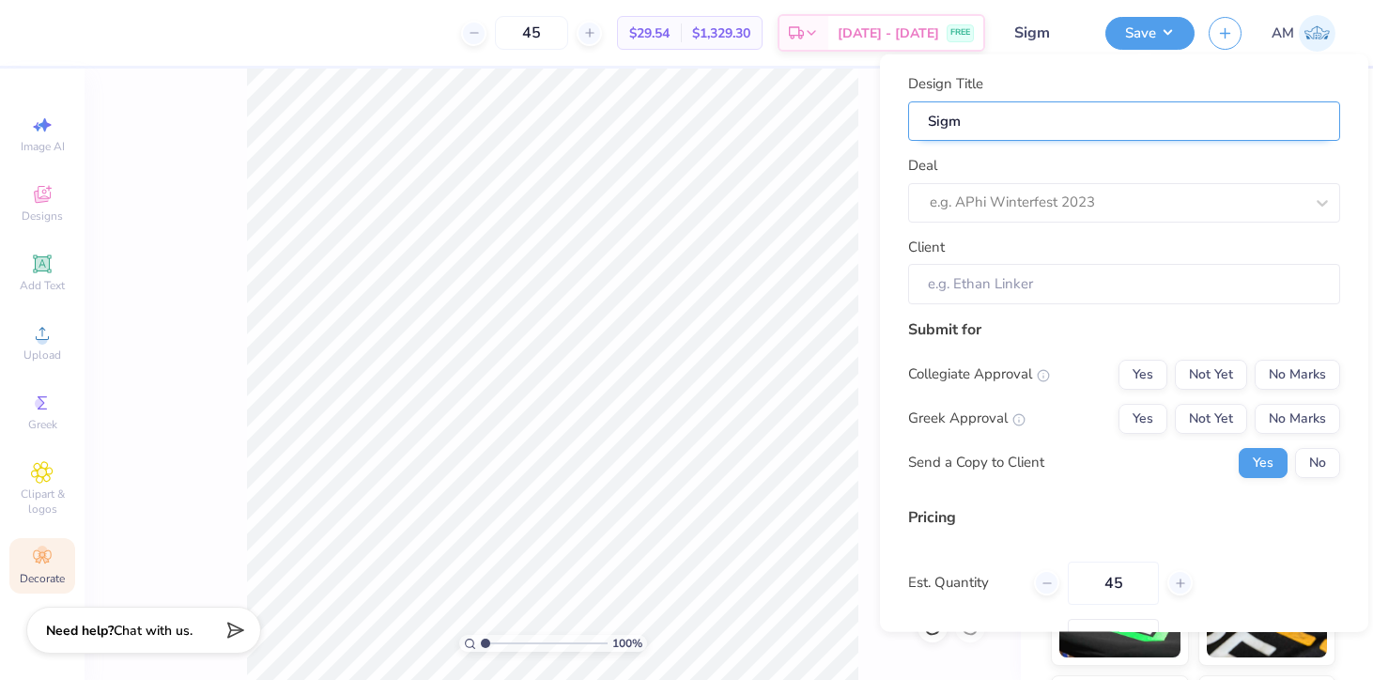
type input "Sigma"
type input "Sigma K"
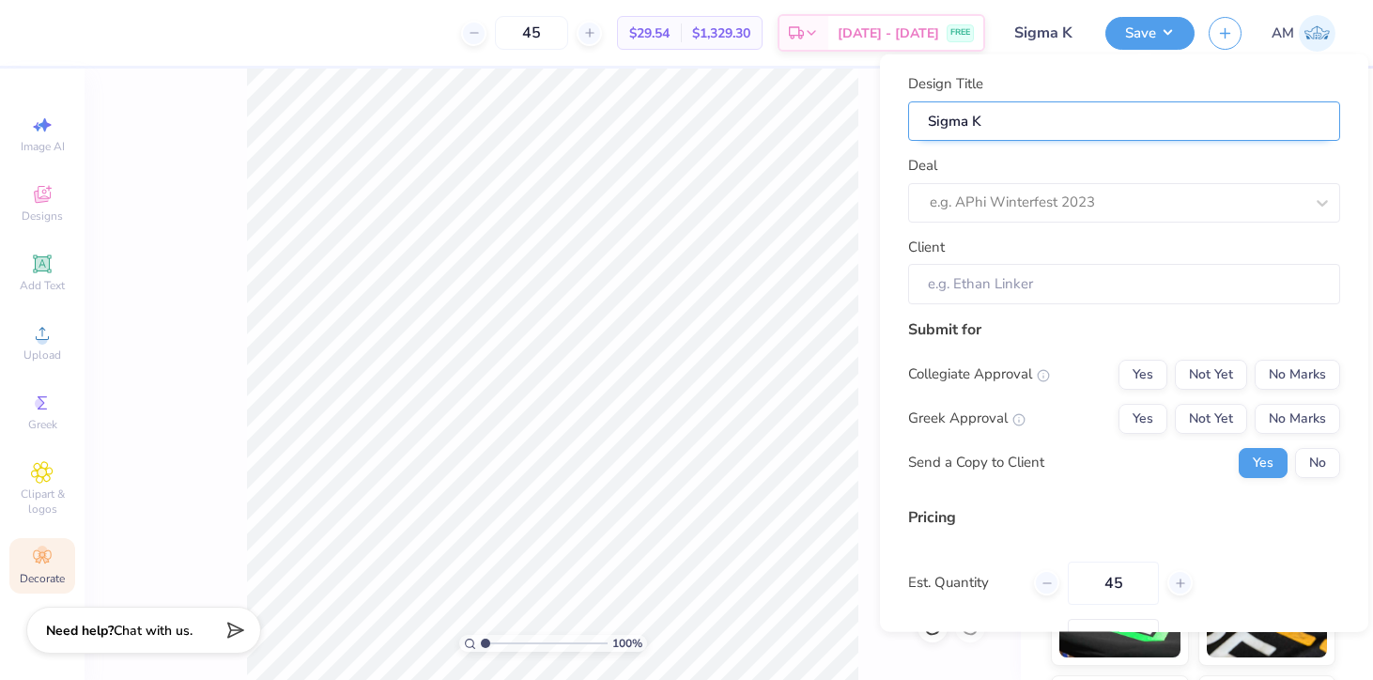
type input "Sigma Ka"
type input "Sigma Kap"
type input "Sigma Kapp"
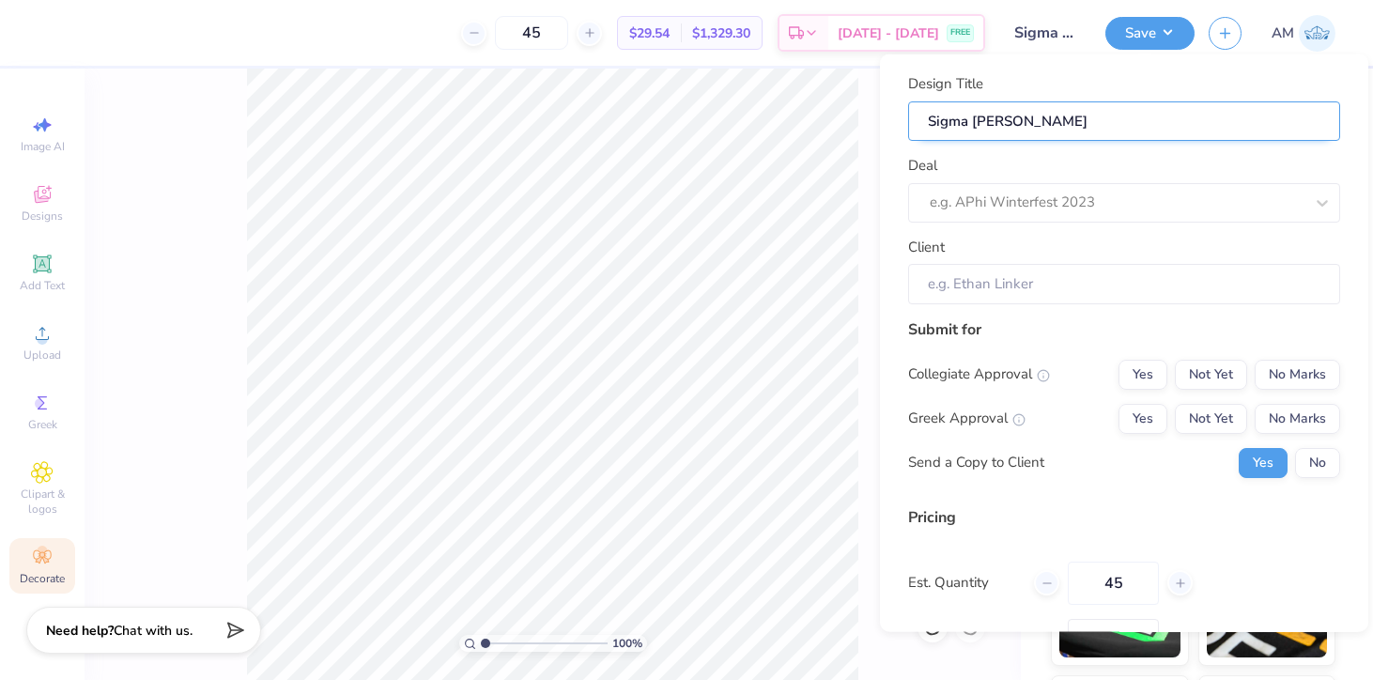
type input "Sigma Kappa"
type input "Sigma Kappa B"
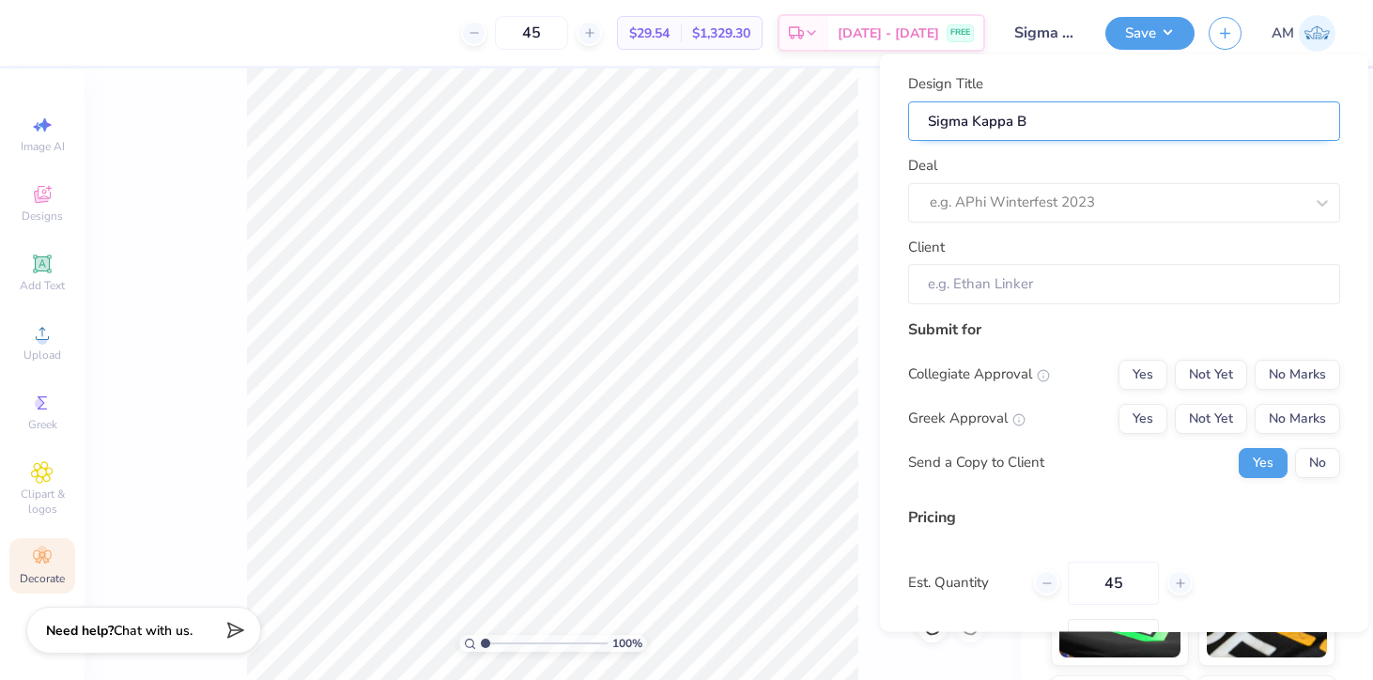
type input "Sigma Kappa Ba"
type input "Sigma Kappa Bab"
type input "Sigma Kappa Baby"
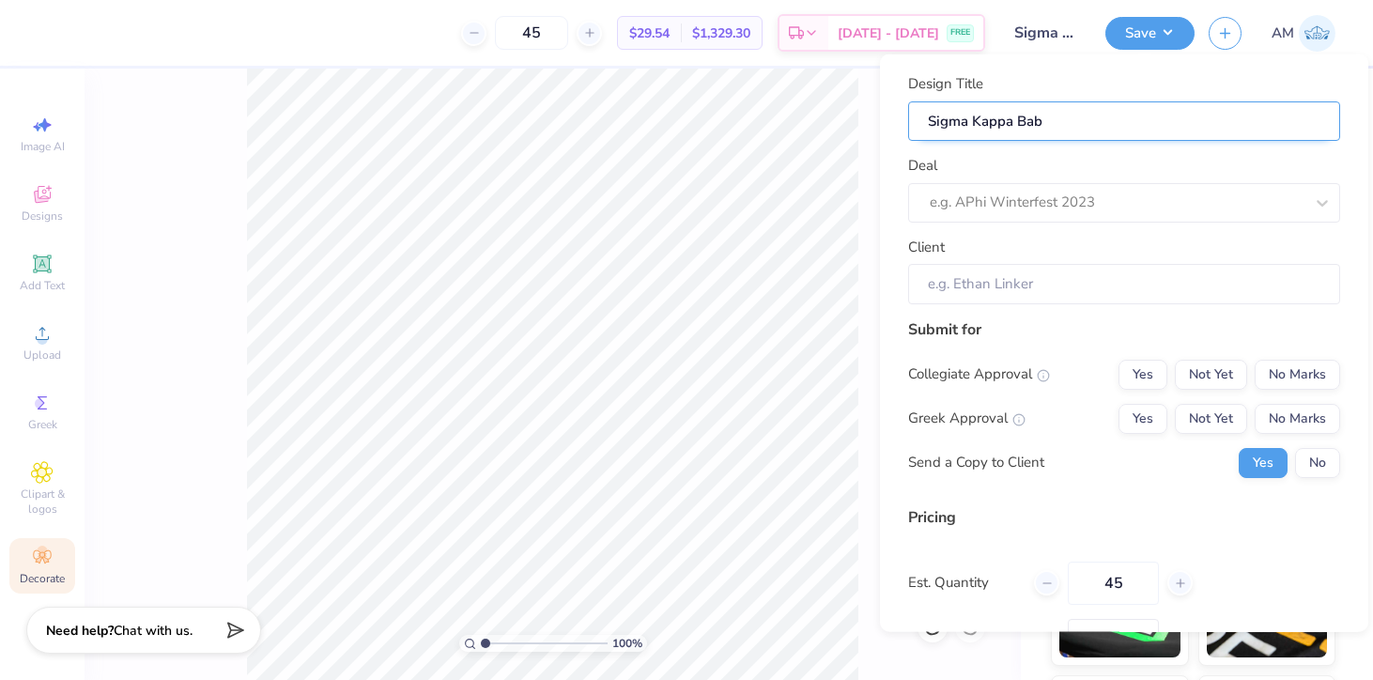
type input "Sigma Kappa Baby"
type input "Sigma Kappa Baby T"
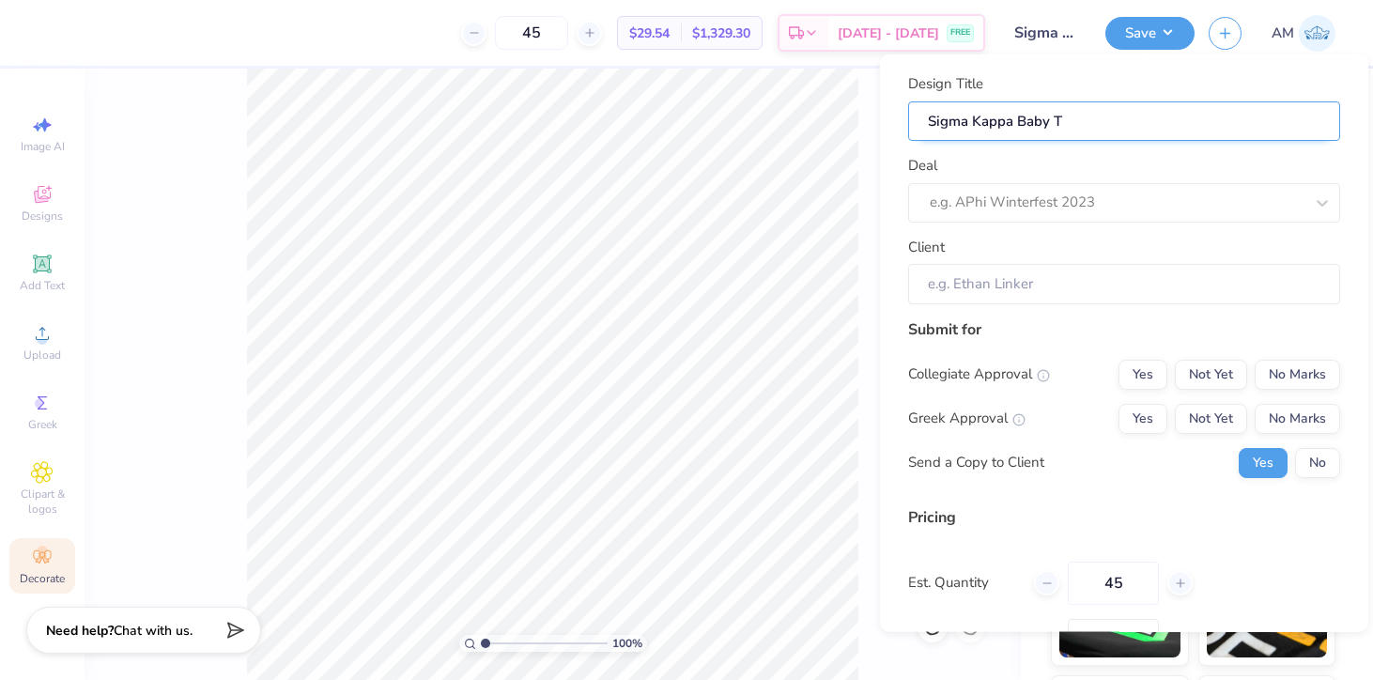
type input "Sigma Kappa Baby Te"
type input "Sigma Kappa Baby Tee"
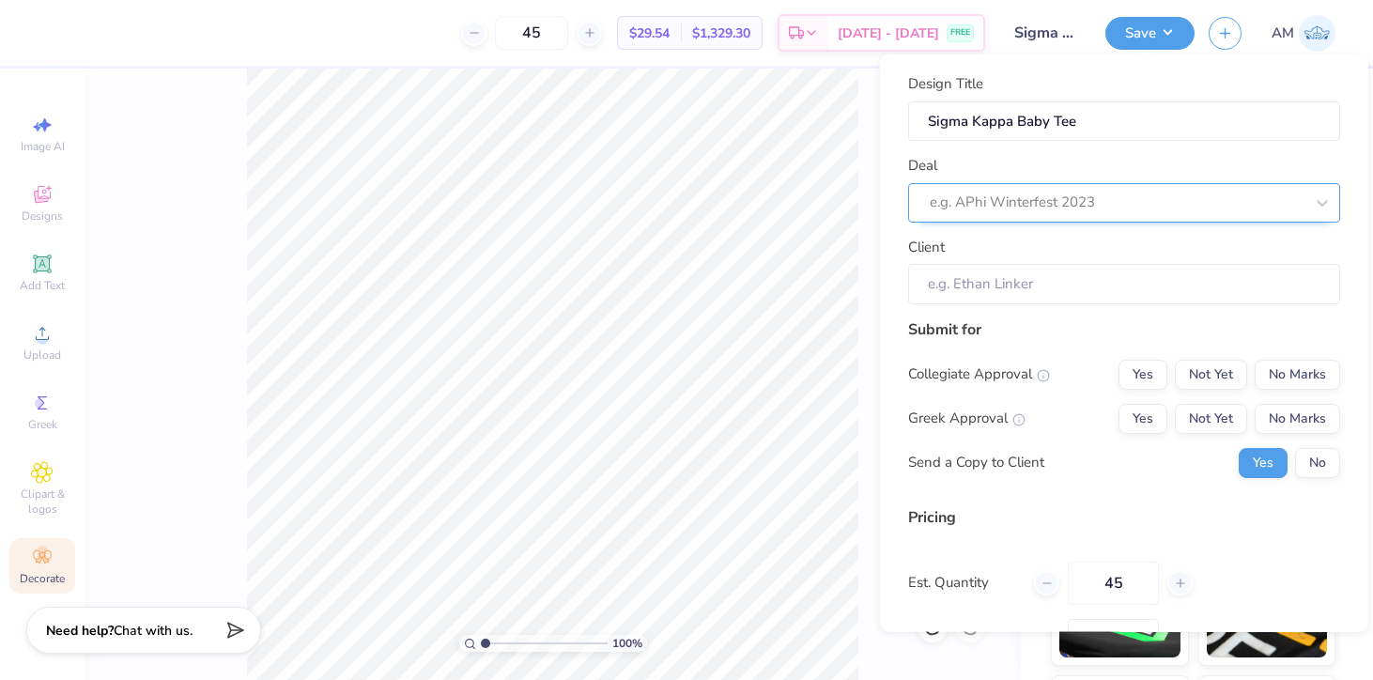
click at [1031, 199] on div at bounding box center [1117, 202] width 374 height 25
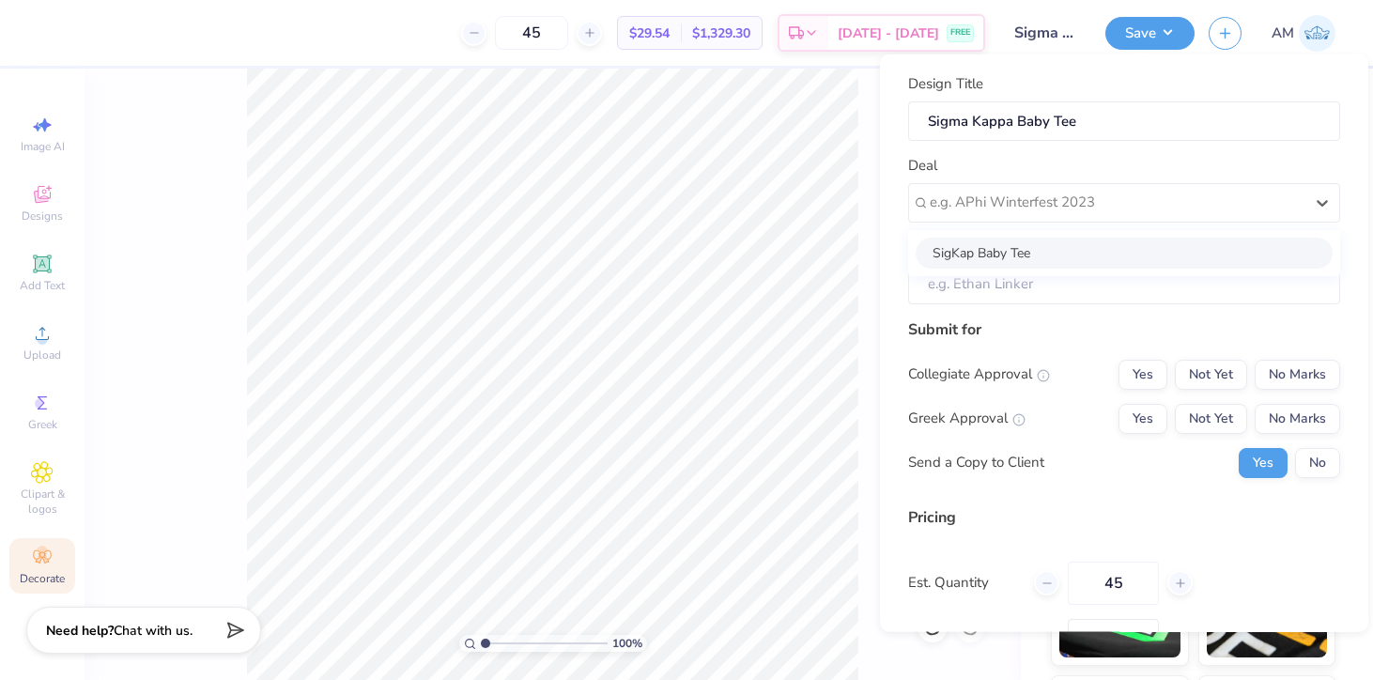
click at [1033, 255] on div "SigKap Baby Tee" at bounding box center [1124, 252] width 417 height 31
type input "Aleczandria Montemayor"
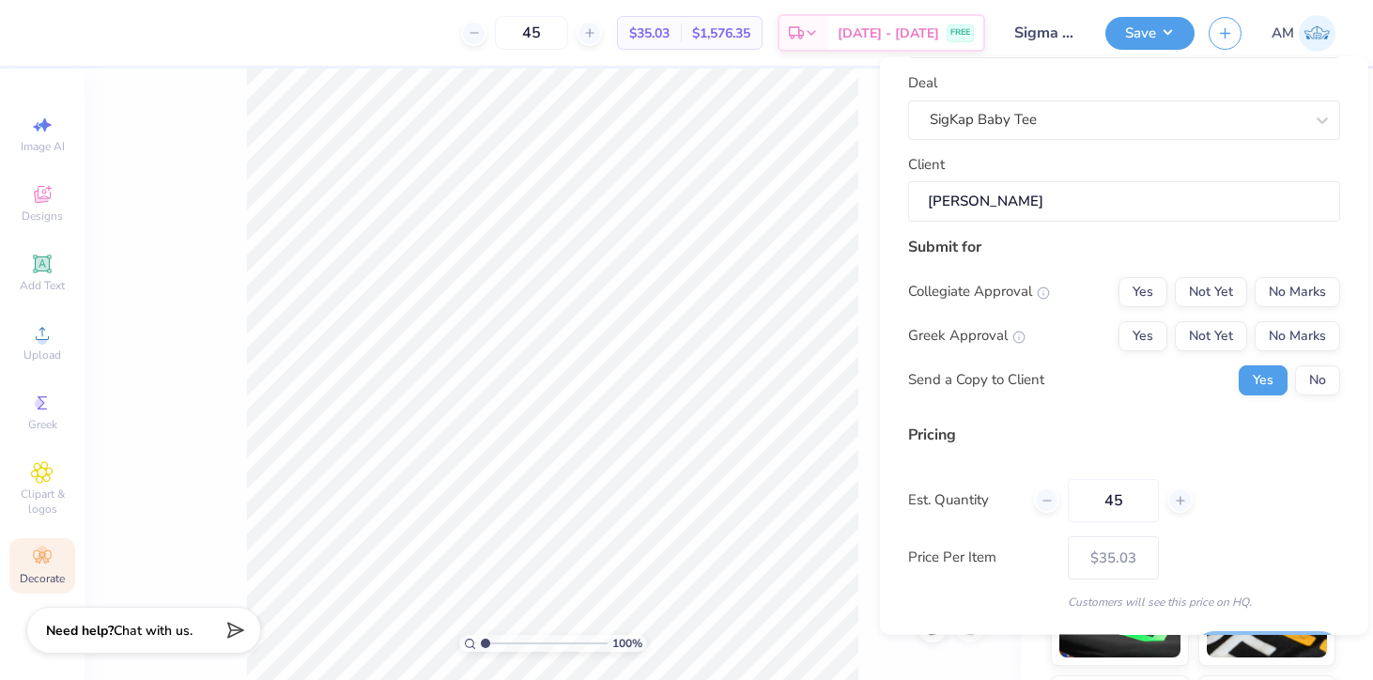
scroll to position [85, 0]
click at [1332, 378] on div "Design Title Sigma Kappa Baby Tee Deal SigKap Baby Tee Client Aleczandria Monte…" at bounding box center [1124, 346] width 488 height 578
click at [1303, 378] on button "No" at bounding box center [1317, 379] width 45 height 30
click at [1279, 301] on button "No Marks" at bounding box center [1297, 291] width 85 height 30
click at [1194, 333] on button "Not Yet" at bounding box center [1211, 335] width 72 height 30
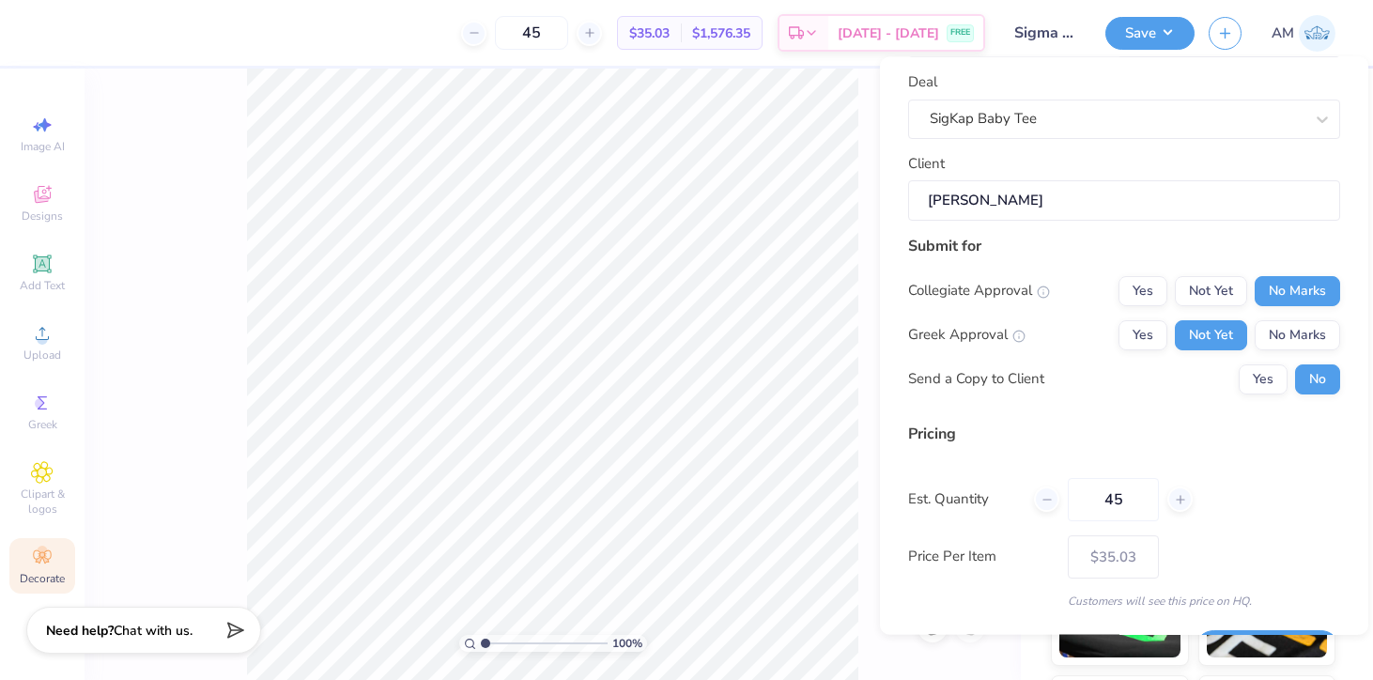
scroll to position [138, 0]
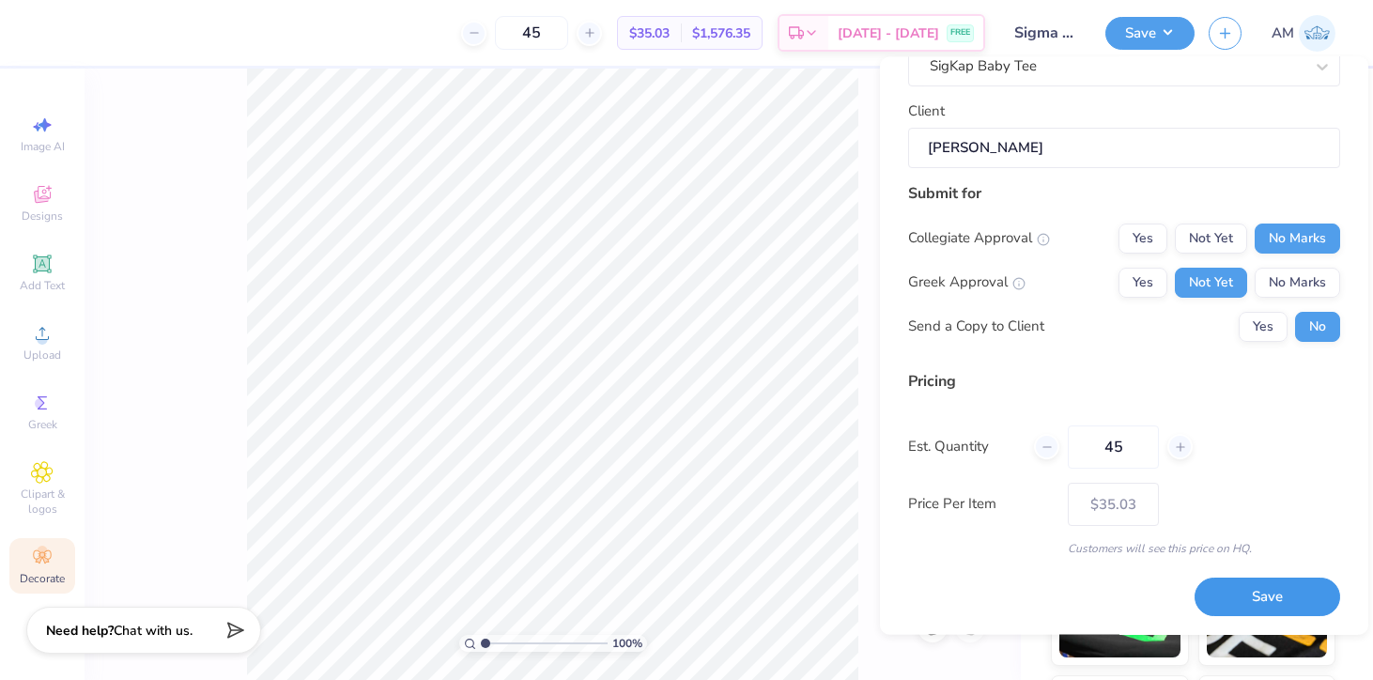
click at [1266, 610] on button "Save" at bounding box center [1268, 598] width 146 height 39
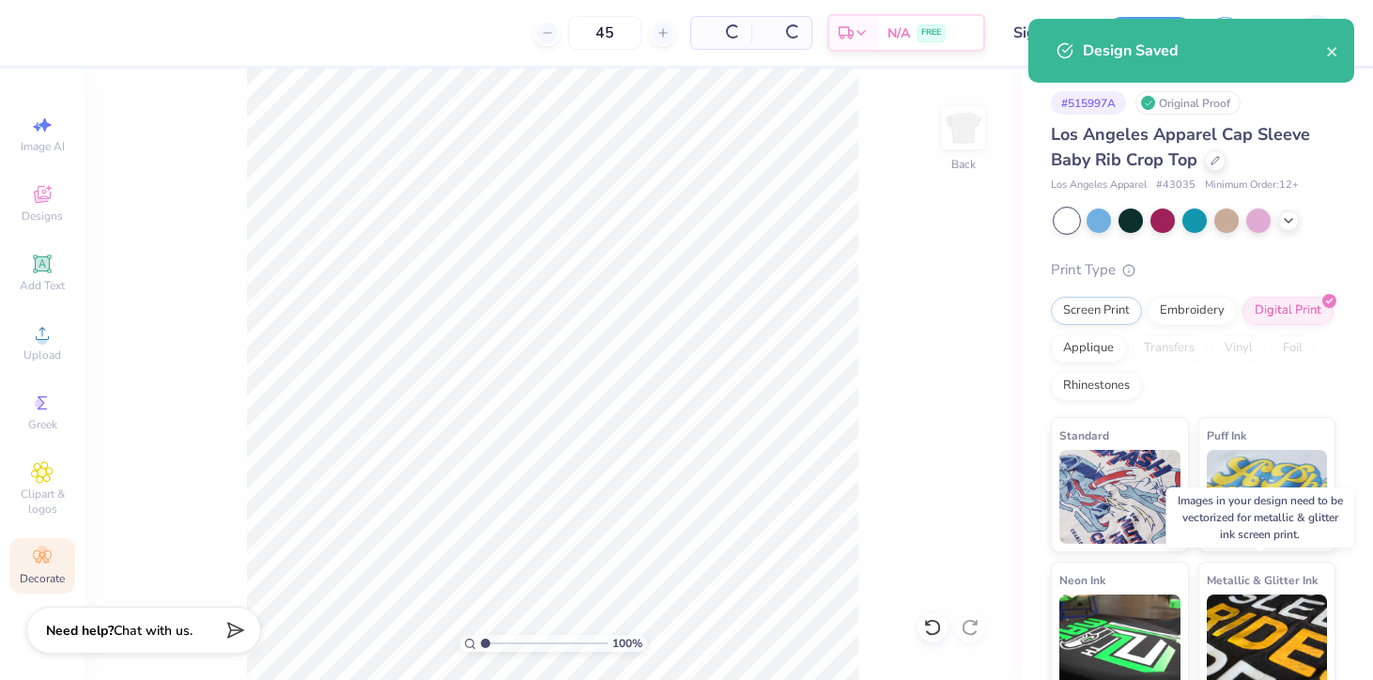
type input "– –"
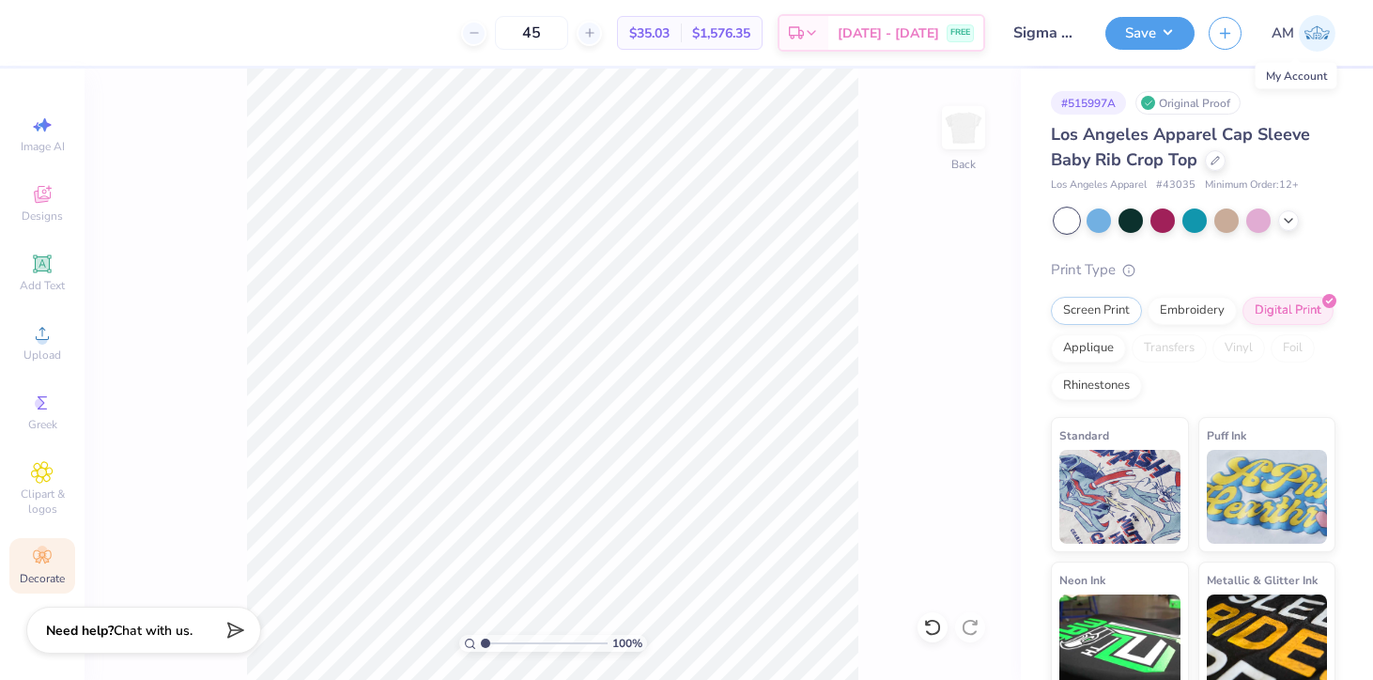
click at [1300, 29] on img at bounding box center [1317, 33] width 37 height 37
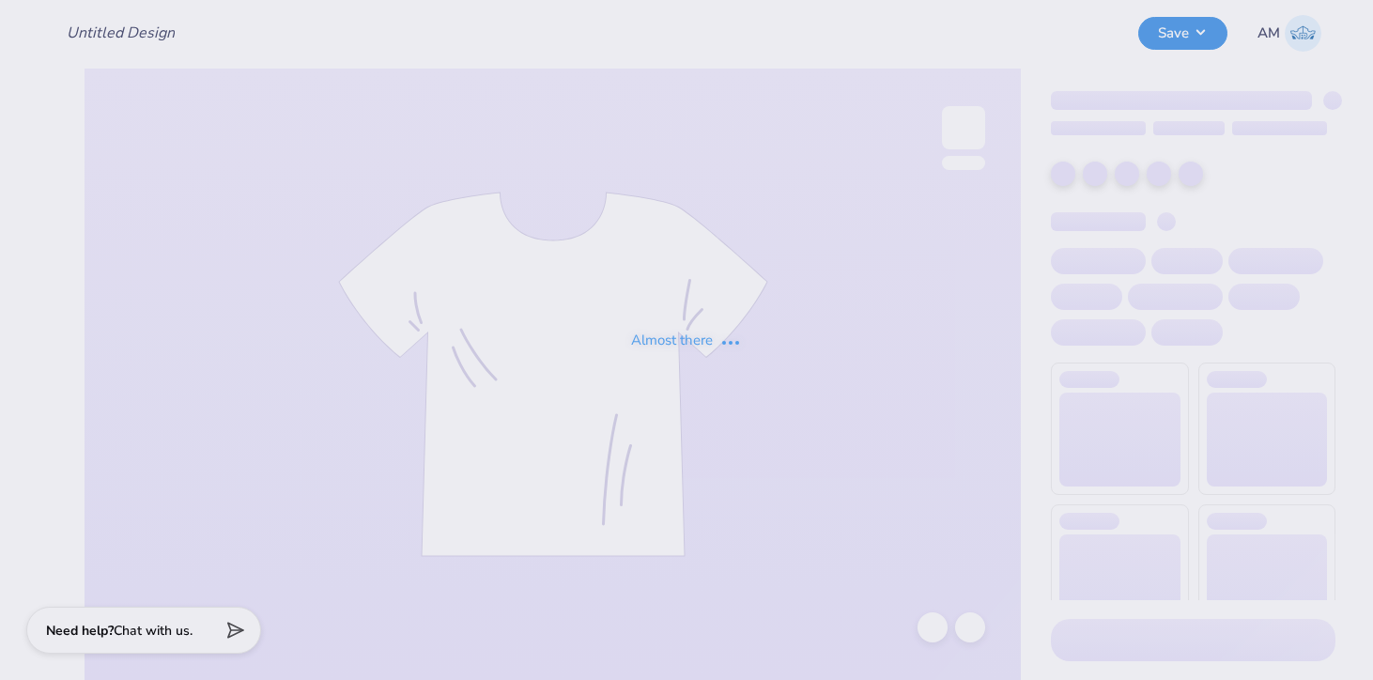
type input "Sigma Kappa Baby Tee"
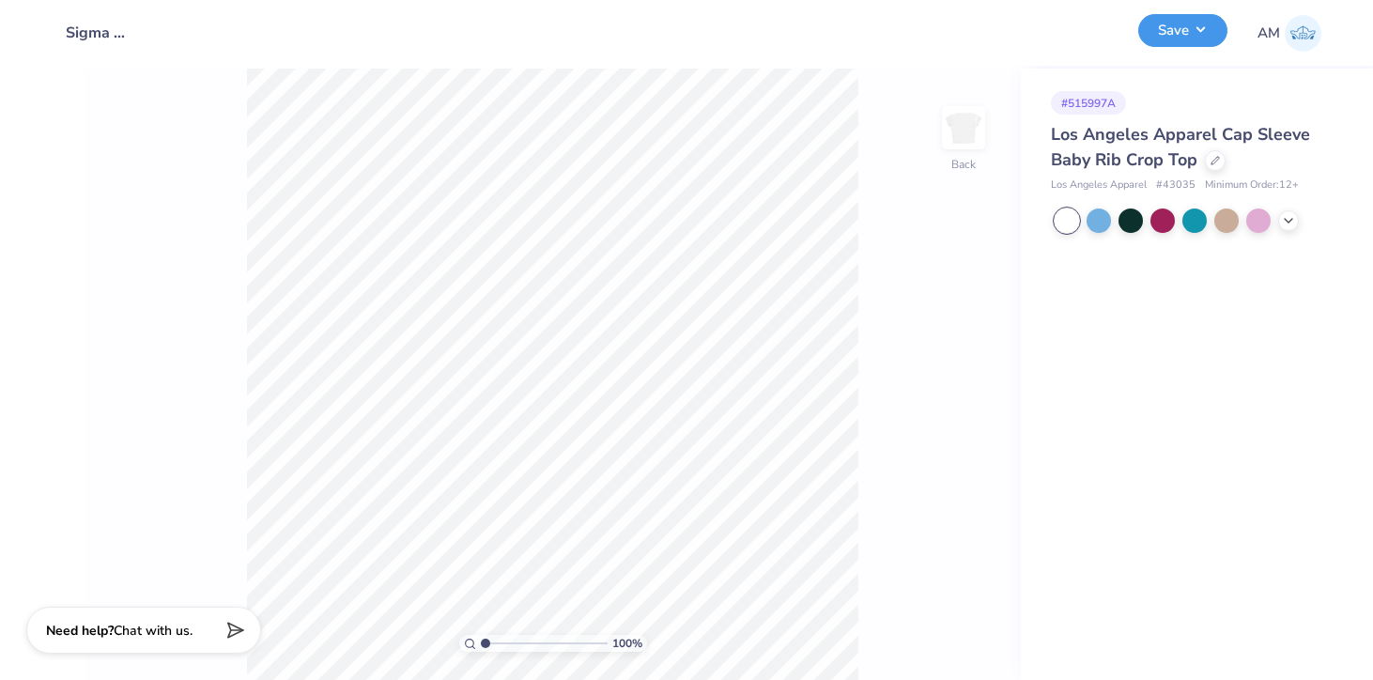
click at [1159, 33] on button "Save" at bounding box center [1182, 30] width 89 height 33
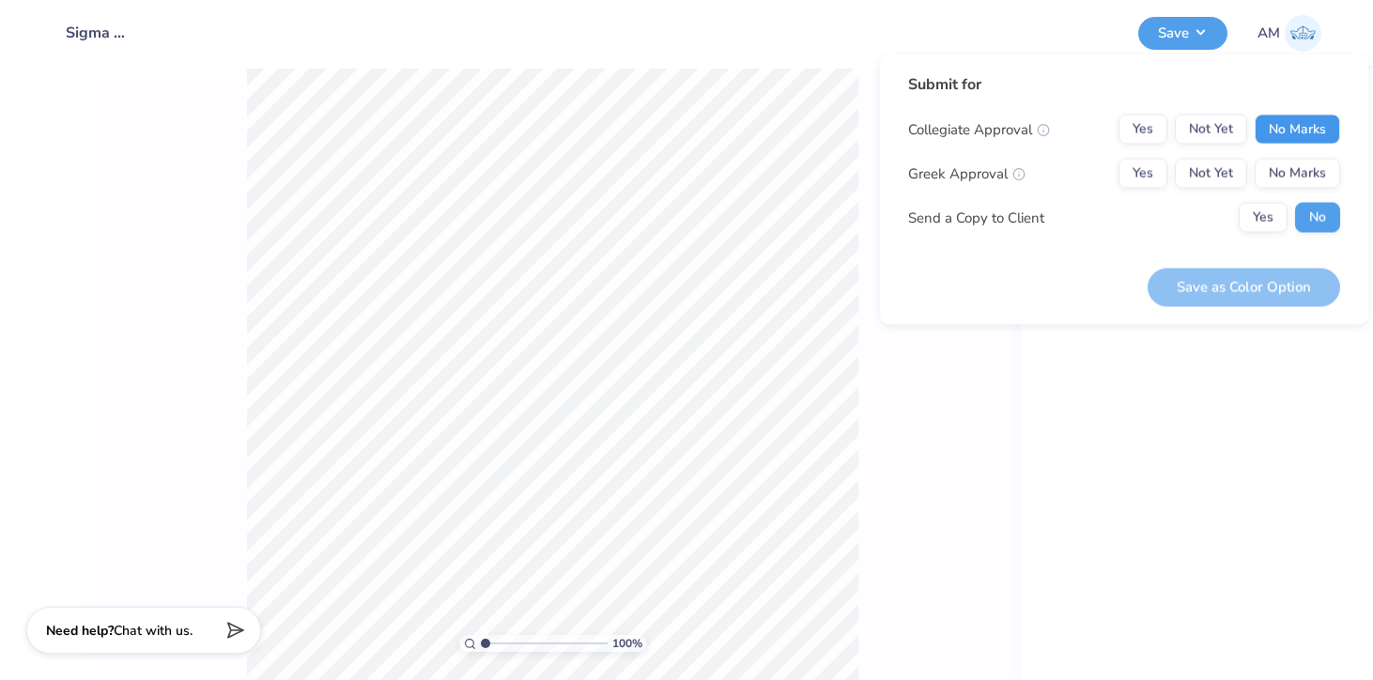
click at [1281, 133] on button "No Marks" at bounding box center [1297, 130] width 85 height 30
click at [1142, 180] on button "Yes" at bounding box center [1143, 174] width 49 height 30
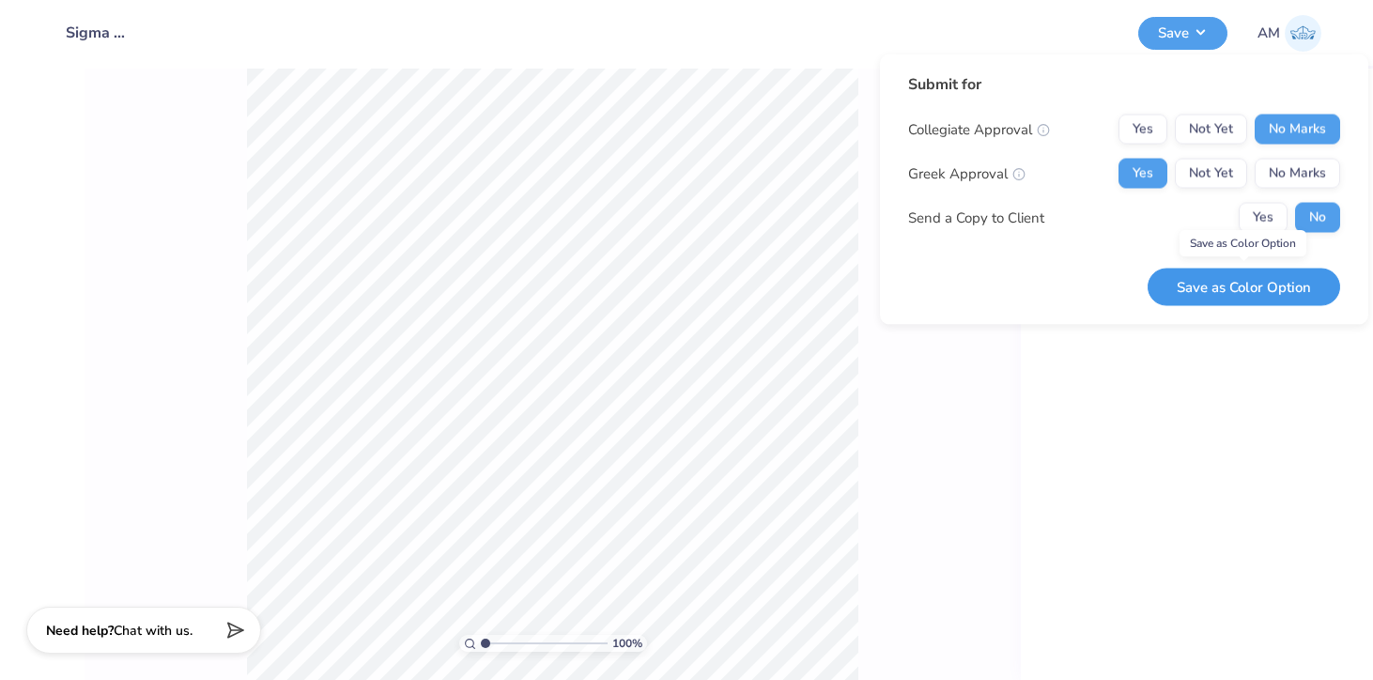
click at [1216, 292] on button "Save as Color Option" at bounding box center [1244, 287] width 193 height 39
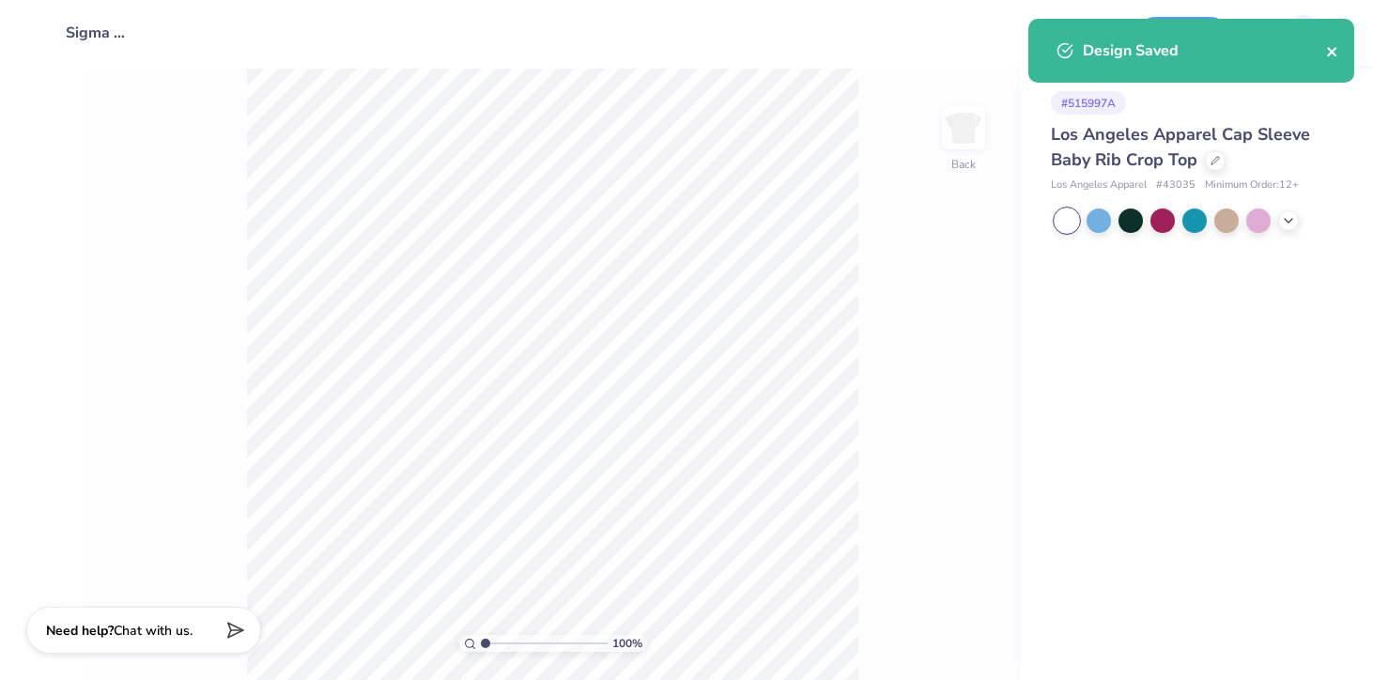
click at [1337, 49] on icon "close" at bounding box center [1332, 51] width 13 height 15
